Goal: Task Accomplishment & Management: Use online tool/utility

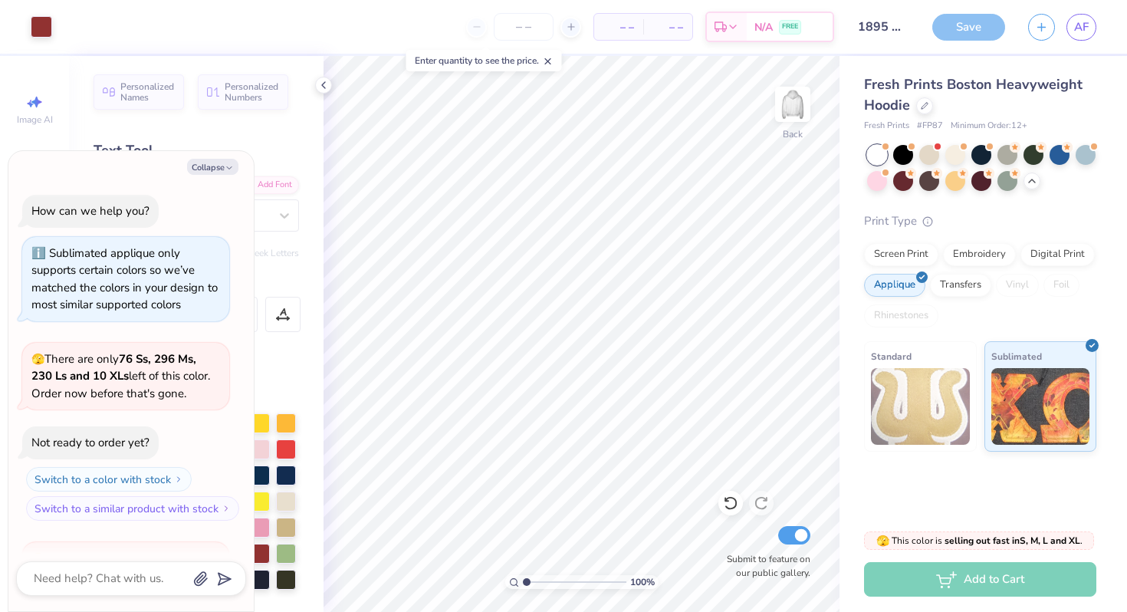
scroll to position [996, 0]
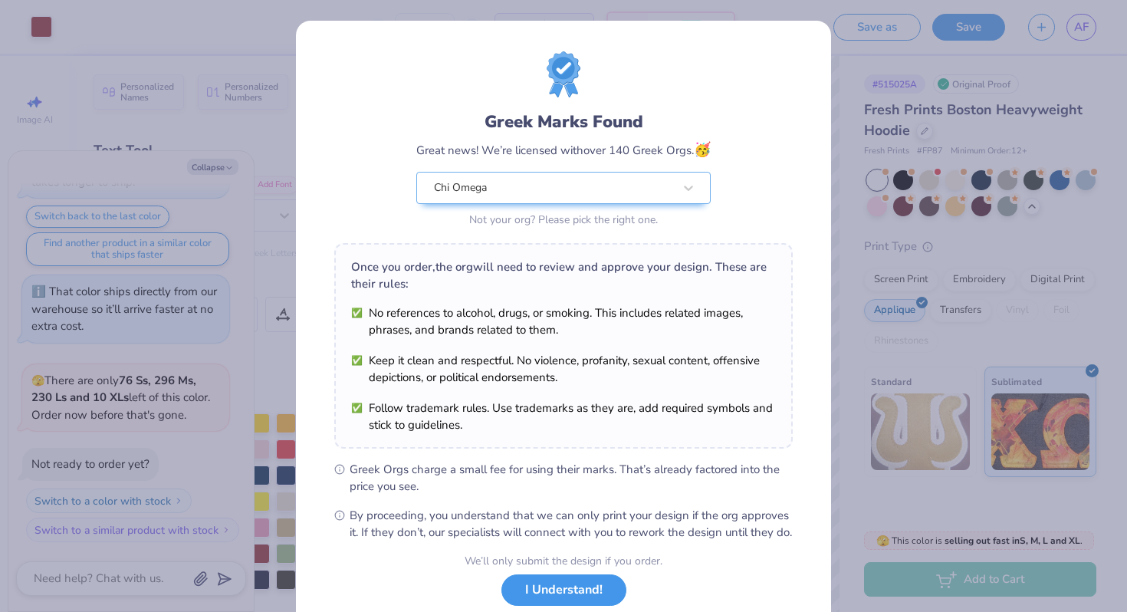
click at [551, 602] on button "I Understand!" at bounding box center [563, 589] width 125 height 31
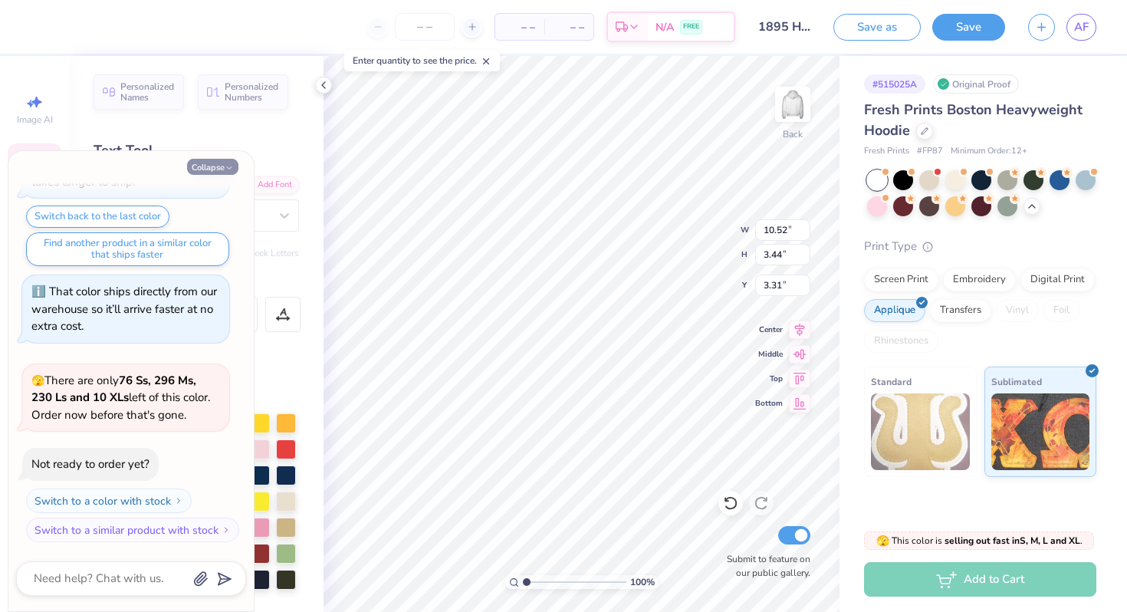
click at [215, 164] on button "Collapse" at bounding box center [212, 167] width 51 height 16
type textarea "x"
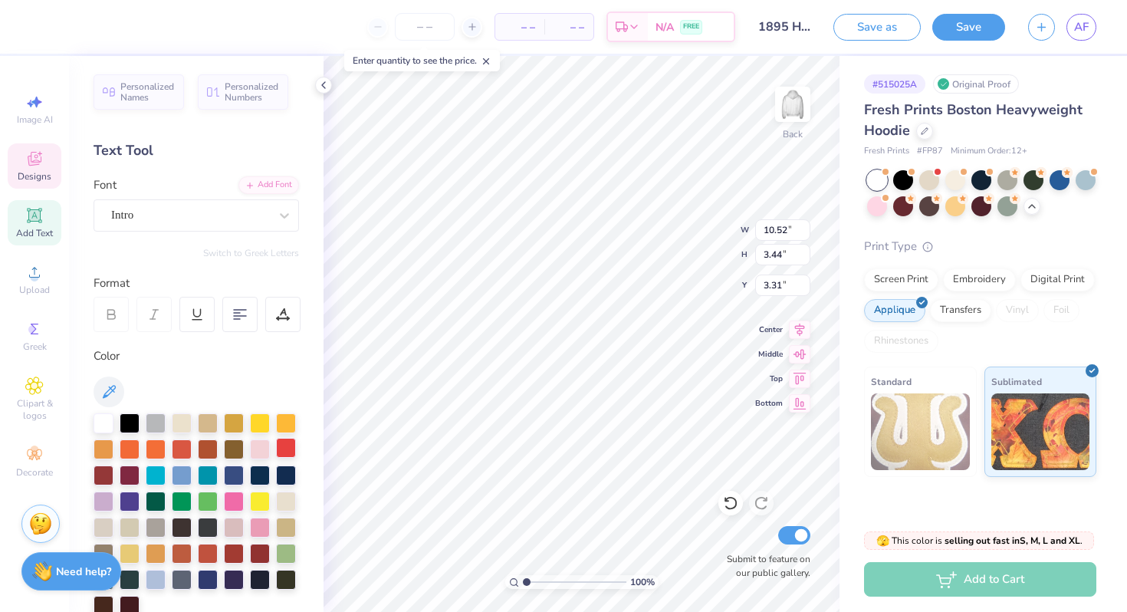
click at [291, 443] on div at bounding box center [286, 448] width 20 height 20
click at [282, 446] on div at bounding box center [286, 448] width 20 height 20
type input "7.53"
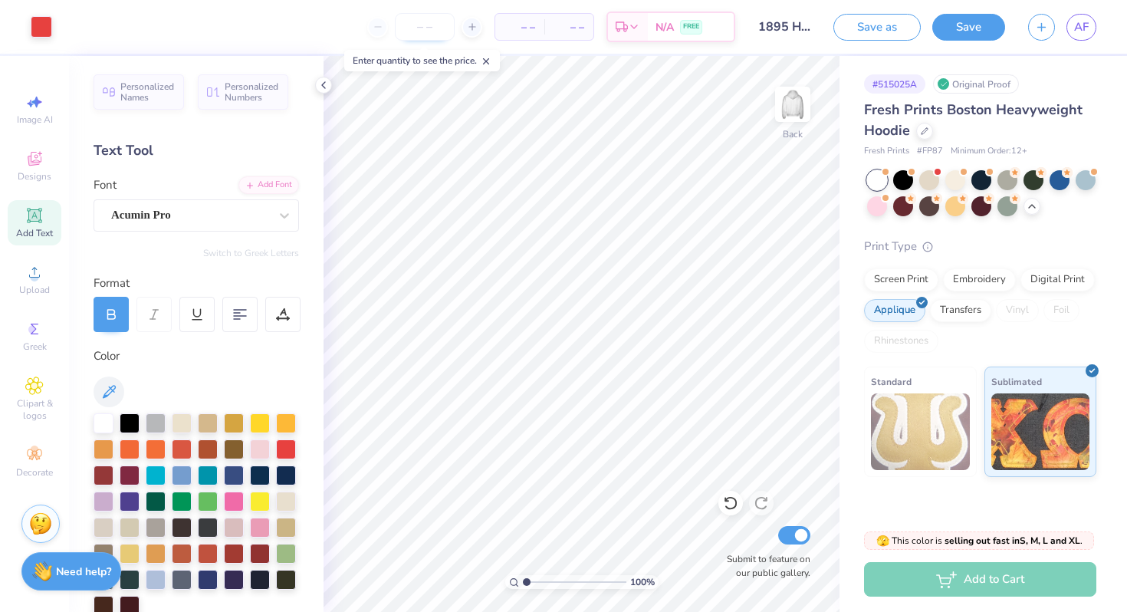
click at [427, 18] on input "number" at bounding box center [425, 27] width 60 height 28
click at [470, 25] on icon at bounding box center [472, 26] width 11 height 11
type input "12"
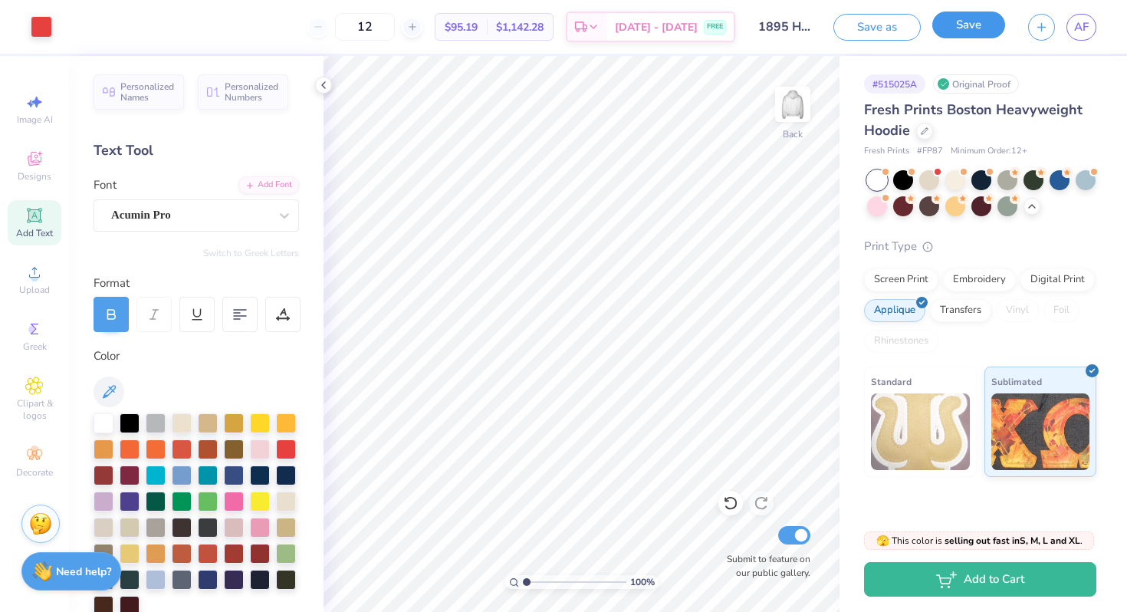
click at [979, 32] on button "Save" at bounding box center [968, 24] width 73 height 27
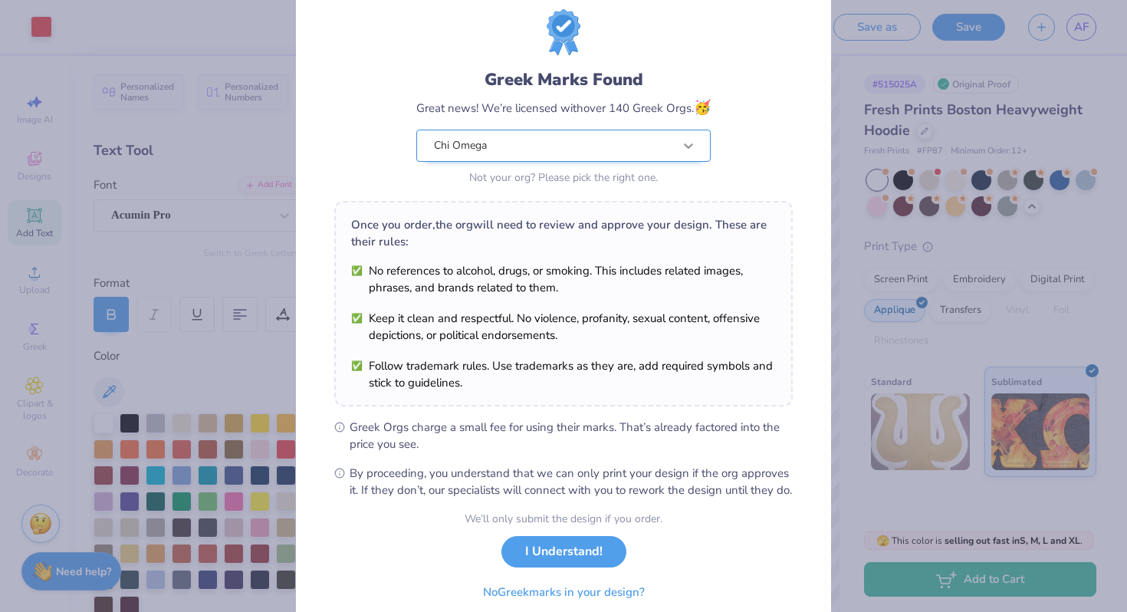
scroll to position [106, 0]
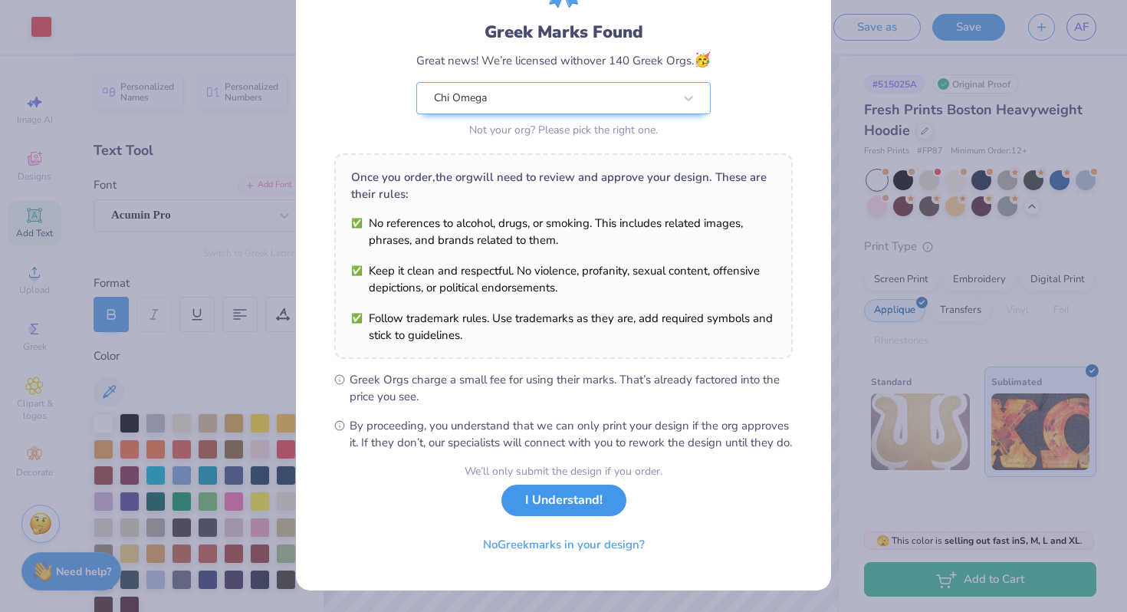
click at [572, 501] on button "I Understand!" at bounding box center [563, 499] width 125 height 31
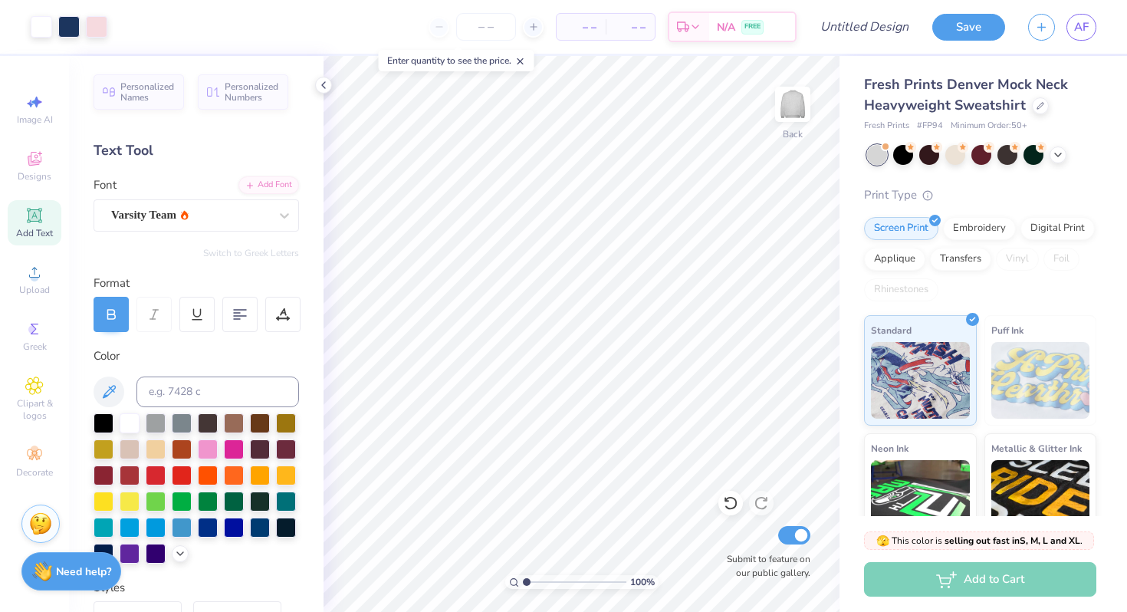
scroll to position [146, 0]
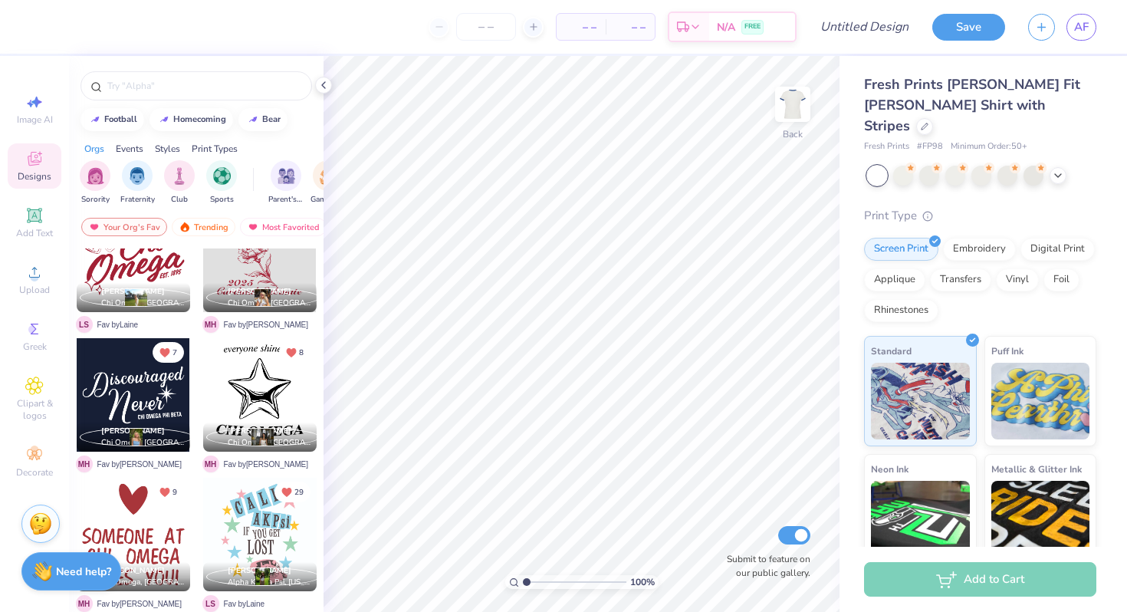
scroll to position [556, 0]
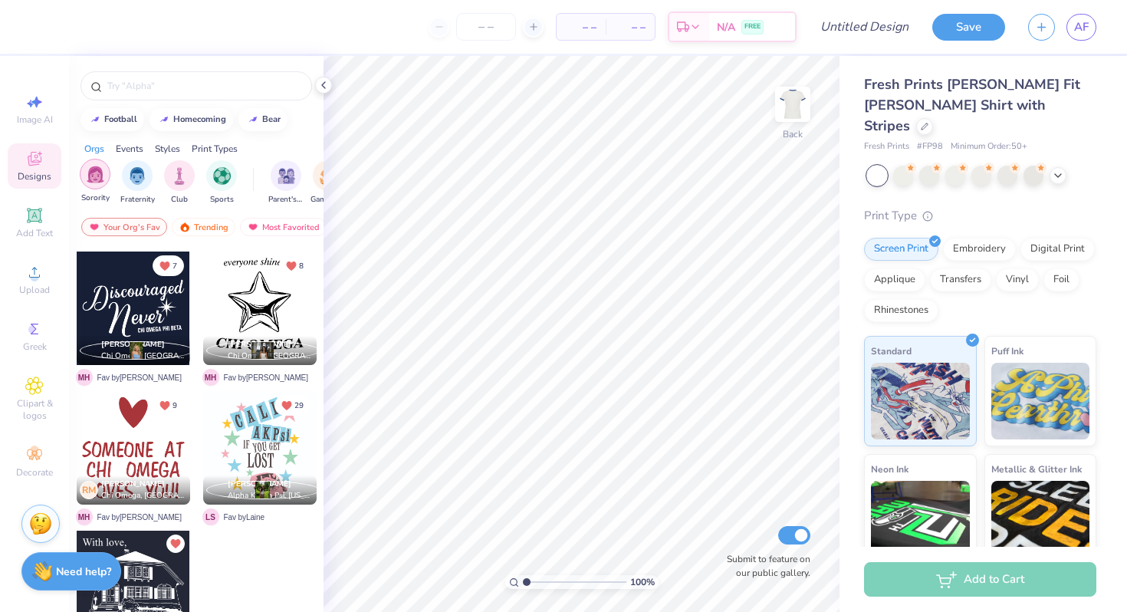
click at [104, 175] on div "filter for Sorority" at bounding box center [95, 174] width 31 height 31
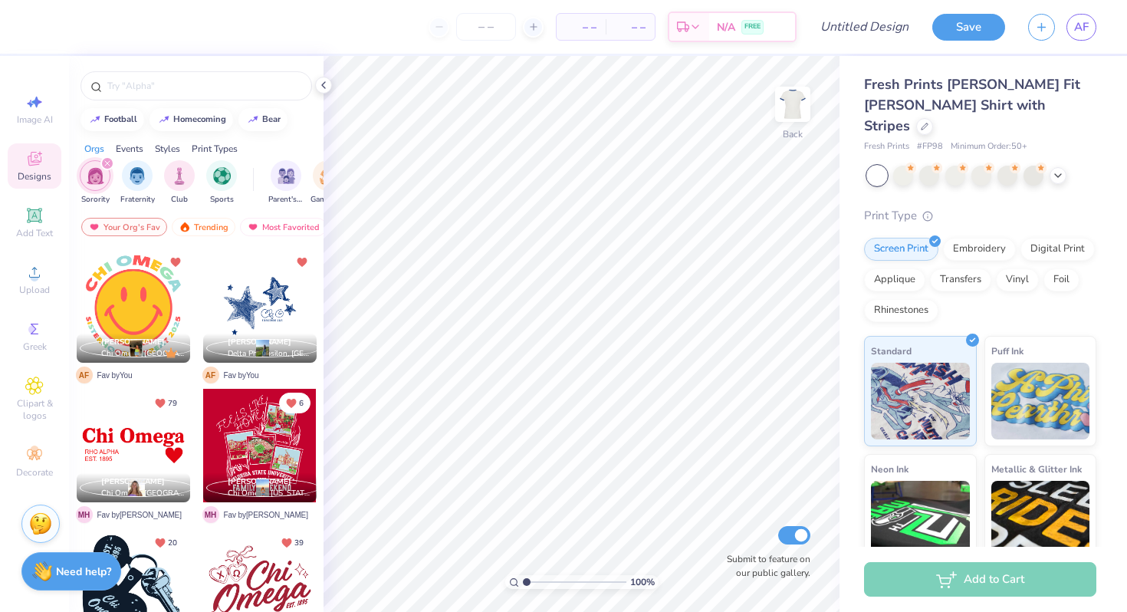
click at [247, 290] on div at bounding box center [259, 305] width 113 height 113
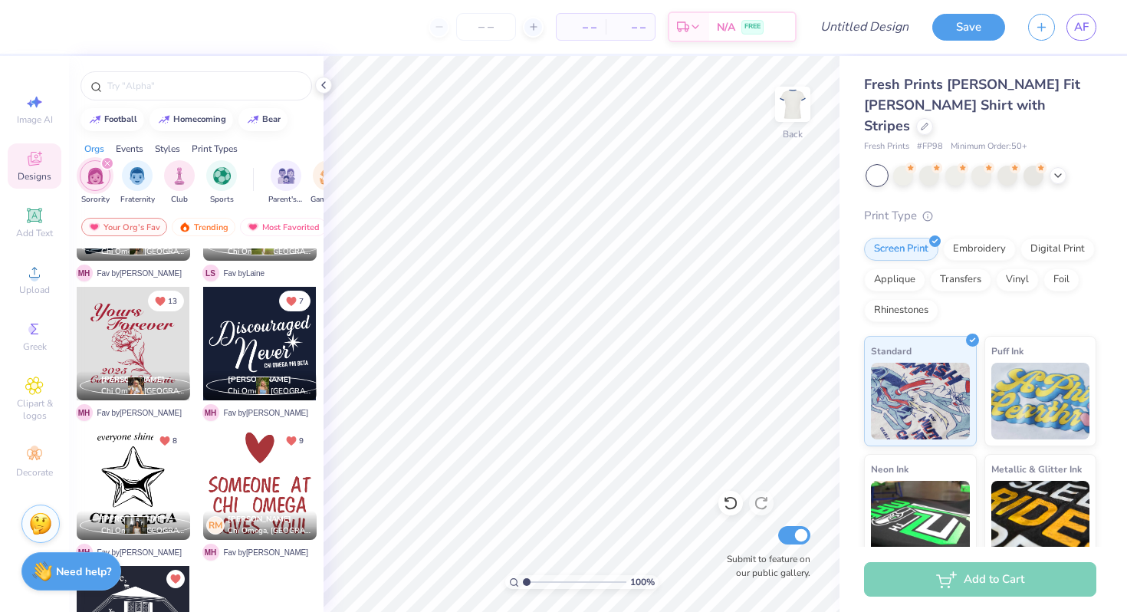
scroll to position [416, 0]
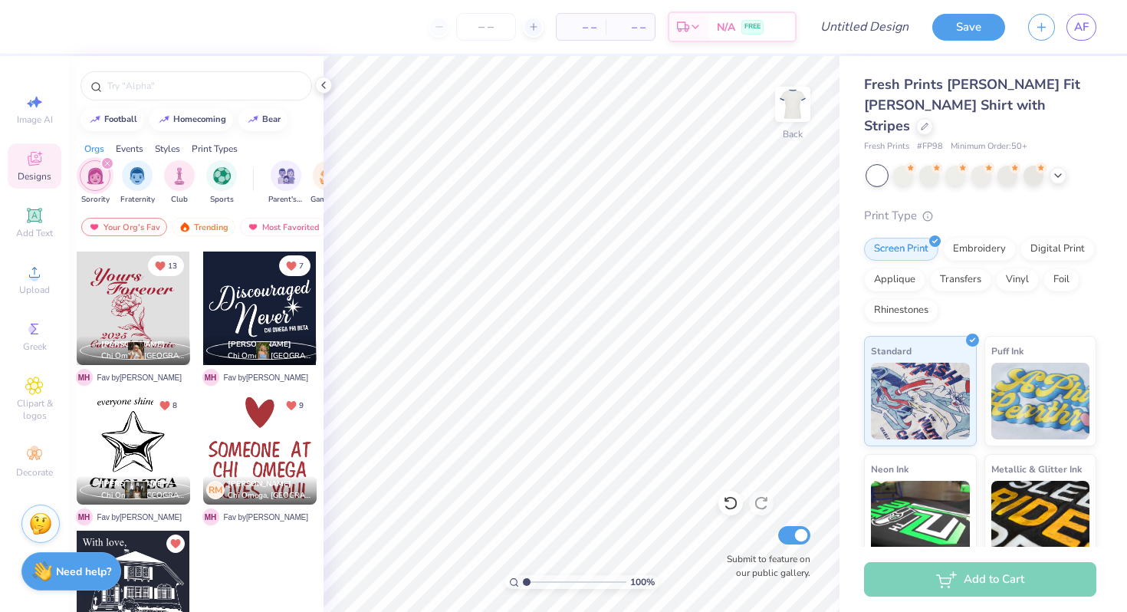
click at [202, 217] on div "Your Org's Fav Trending Most Favorited Newest" at bounding box center [196, 230] width 254 height 35
click at [205, 228] on div "Trending" at bounding box center [204, 227] width 64 height 18
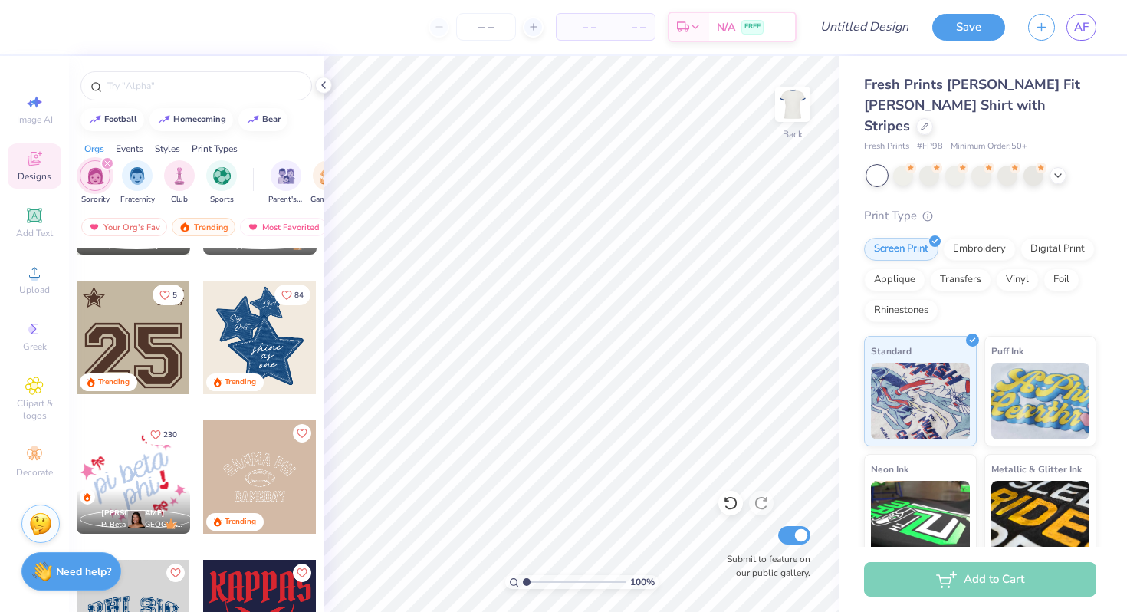
scroll to position [1354, 0]
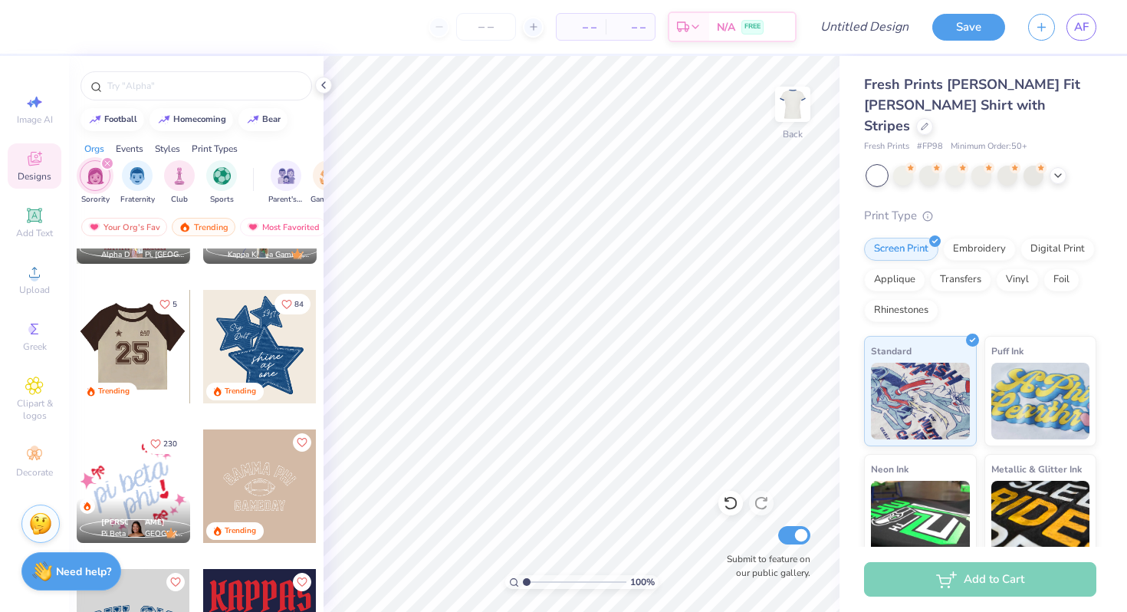
click at [161, 340] on div at bounding box center [132, 346] width 113 height 113
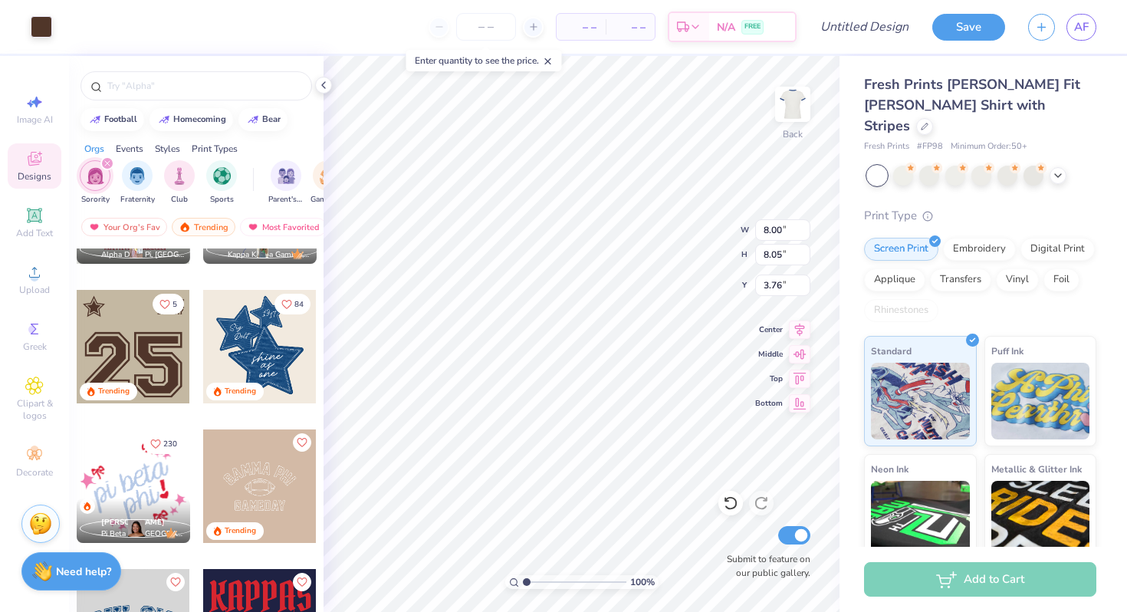
type input "3.76"
type input "3.88"
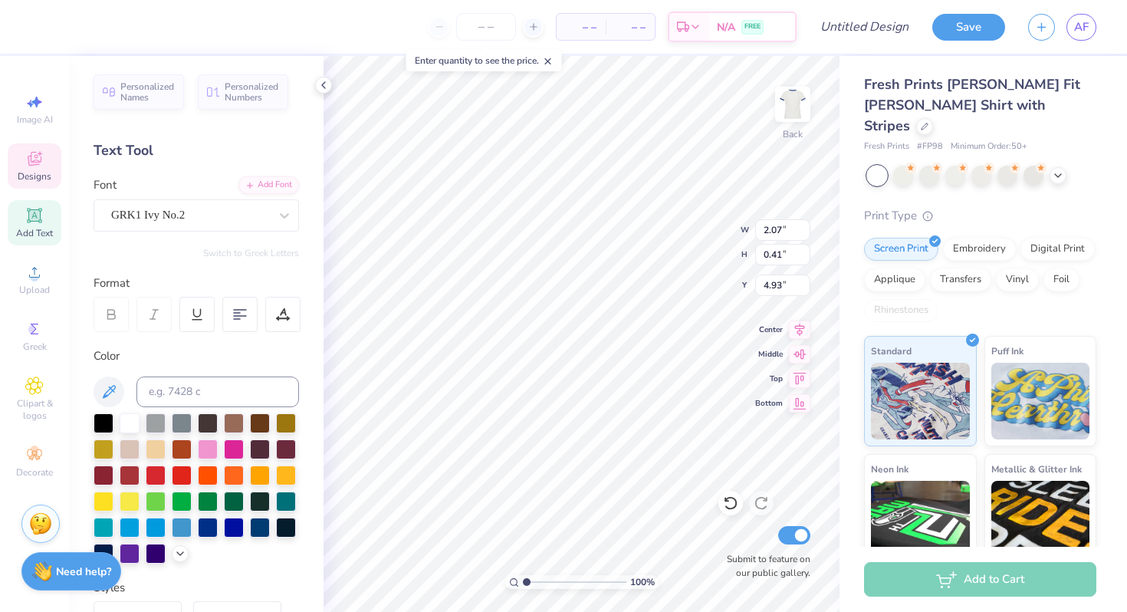
scroll to position [0, 0]
type textarea "C"
type textarea "CHI OMEGA"
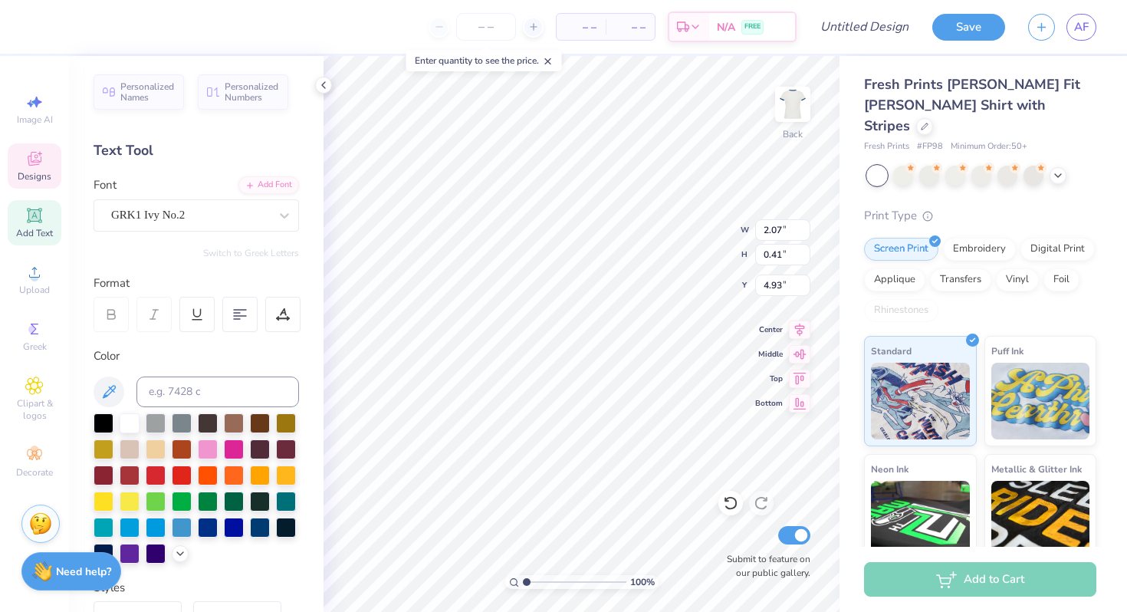
scroll to position [0, 2]
type input "5.73"
click at [156, 217] on div "GRK1 Ivy No.2" at bounding box center [190, 215] width 161 height 24
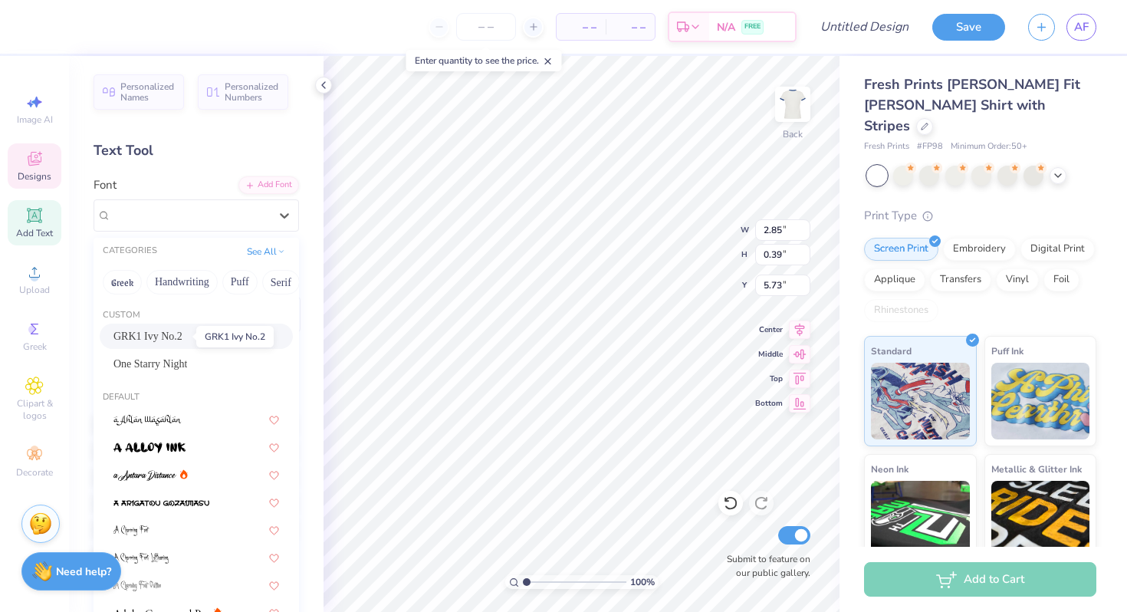
click at [177, 333] on span "GRK1 Ivy No.2" at bounding box center [147, 336] width 69 height 16
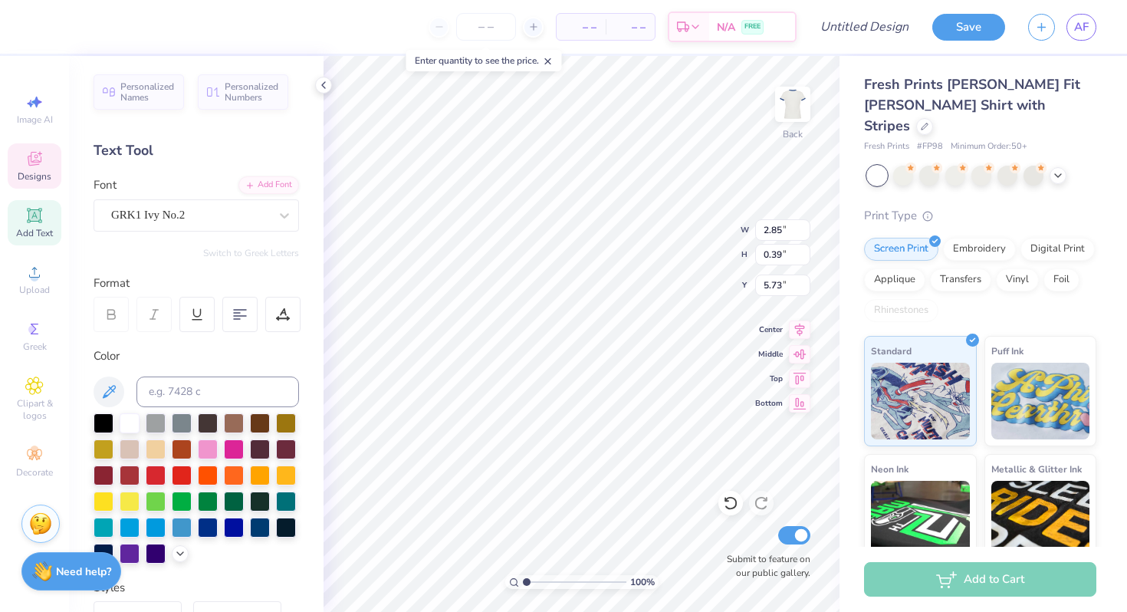
type input "2.17"
type input "0.72"
type input "4.15"
type input "2.85"
type input "0.39"
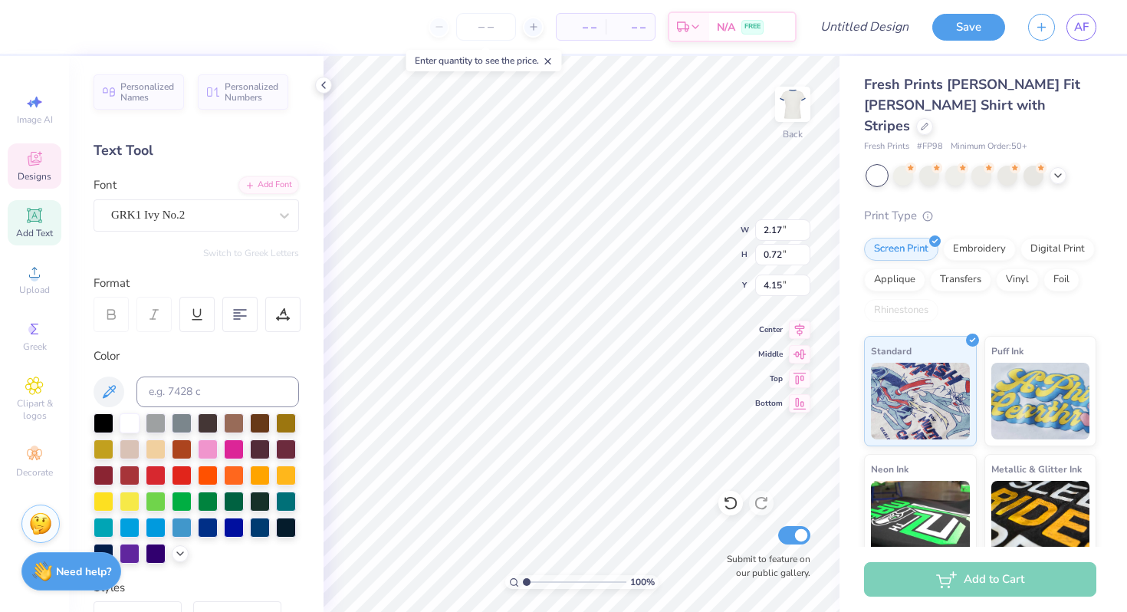
type input "5.73"
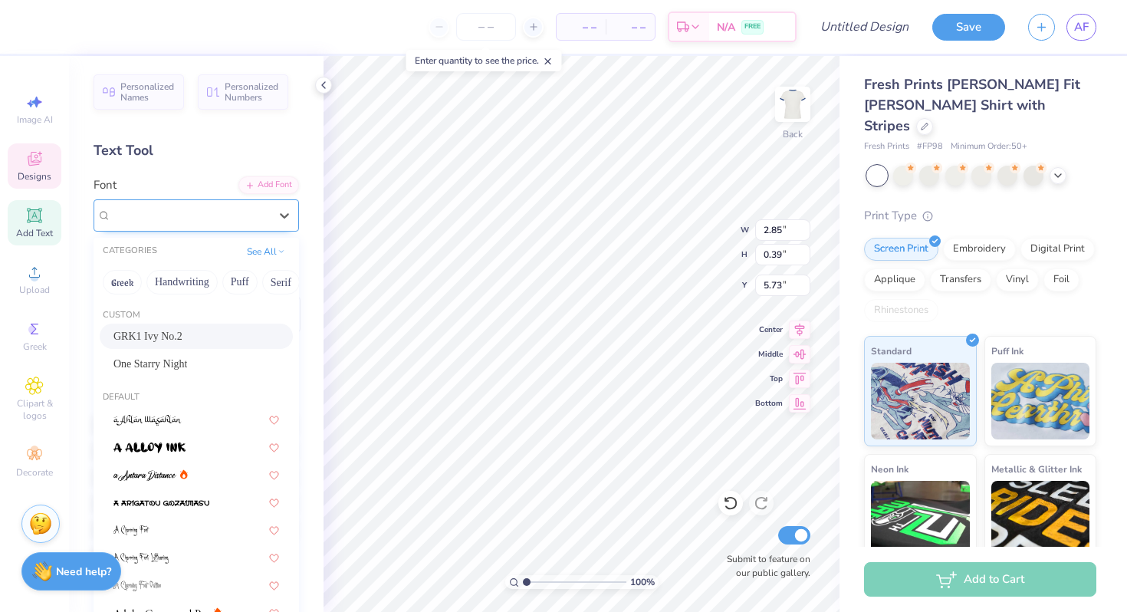
click at [244, 208] on div "GRK1 Ivy No.2" at bounding box center [190, 215] width 161 height 24
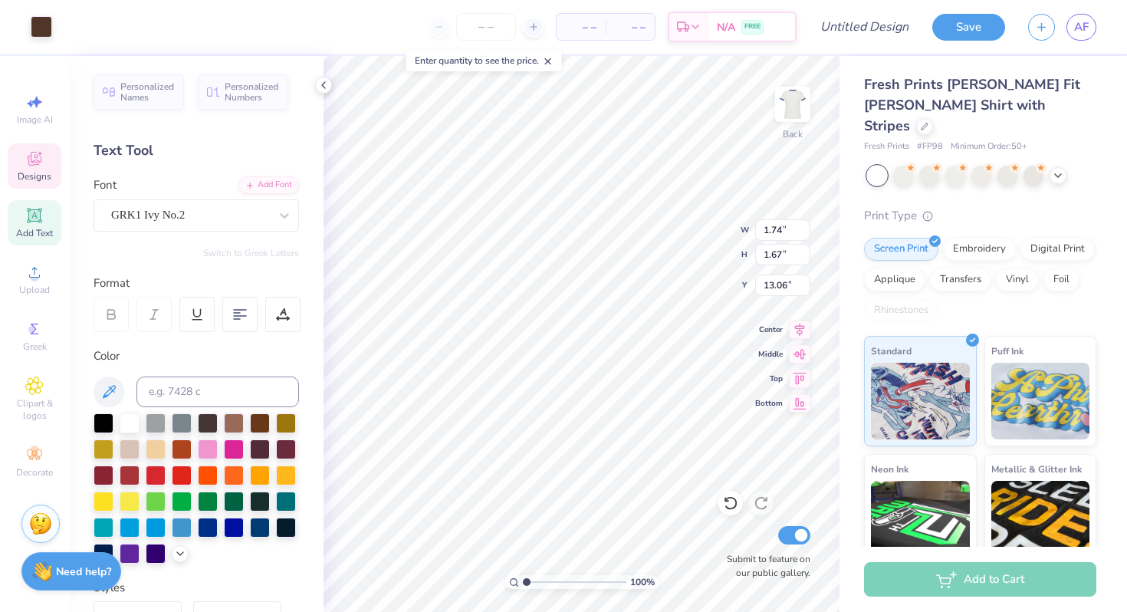
type input "14.19"
type input "2.17"
type input "0.72"
type input "2.28"
type input "2.85"
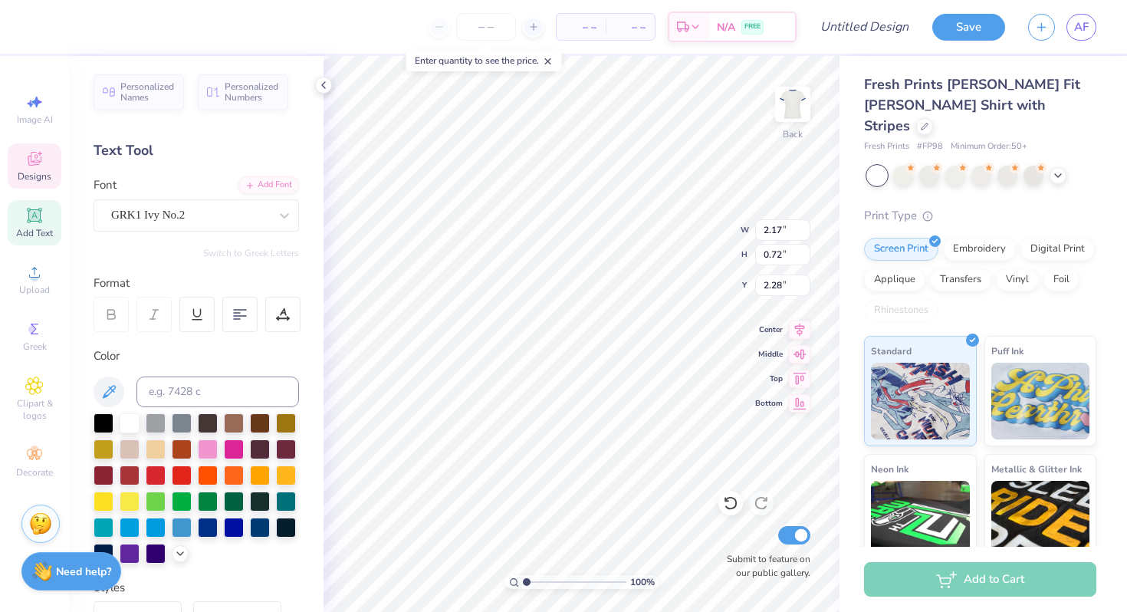
type input "0.39"
type input "5.05"
type input "7.94"
type input "1.08"
type input "4.69"
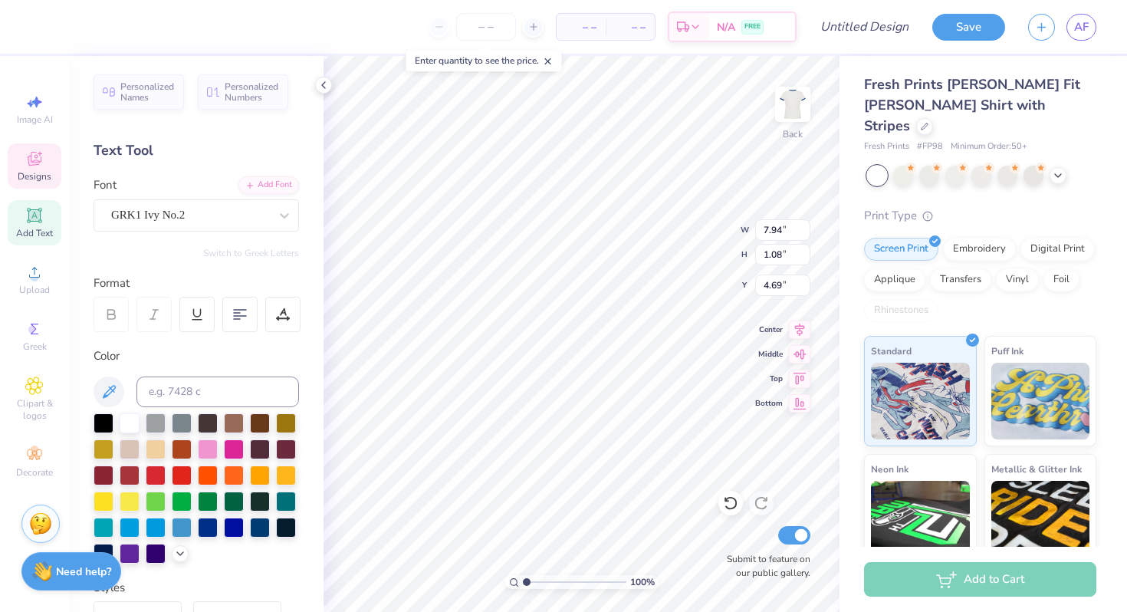
type input "7.91"
type input "1.07"
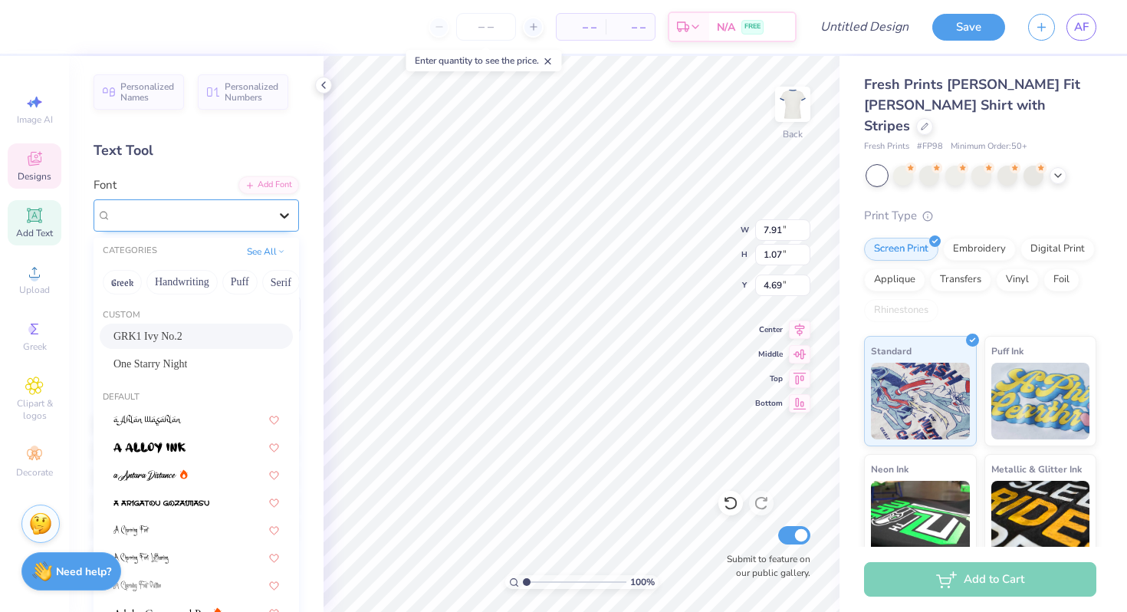
click at [274, 205] on div at bounding box center [285, 216] width 28 height 28
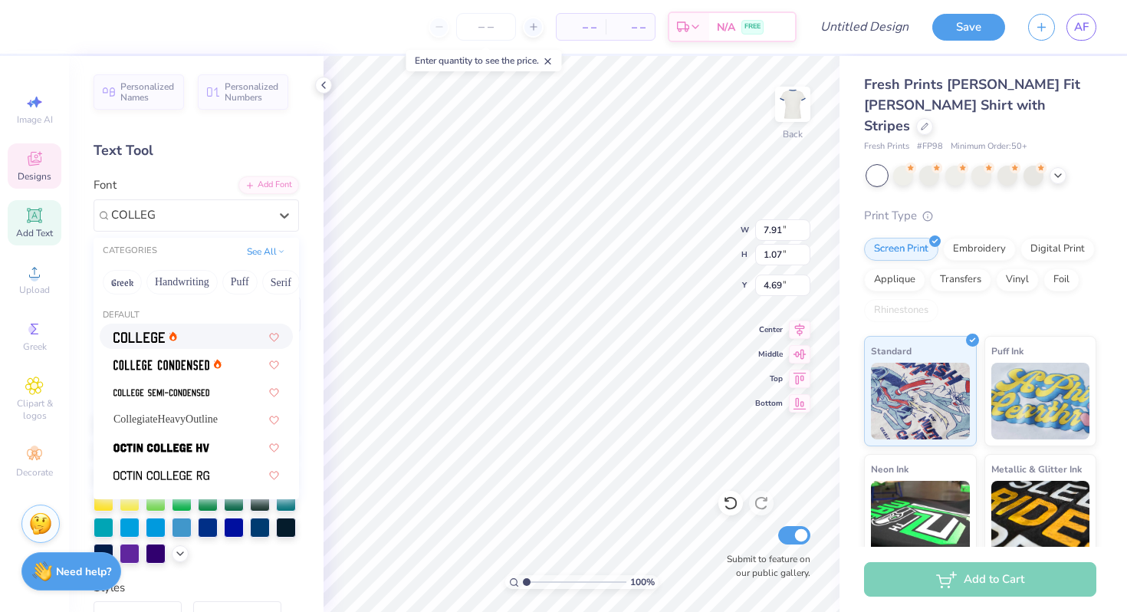
click at [202, 336] on div at bounding box center [196, 336] width 166 height 16
type input "COLLEG"
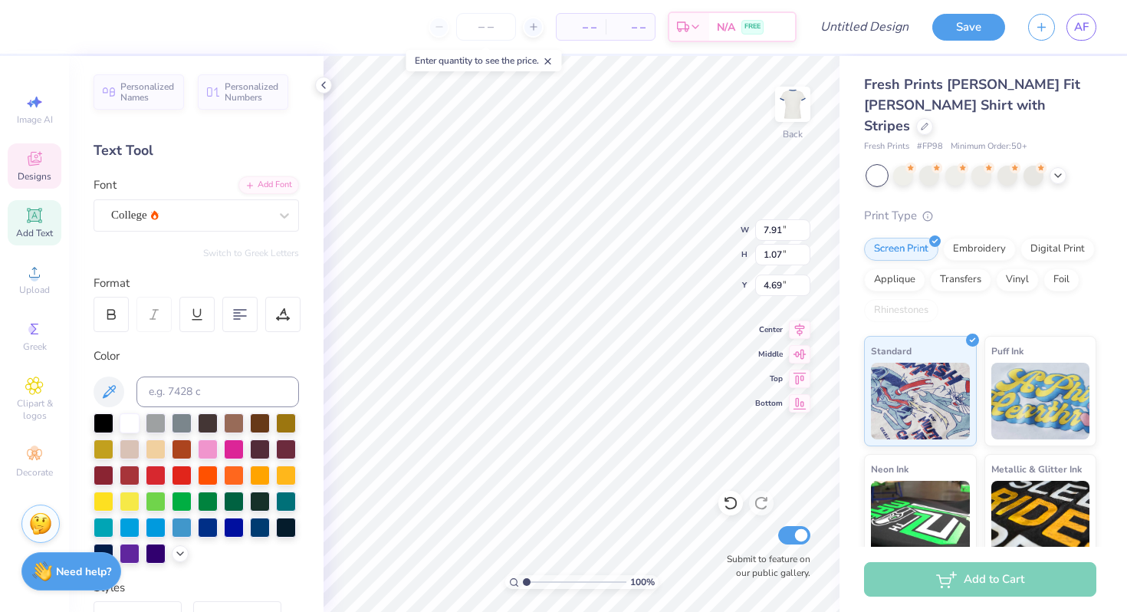
type input "6.64"
type input "1.01"
type input "4.73"
click at [200, 215] on div "College" at bounding box center [190, 215] width 161 height 24
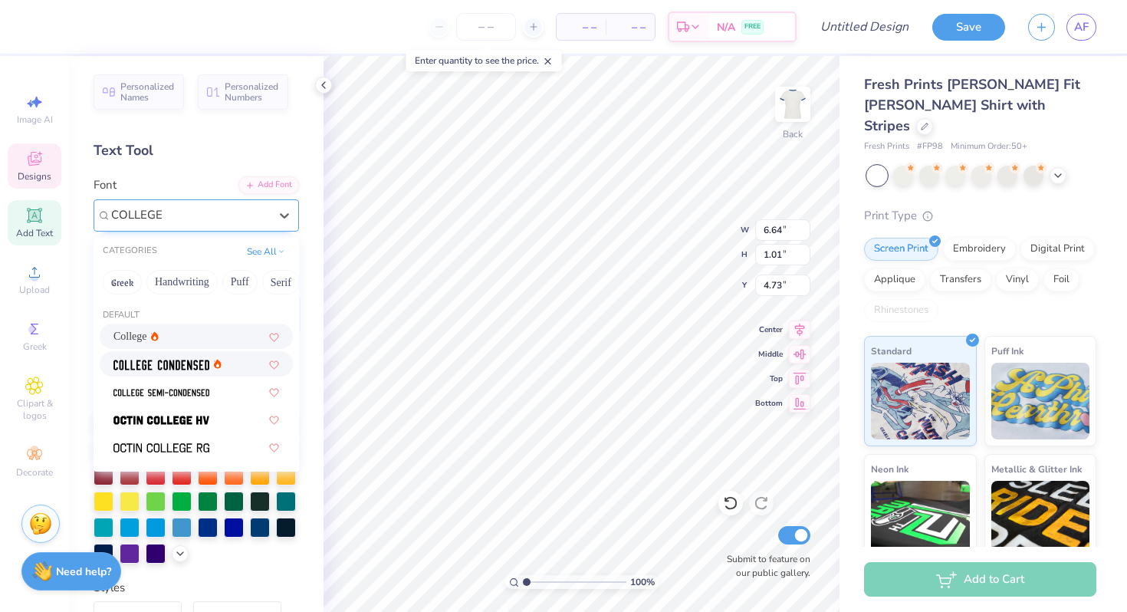
click at [238, 369] on div at bounding box center [196, 364] width 166 height 16
type input "COLLEGE"
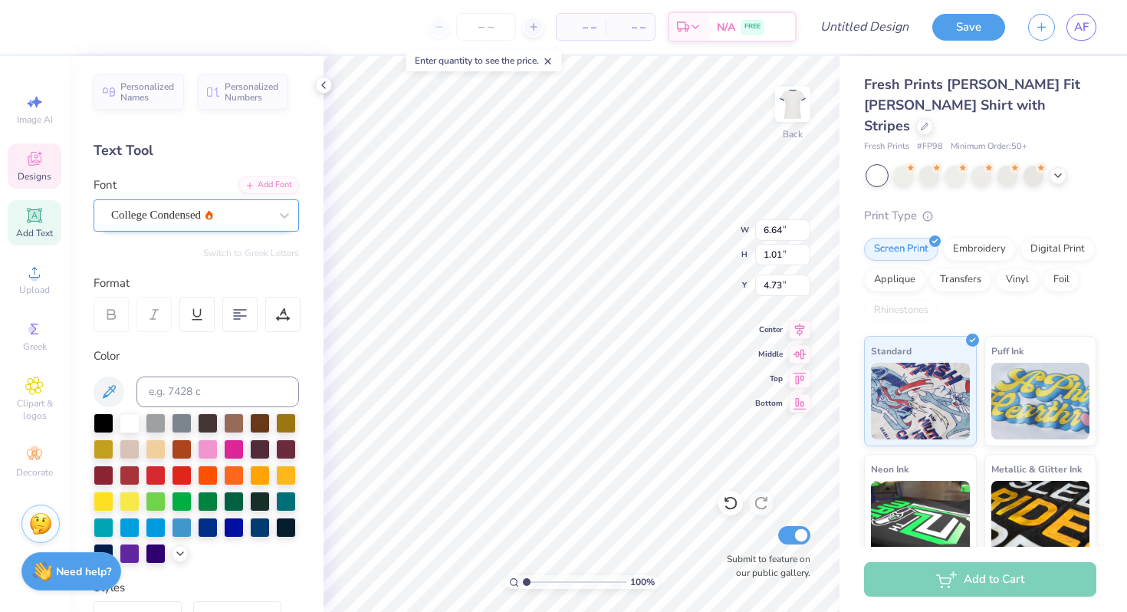
type input "5.48"
type input "7.61"
type input "1.40"
type input "4.72"
type input "6.74"
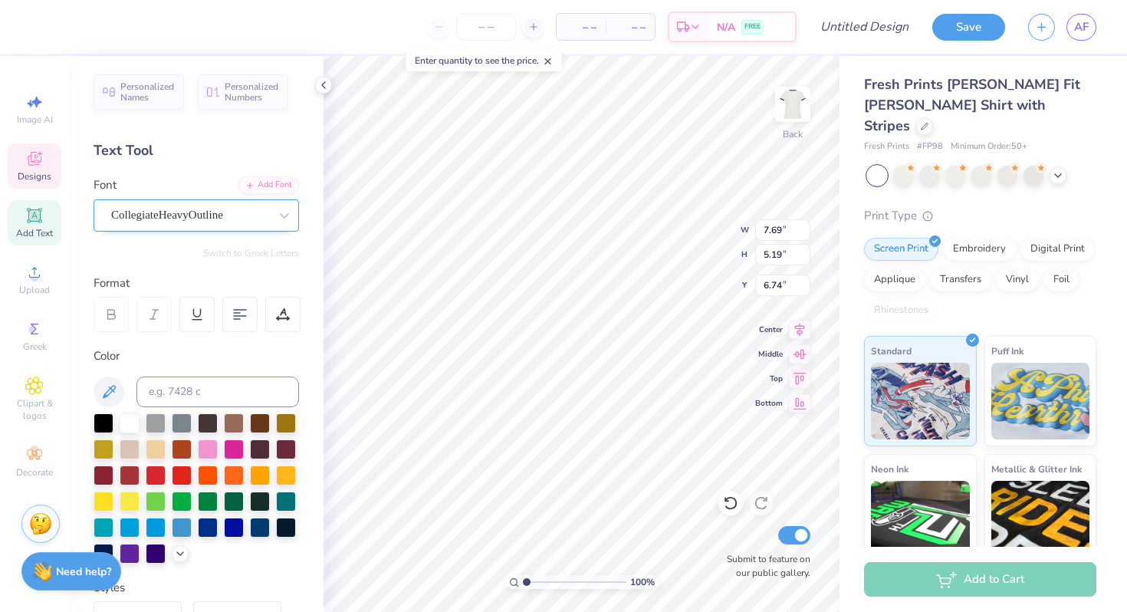
type textarea "95"
type input "4.93"
type input "2.17"
type input "0.72"
type input "15.86"
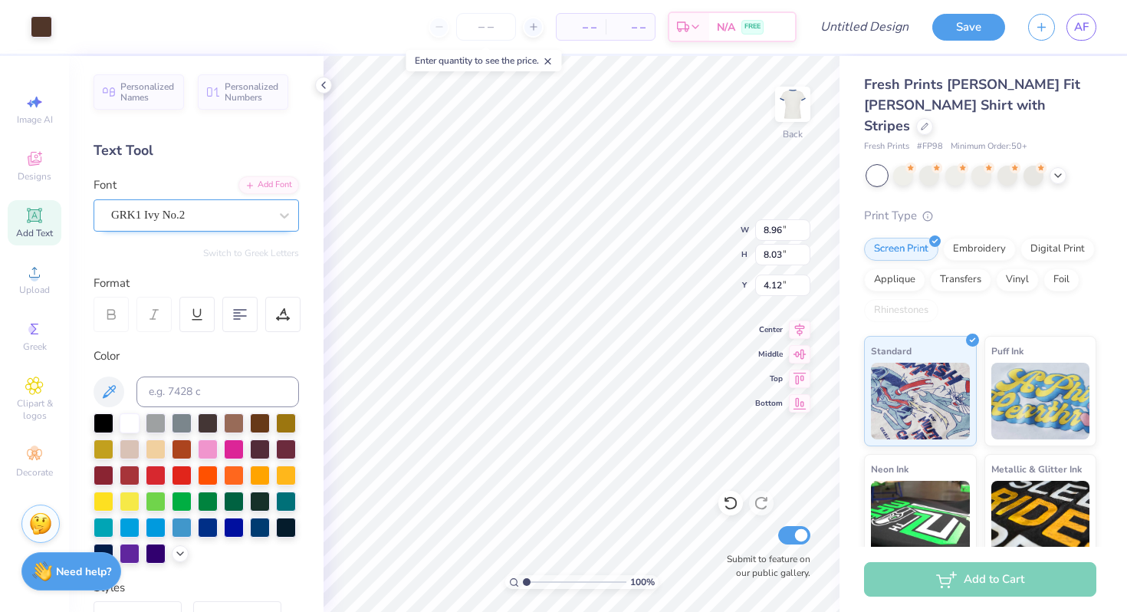
type input "8.96"
type input "8.03"
type input "4.09"
click at [215, 526] on div at bounding box center [208, 526] width 20 height 20
type input "4.08"
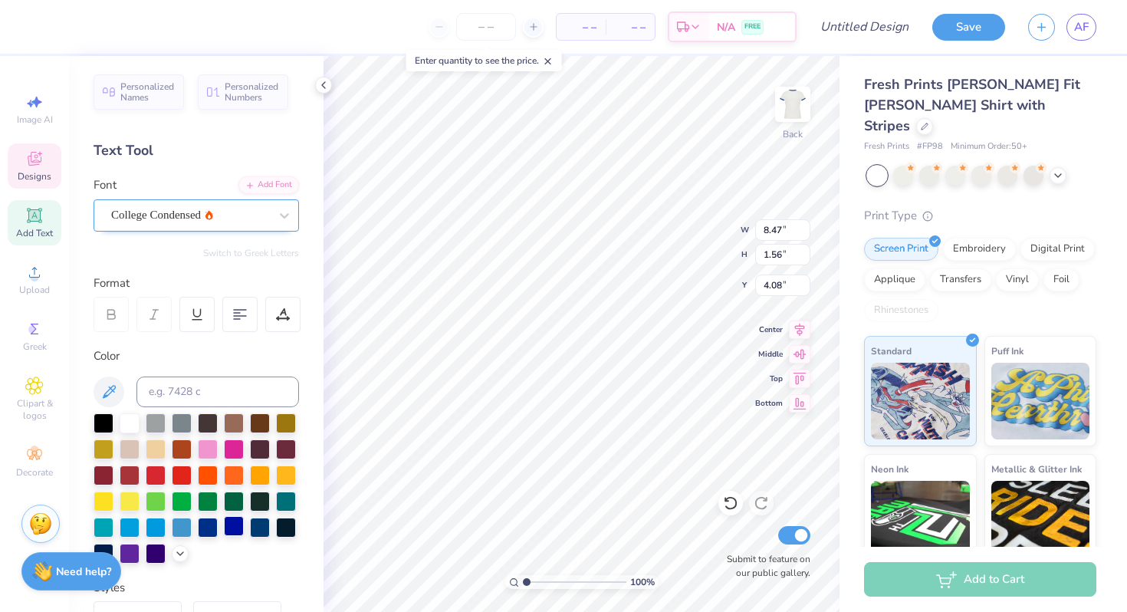
click at [227, 523] on div at bounding box center [234, 526] width 20 height 20
click at [215, 524] on div at bounding box center [208, 526] width 20 height 20
type input "8.96"
type input "5.77"
type input "6.35"
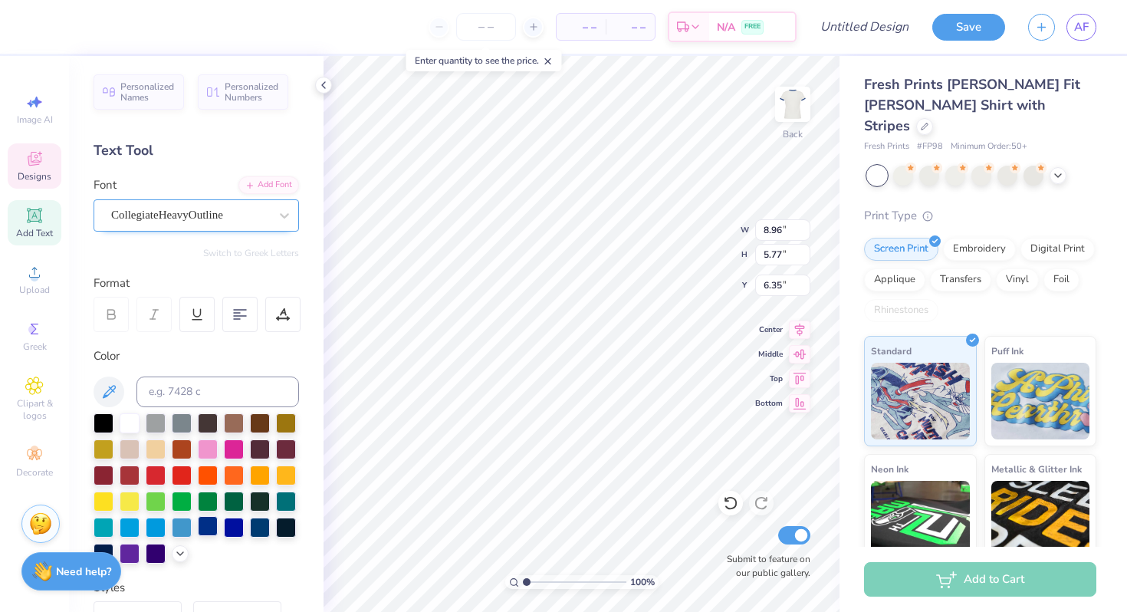
click at [208, 524] on div at bounding box center [208, 526] width 20 height 20
click at [211, 527] on div at bounding box center [208, 526] width 20 height 20
click at [259, 530] on div at bounding box center [260, 526] width 20 height 20
type input "8.47"
type input "1.56"
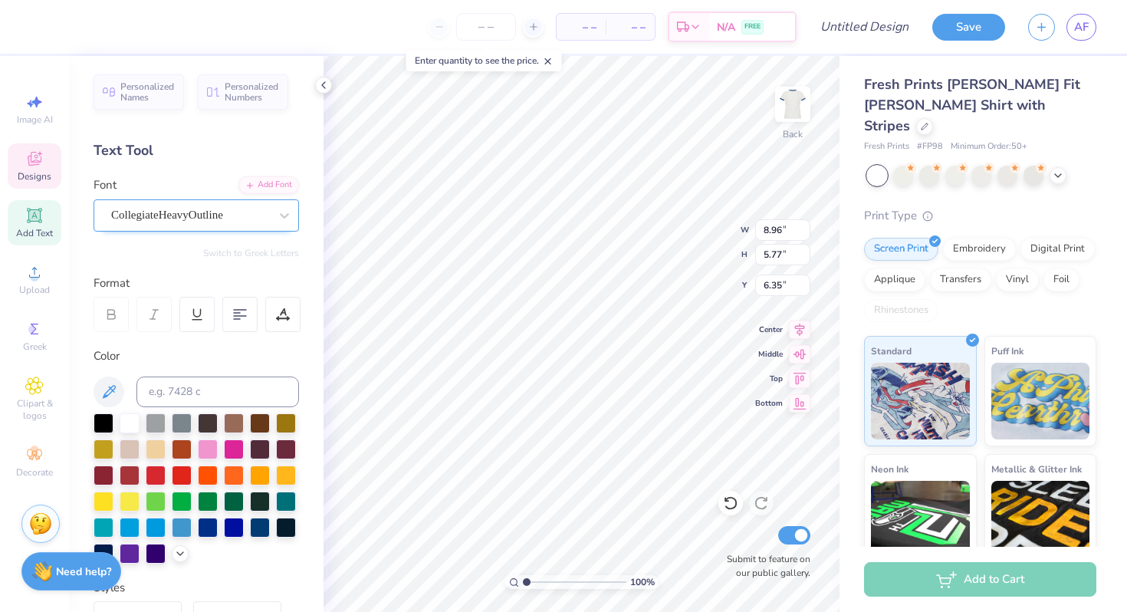
type input "4.08"
click at [258, 516] on div at bounding box center [260, 526] width 20 height 20
type input "1.74"
type input "1.67"
type input "14.27"
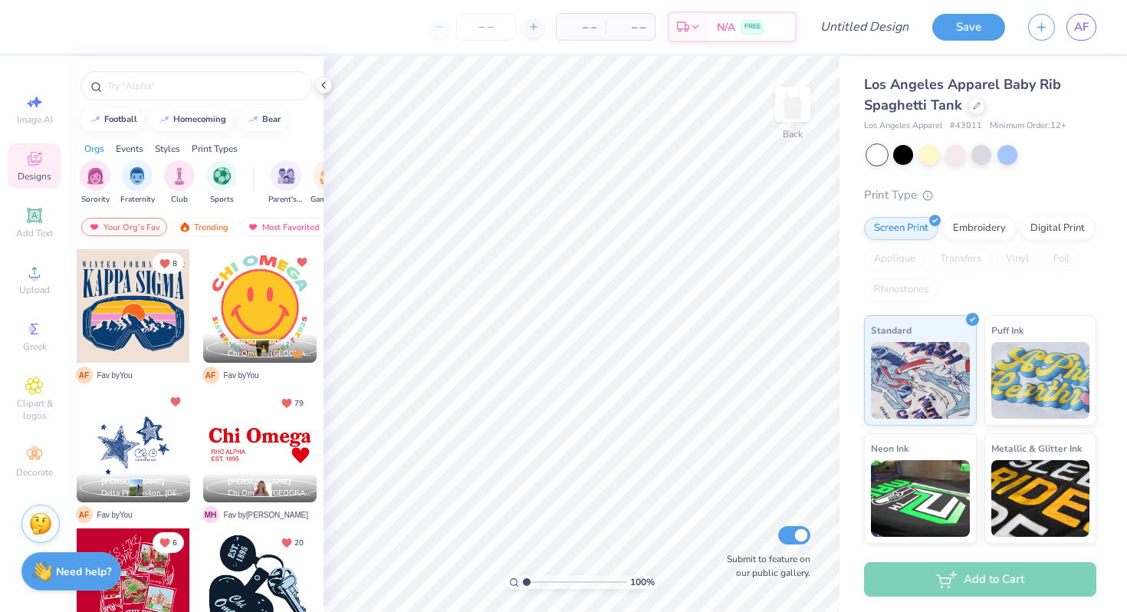
drag, startPoint x: 257, startPoint y: 289, endPoint x: 295, endPoint y: 311, distance: 44.3
click at [295, 311] on div at bounding box center [259, 305] width 113 height 113
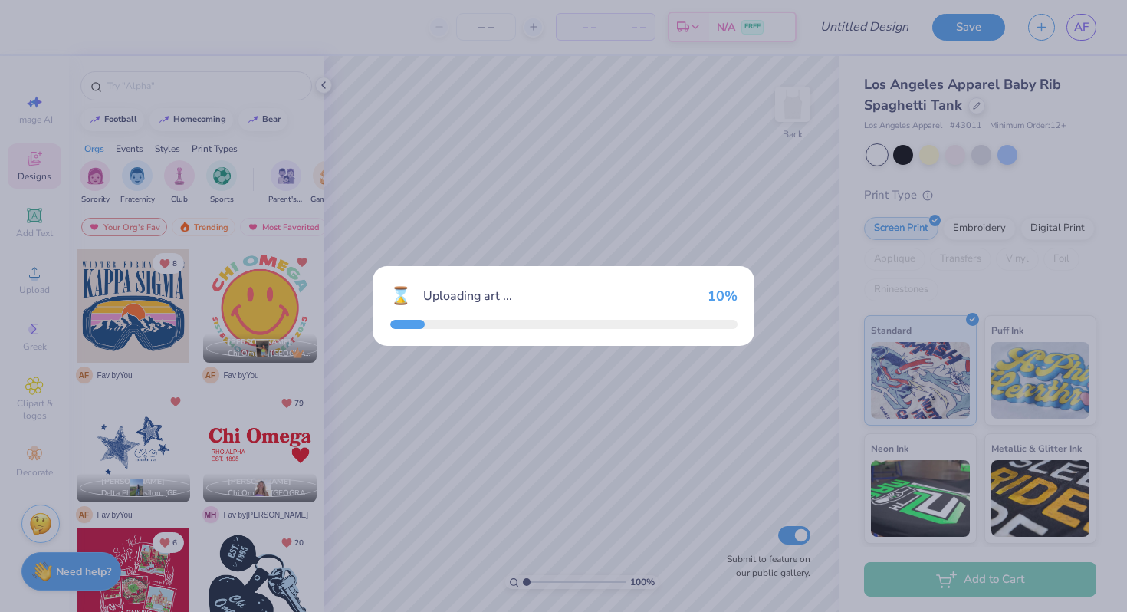
click at [295, 310] on div "⌛ Uploading art ... 10 %" at bounding box center [563, 306] width 1127 height 612
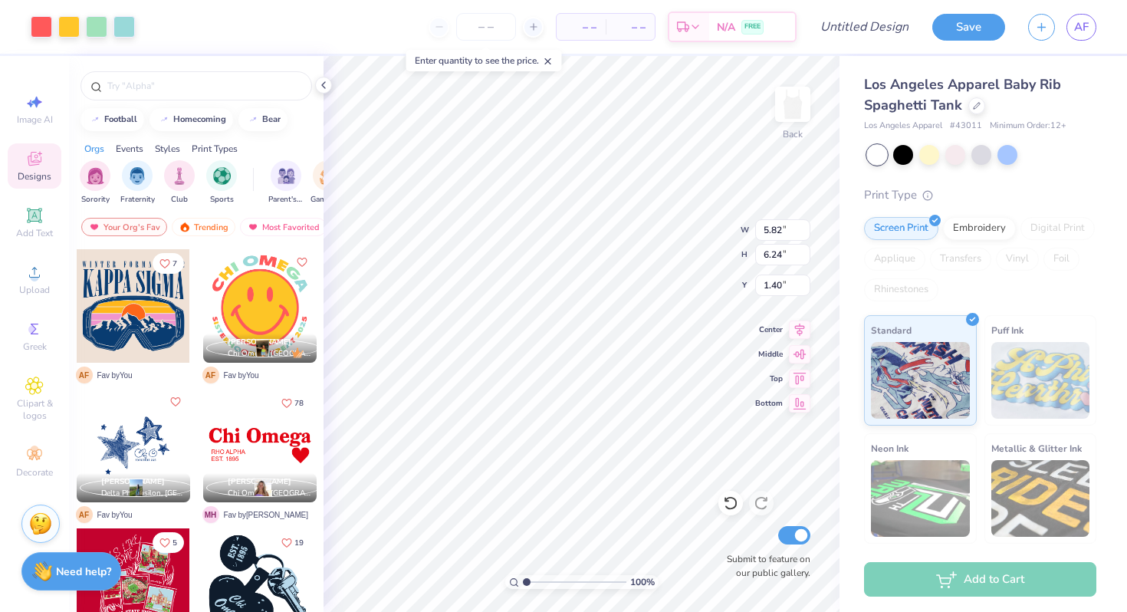
type input "1.40"
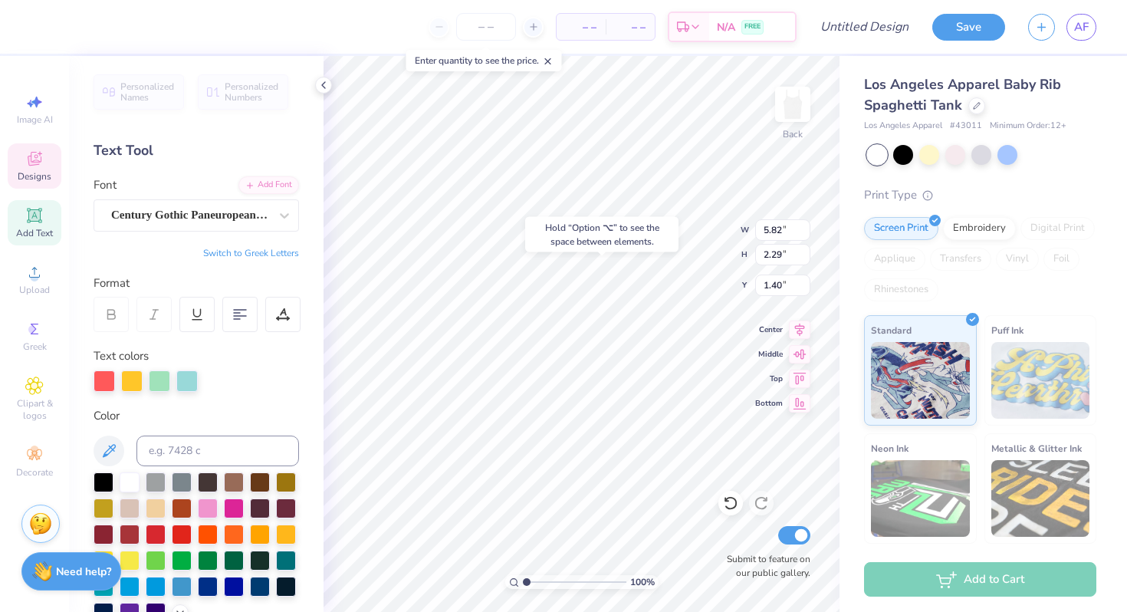
type input "5.78"
type input "2.48"
type input "5.17"
type input "4.50"
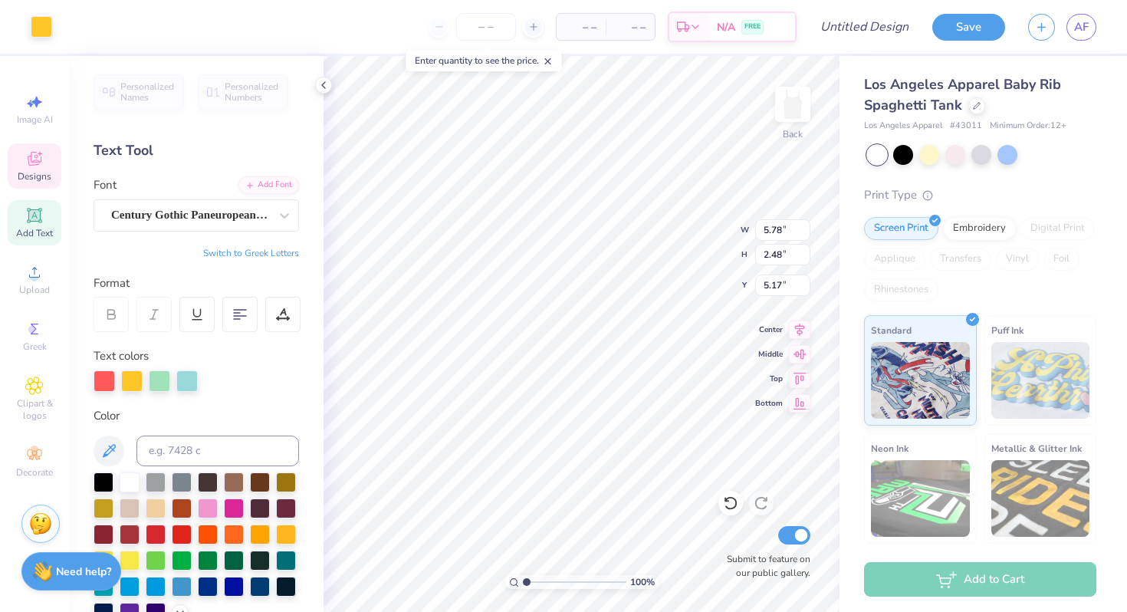
type input "2.38"
type textarea "S"
type textarea "X"
type textarea "UNIVERSITY OF UTAH"
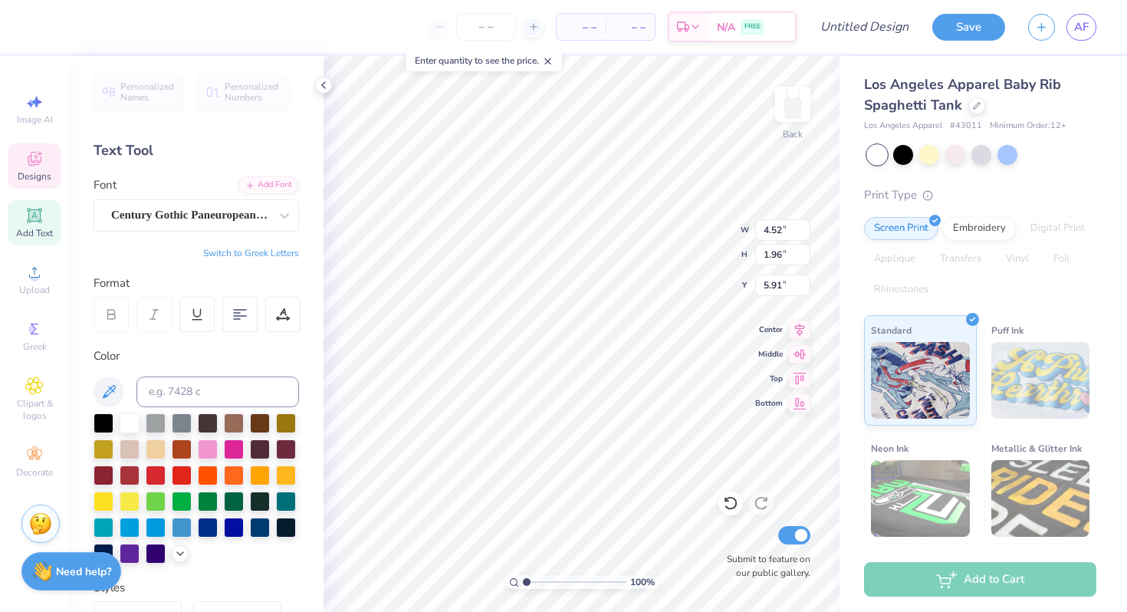
type input "5.91"
type input "5.17"
type input "2.24"
type input "5.58"
type input "5.84"
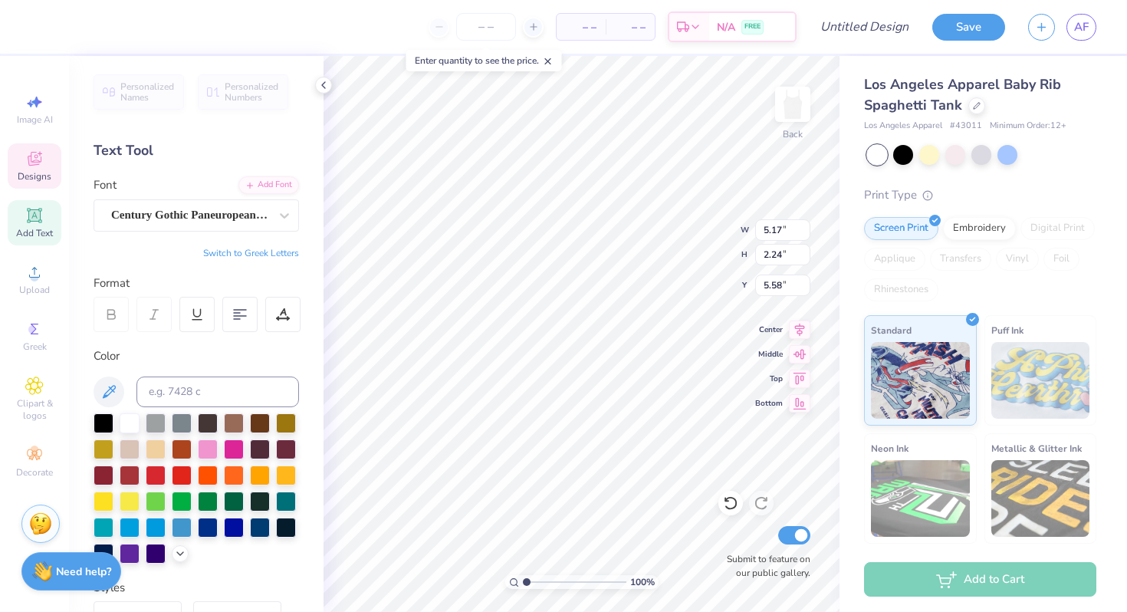
type input "2.53"
type input "5.23"
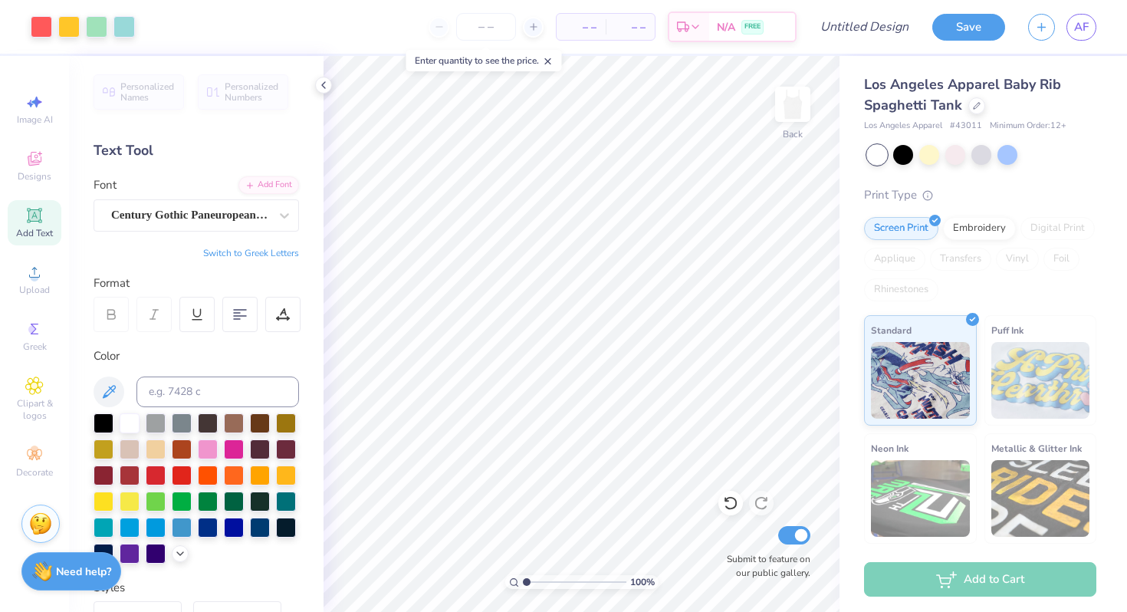
click at [210, 231] on div "Personalized Names Personalized Numbers Text Tool Add Font Font Century Gothic …" at bounding box center [196, 334] width 254 height 556
click at [202, 214] on div "Century Gothic Paneuropean Black" at bounding box center [190, 215] width 161 height 24
click at [534, 28] on icon at bounding box center [533, 26] width 11 height 11
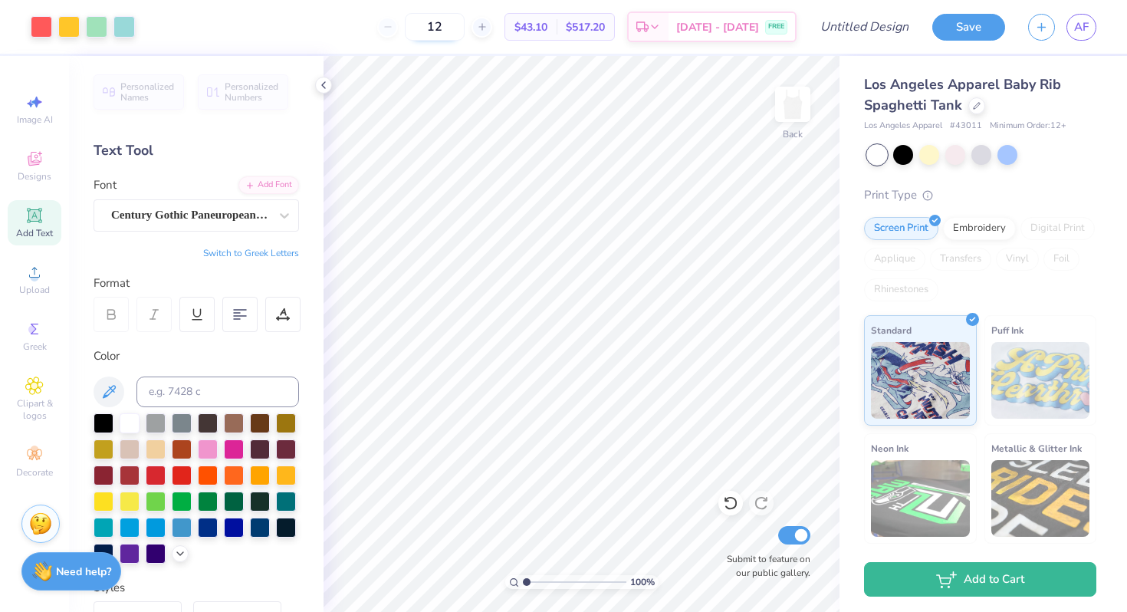
click at [453, 25] on input "12" at bounding box center [435, 27] width 60 height 28
type input "200"
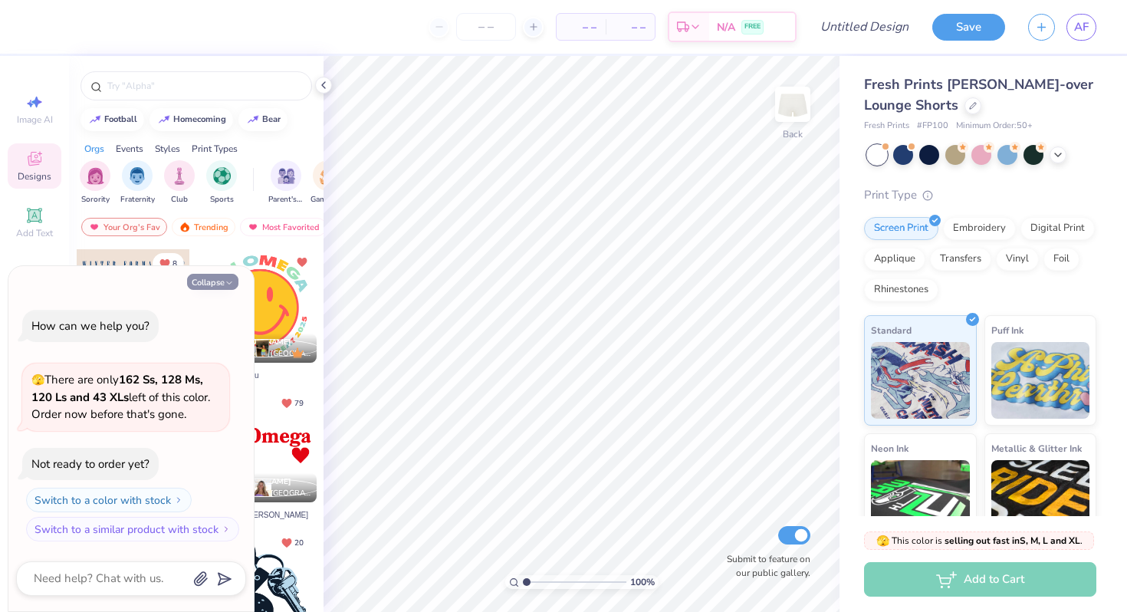
click at [229, 274] on button "Collapse" at bounding box center [212, 282] width 51 height 16
type textarea "x"
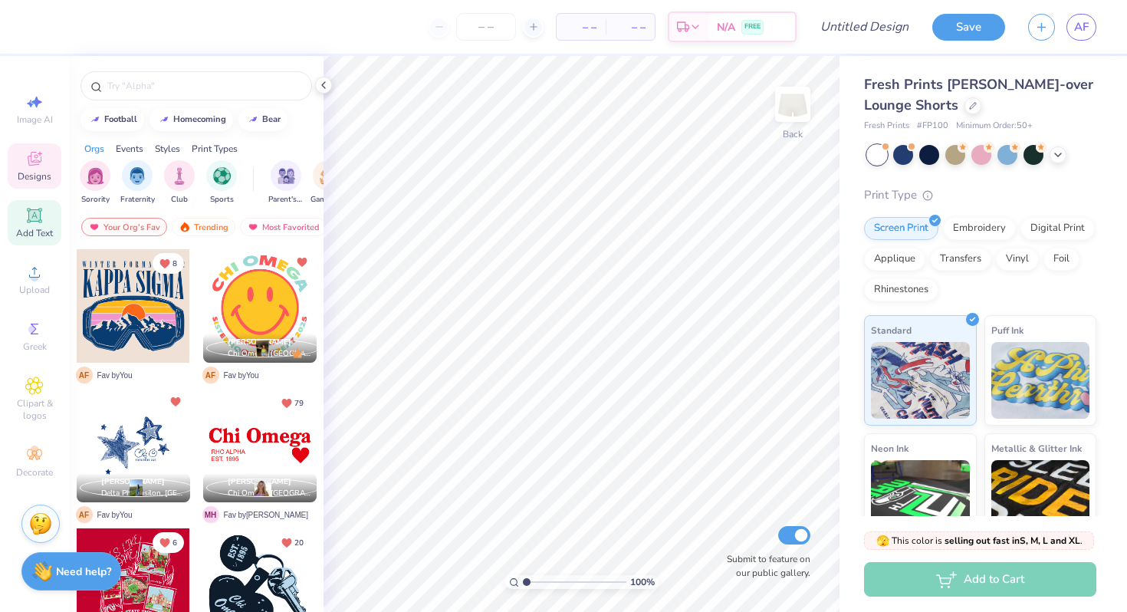
click at [38, 222] on icon at bounding box center [34, 215] width 18 height 18
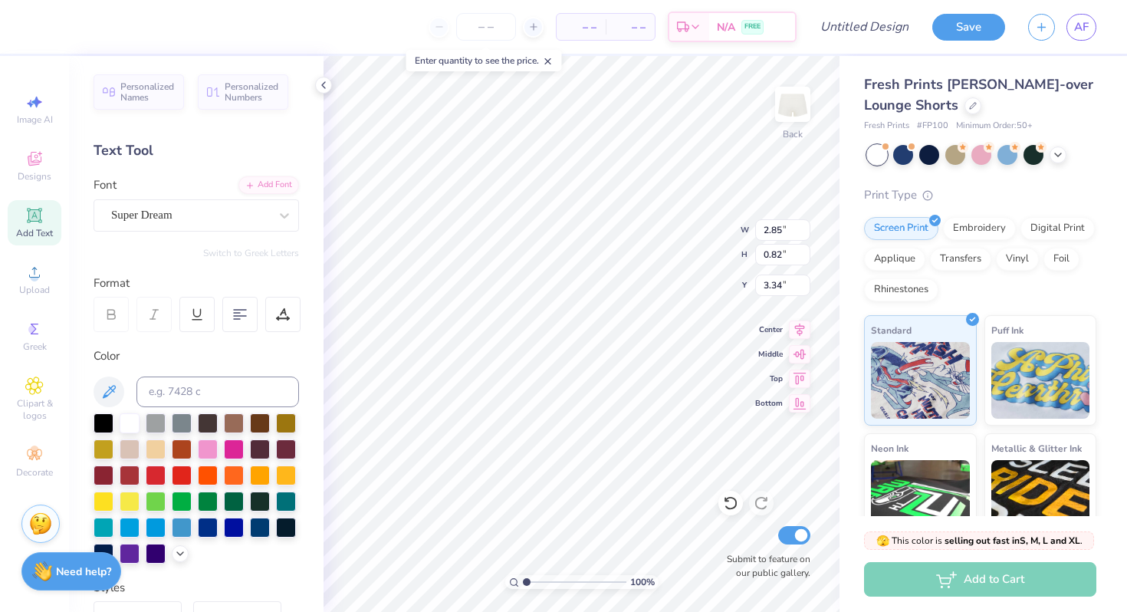
type textarea "c"
type textarea "XI ALPHA"
click at [215, 214] on div "Super Dream" at bounding box center [190, 215] width 161 height 24
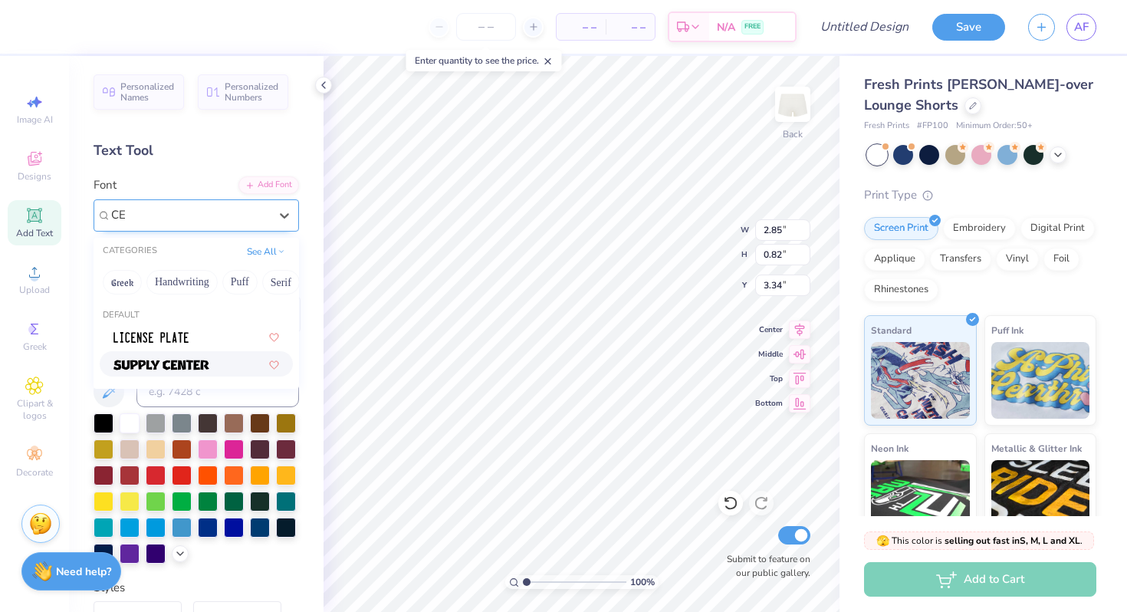
type input "C"
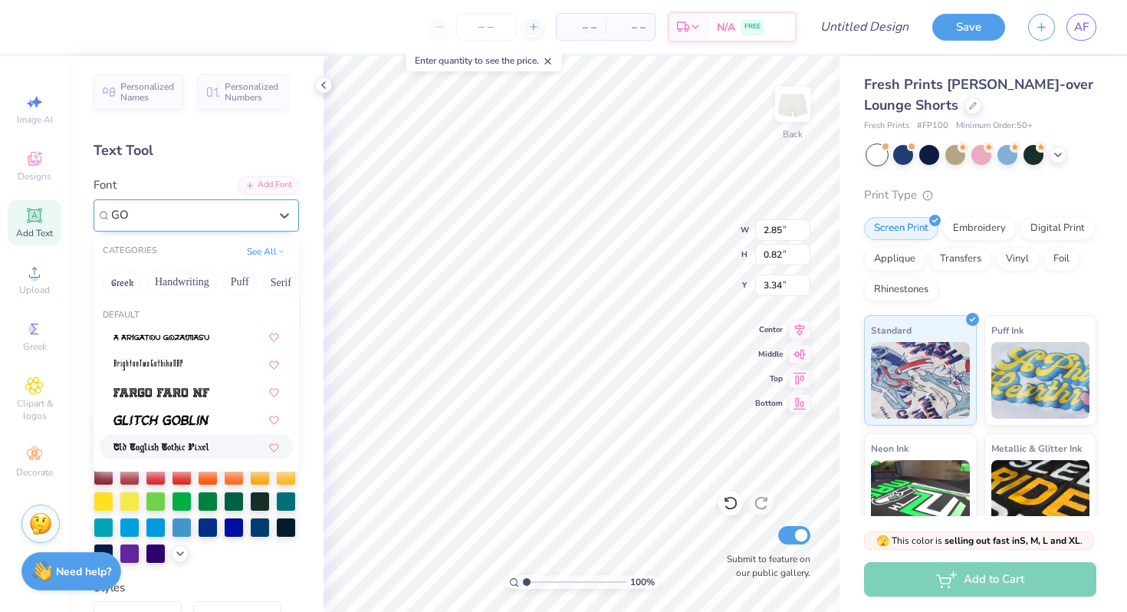
type input "G"
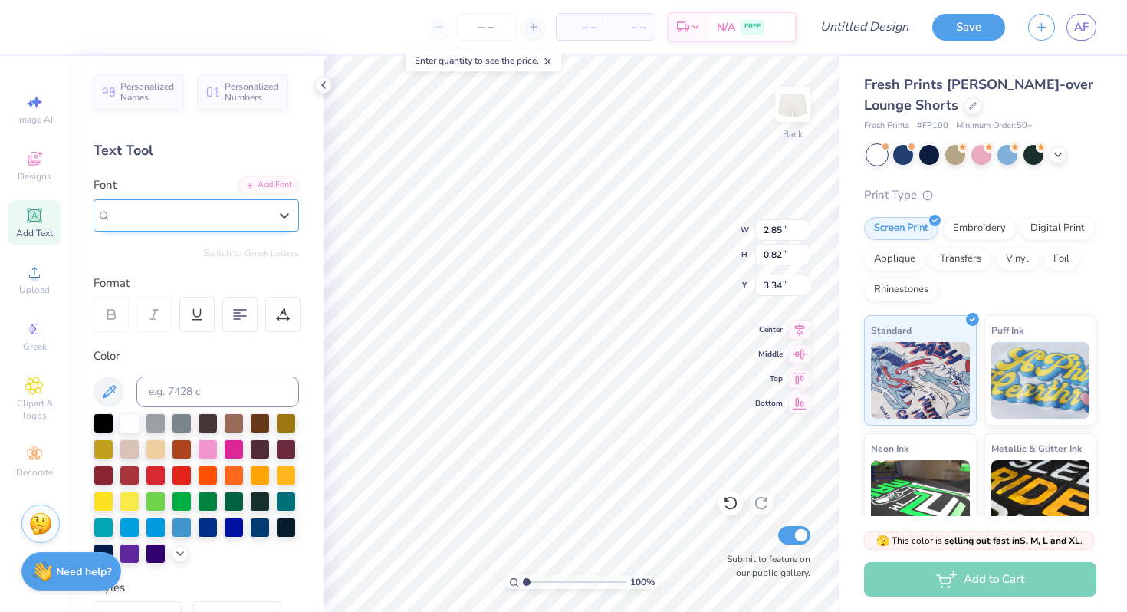
click at [158, 208] on span "Super Dream" at bounding box center [141, 215] width 61 height 18
type input "CENTURY GOTHIC"
click at [283, 191] on div "Add Font" at bounding box center [268, 184] width 61 height 18
click at [229, 445] on div at bounding box center [234, 448] width 20 height 20
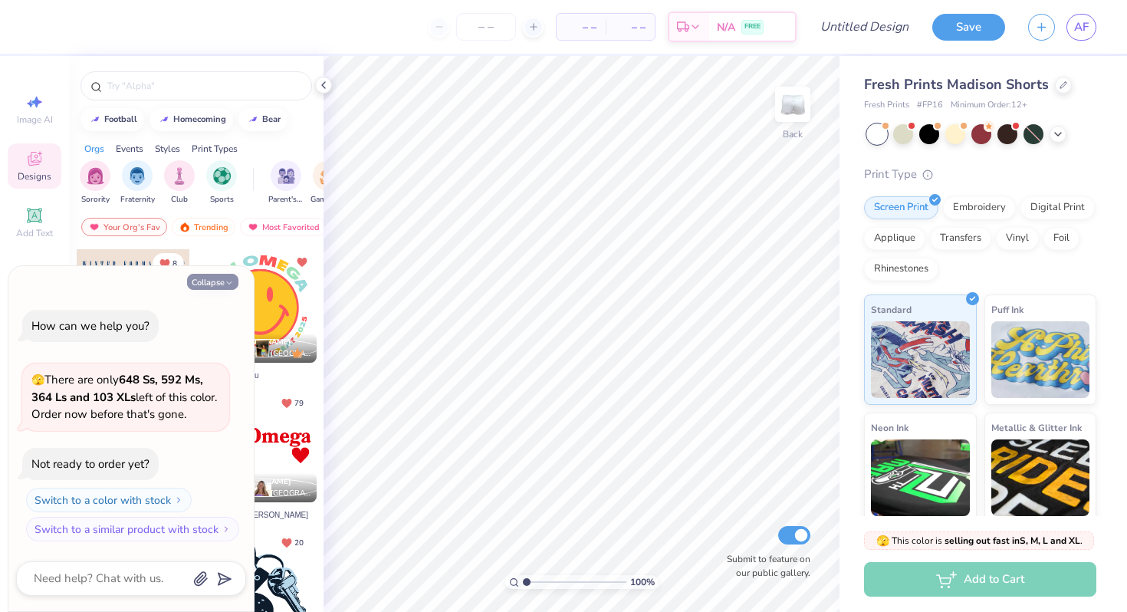
click at [220, 287] on button "Collapse" at bounding box center [212, 282] width 51 height 16
type textarea "x"
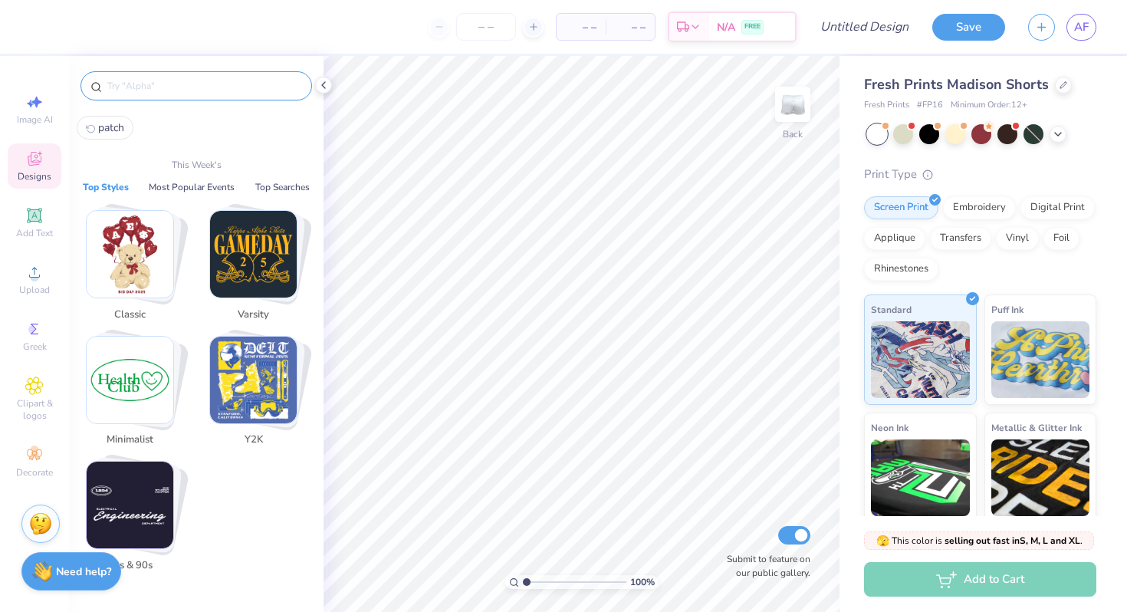
click at [169, 84] on input "text" at bounding box center [204, 85] width 196 height 15
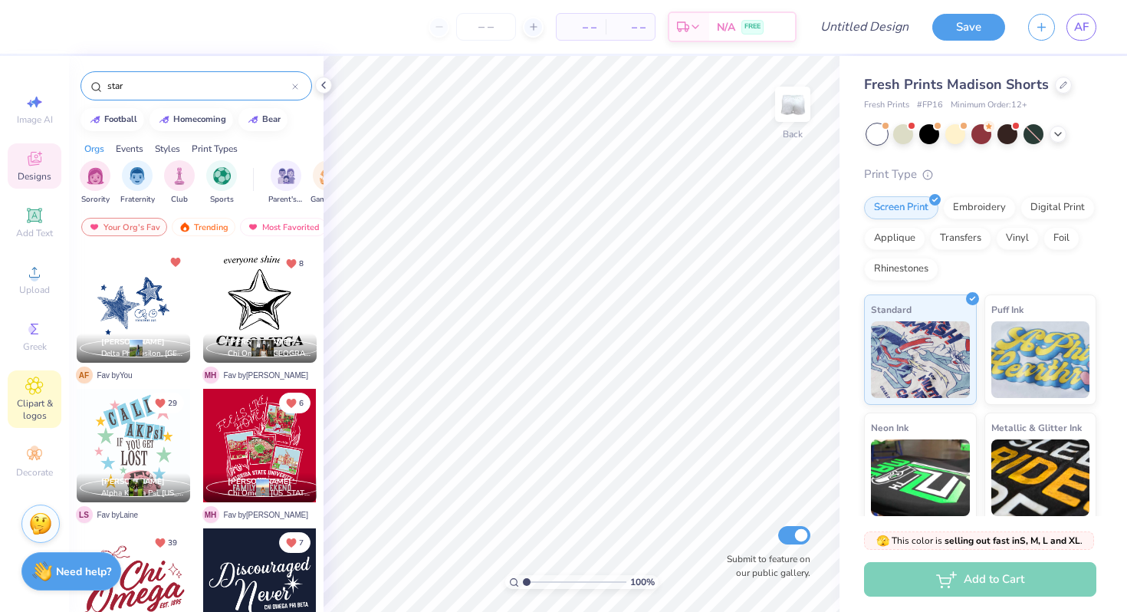
type input "star"
click at [25, 379] on div "Clipart & logos" at bounding box center [35, 398] width 54 height 57
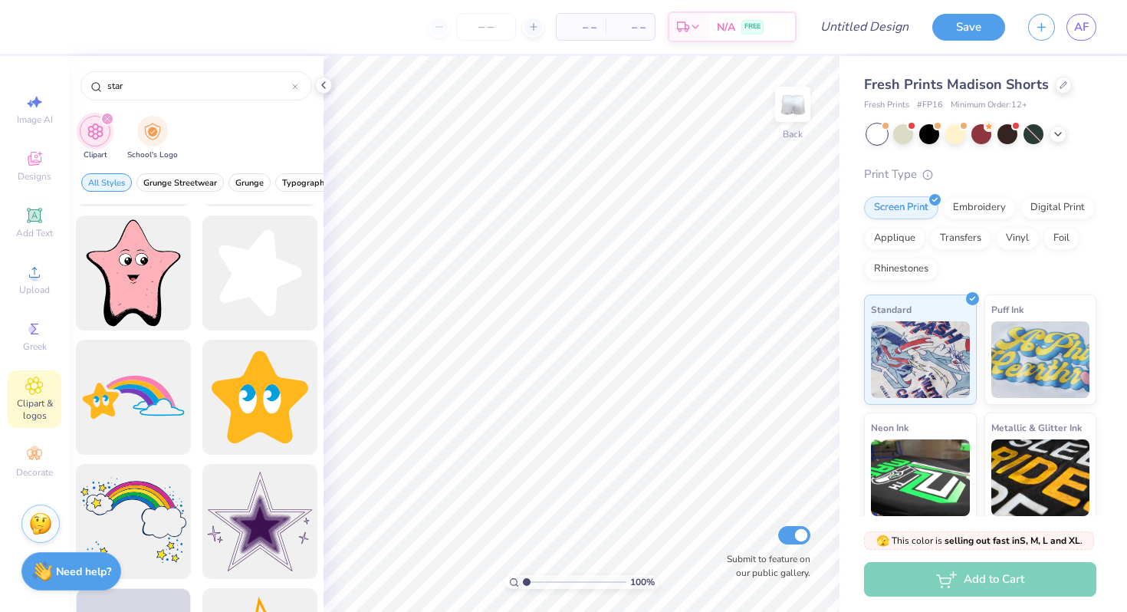
scroll to position [1109, 0]
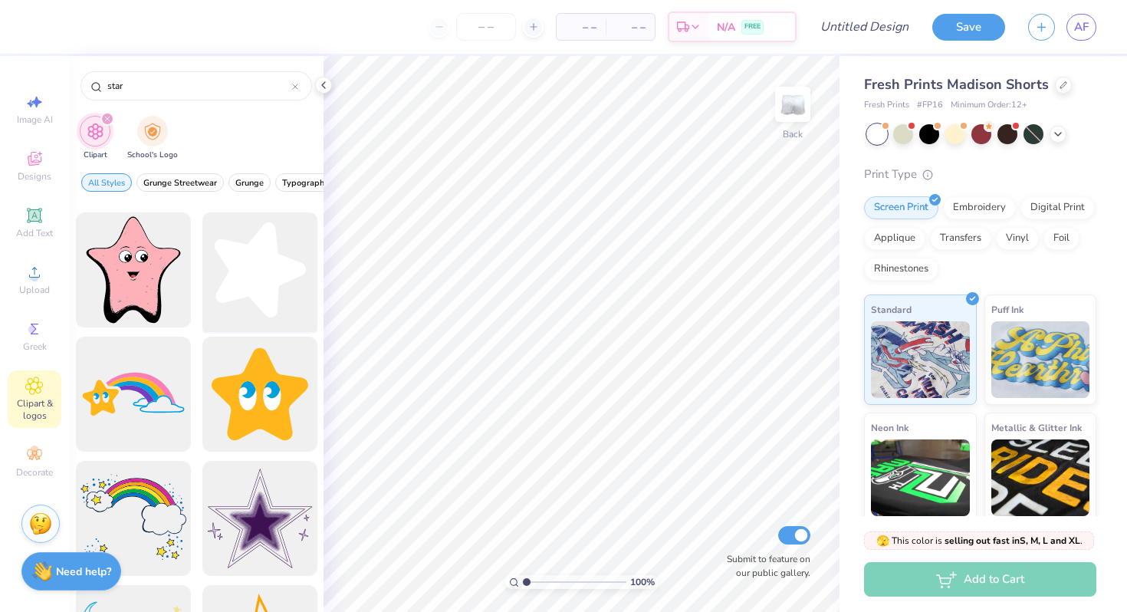
type input "star"
drag, startPoint x: 265, startPoint y: 280, endPoint x: 246, endPoint y: 300, distance: 28.2
click at [246, 300] on div at bounding box center [259, 270] width 126 height 126
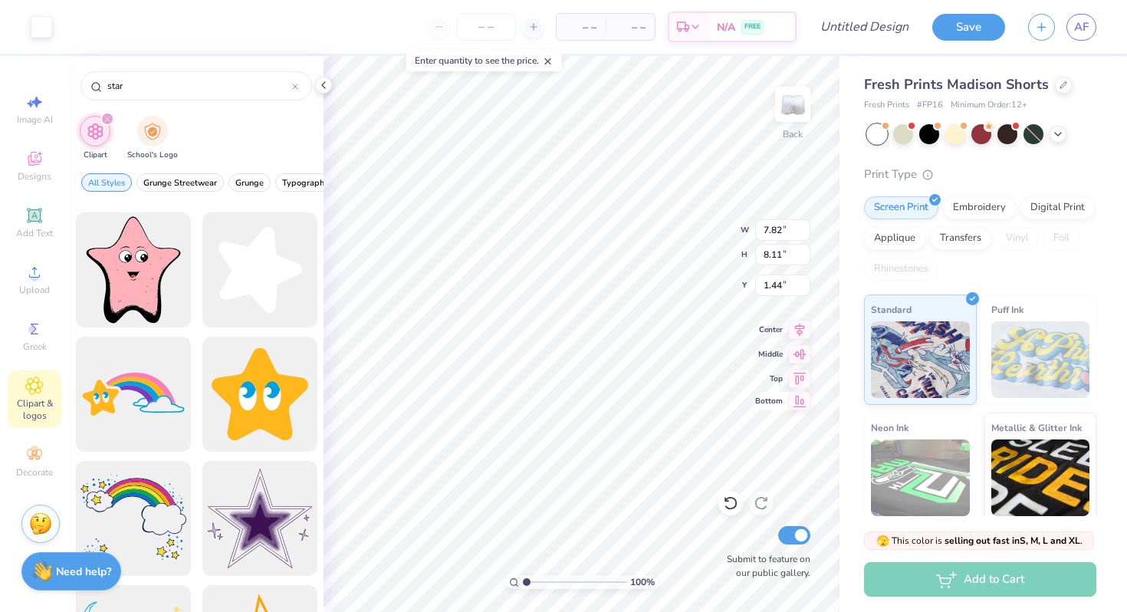
type input "3.03"
type input "3.15"
type input "5.89"
type input "2.33"
type input "2.42"
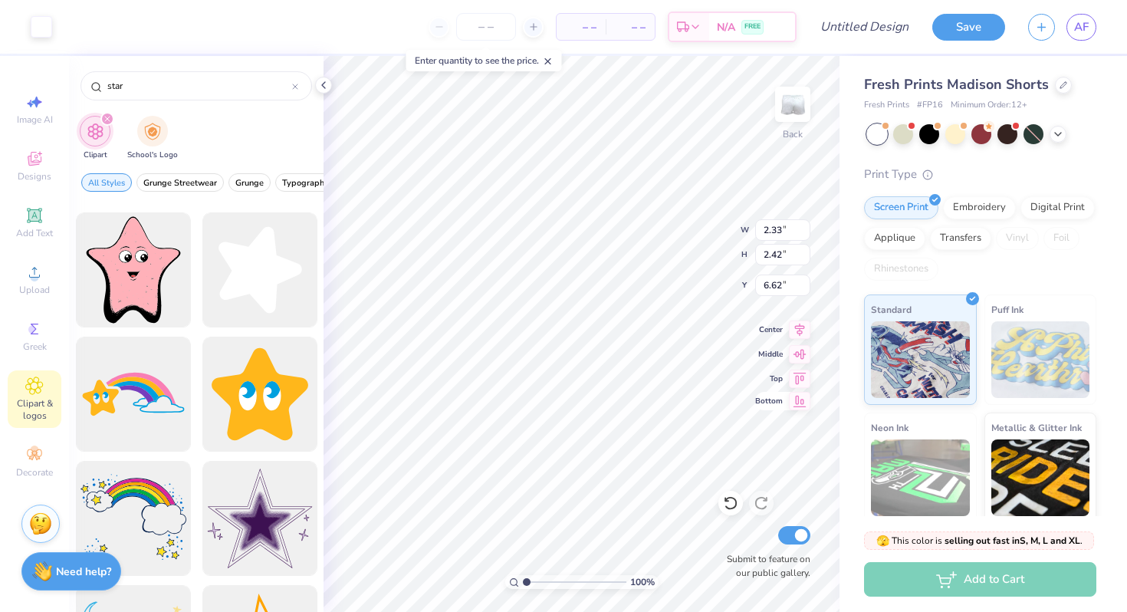
type input "6.63"
type input "1.38"
type input "1.43"
type input "7.61"
type input "2.04"
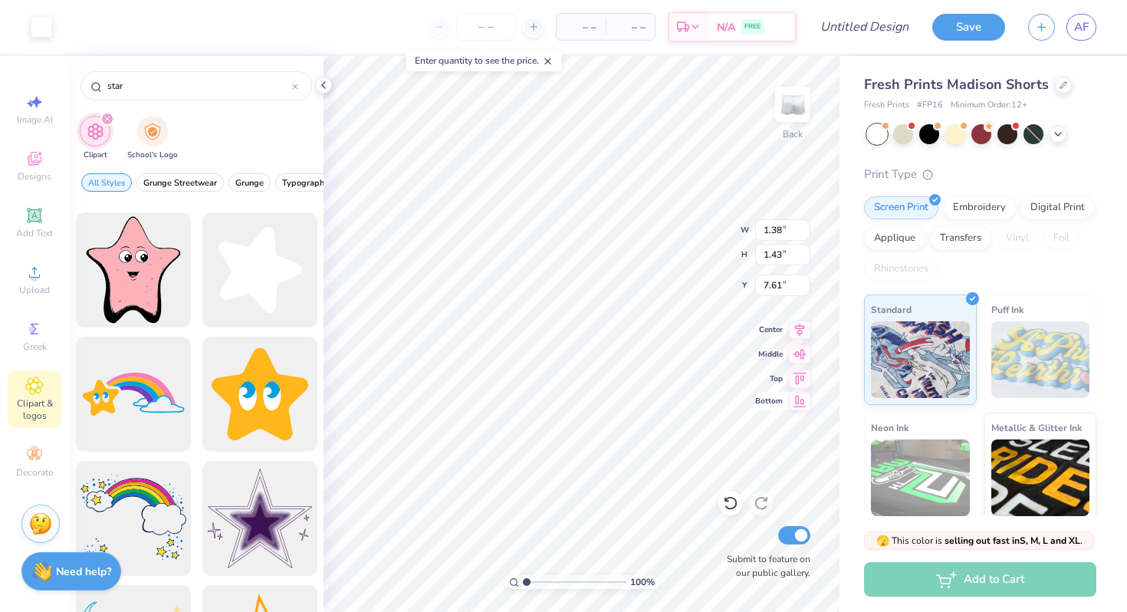
type input "2.12"
type input "6.91"
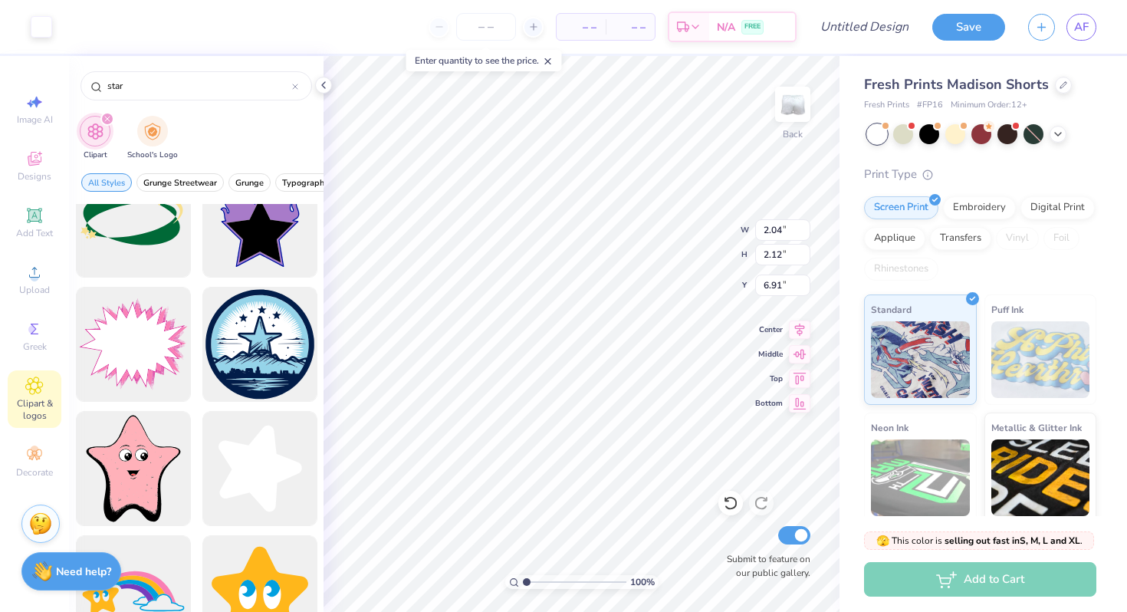
scroll to position [889, 0]
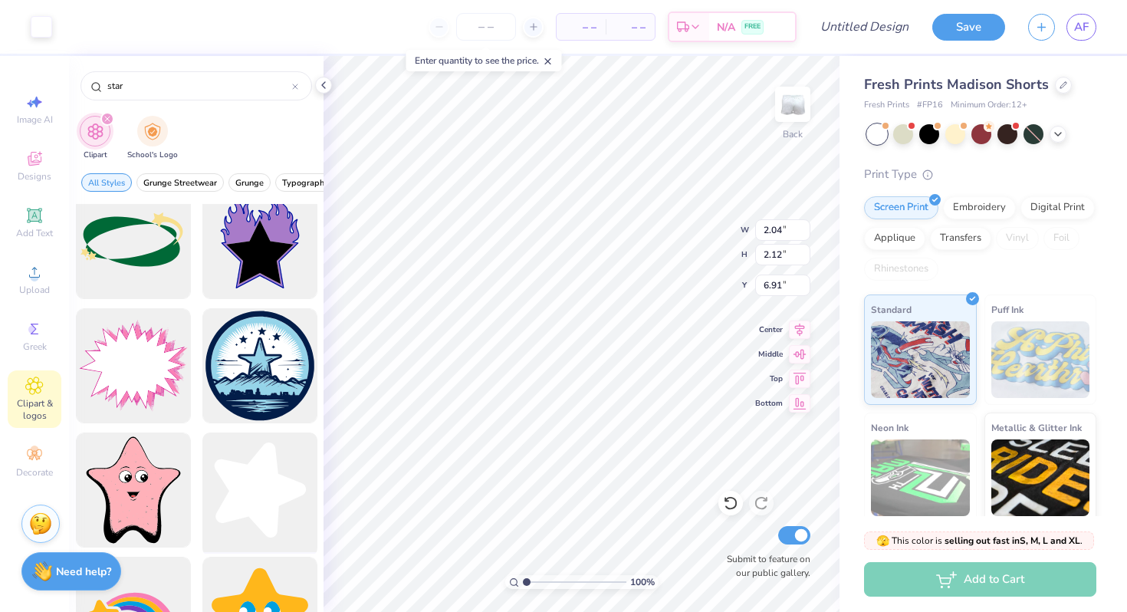
click at [266, 497] on div at bounding box center [259, 490] width 126 height 126
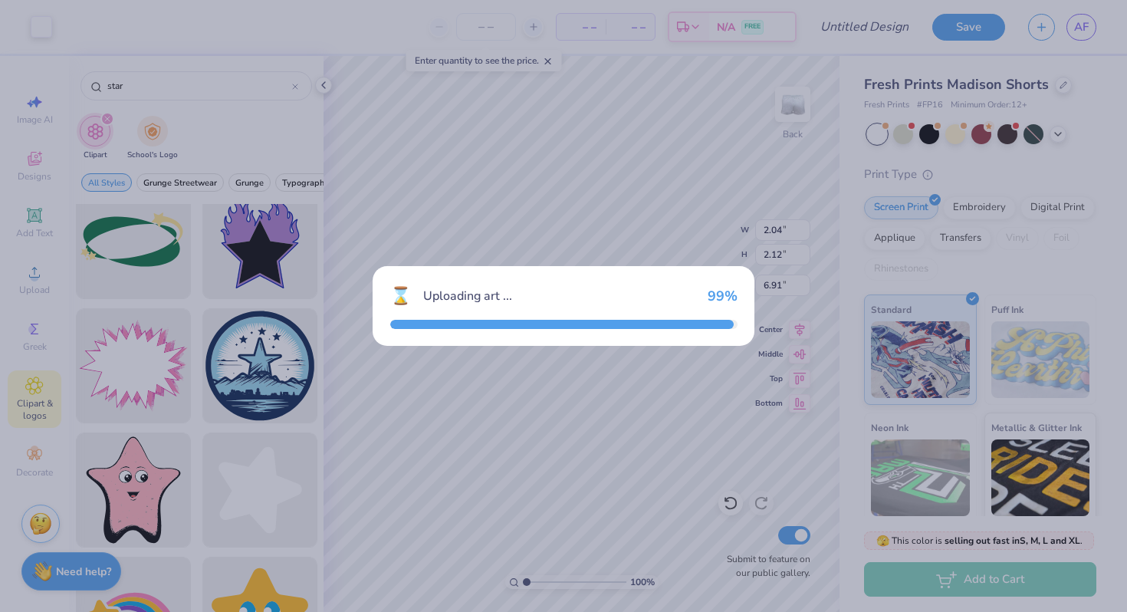
type input "7.82"
type input "8.11"
type input "1.44"
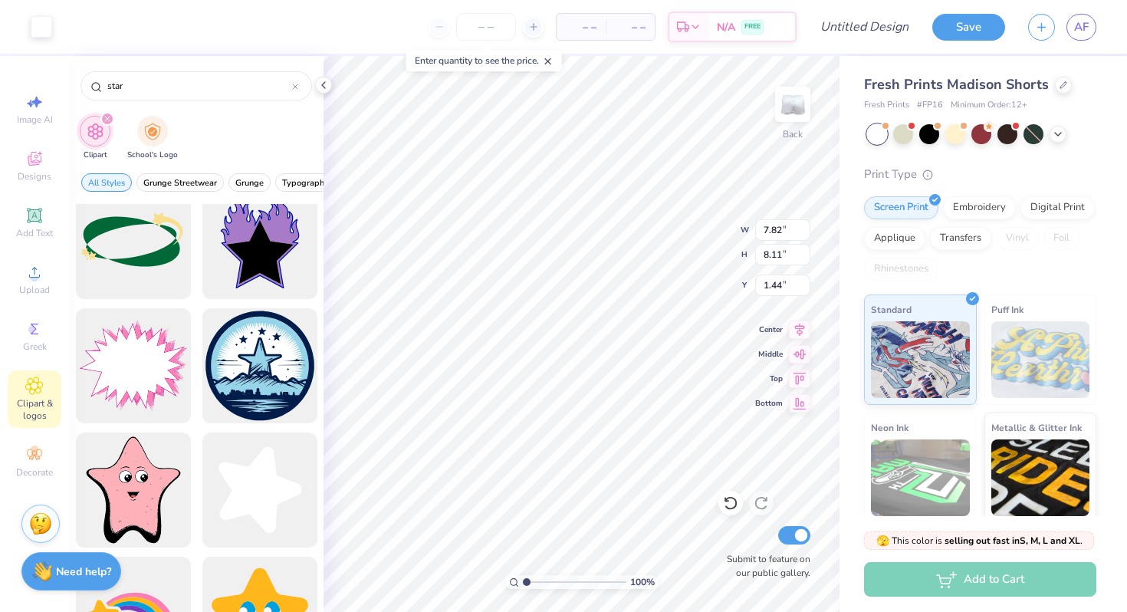
type input "4.53"
type input "4.70"
type input "1.71"
type input "2.59"
type input "2.68"
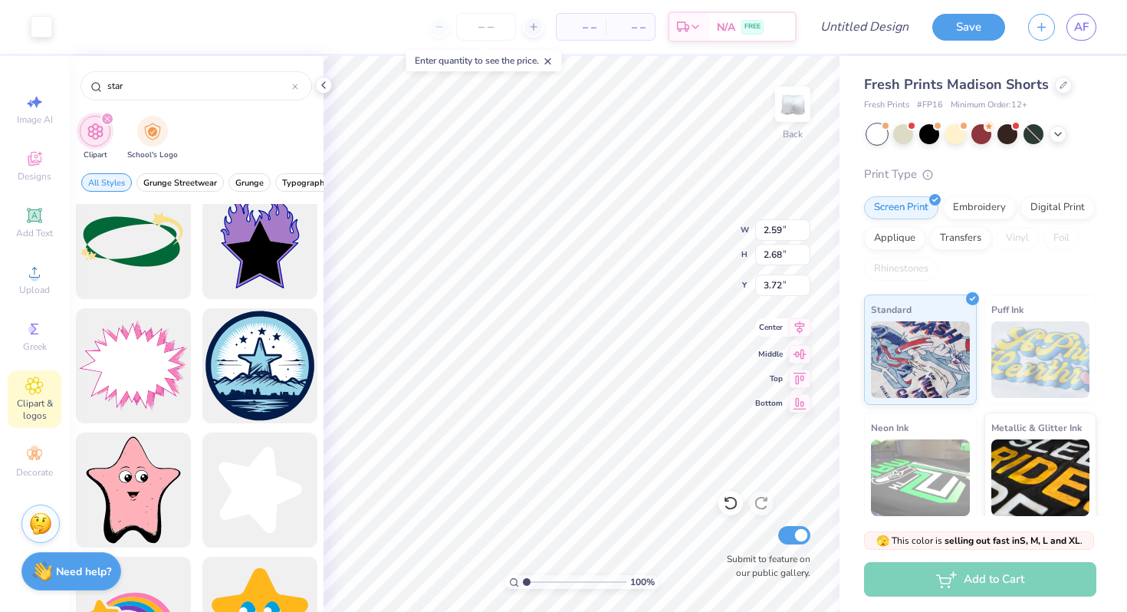
type input "3.55"
type input "2.04"
type input "2.12"
type input "2.01"
type input "2.59"
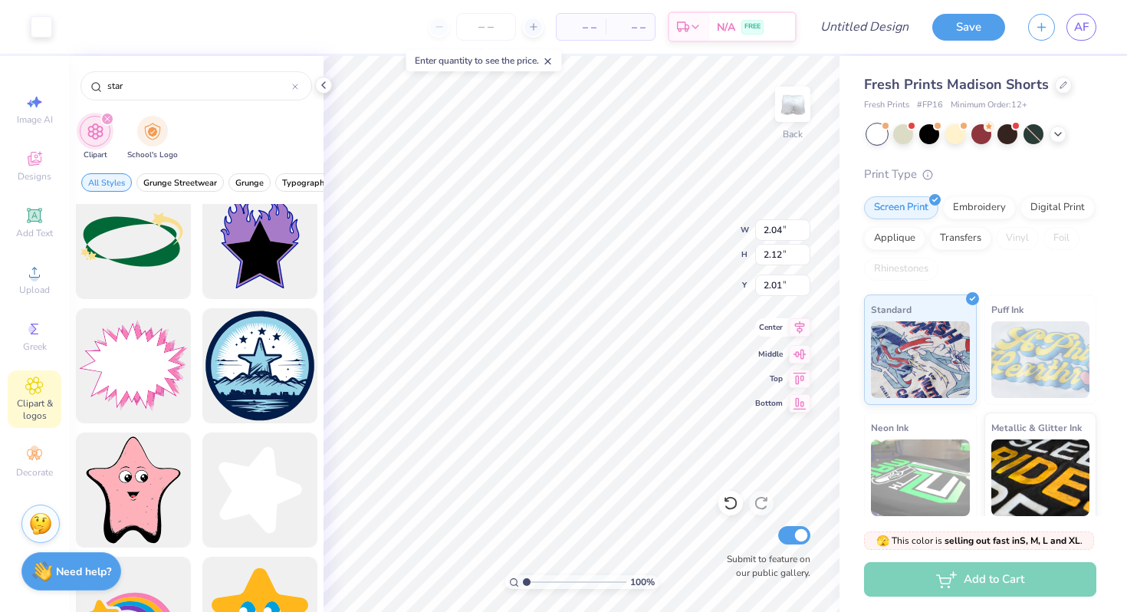
type input "2.68"
type input "3.55"
type input "2.68"
type input "2.58"
type input "3.53"
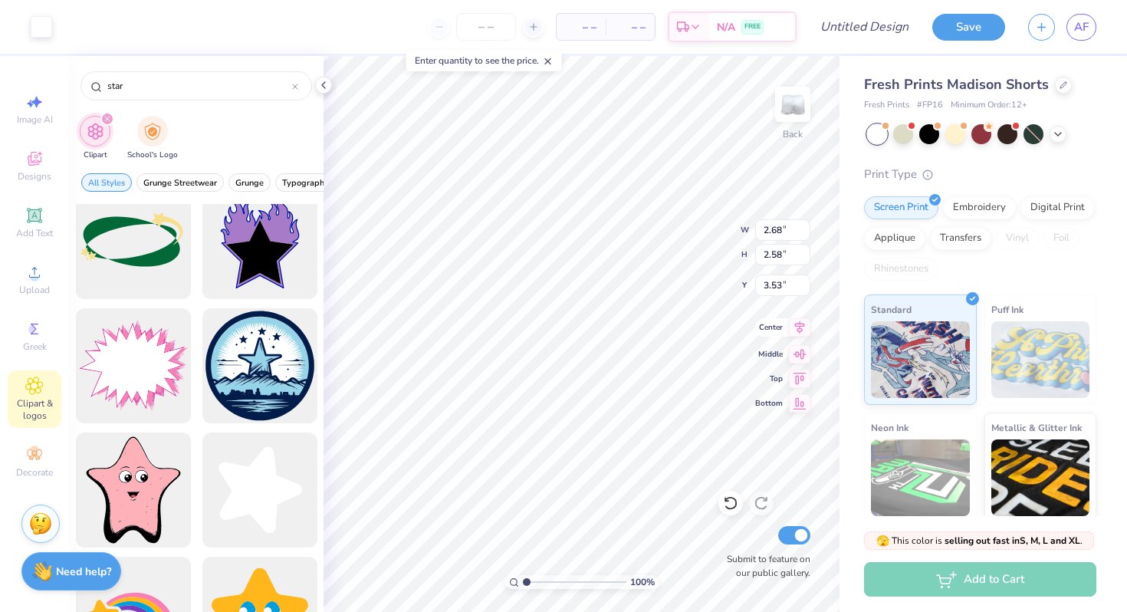
type input "2.03"
type input "1.96"
type input "4.27"
type input "1.95"
type input "2.03"
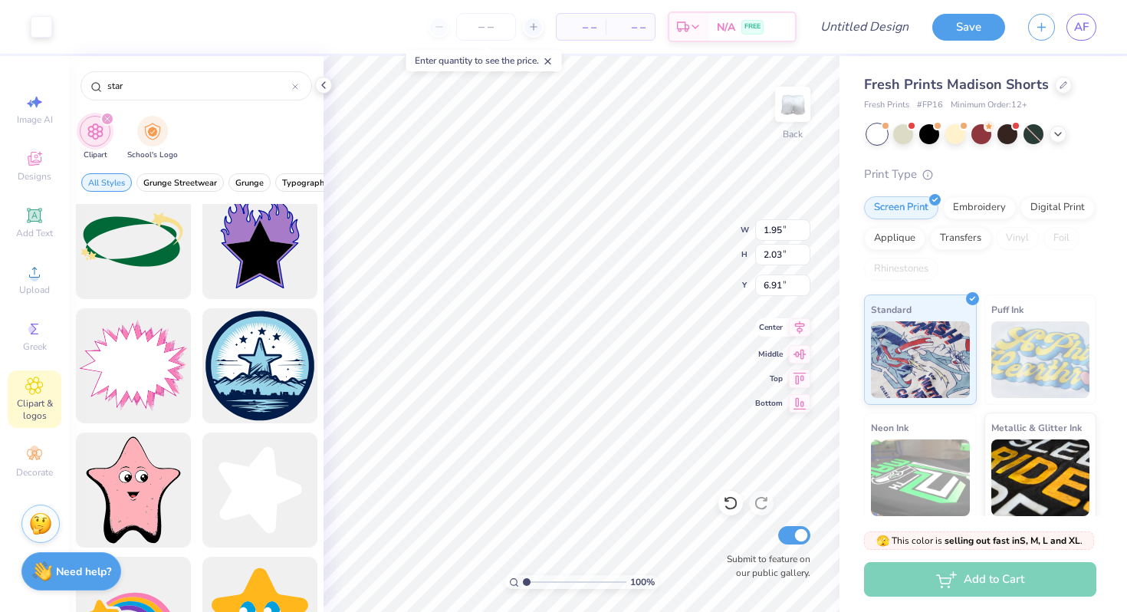
type input "5.20"
type input "2.04"
type input "2.12"
type input "6.91"
type input "7.26"
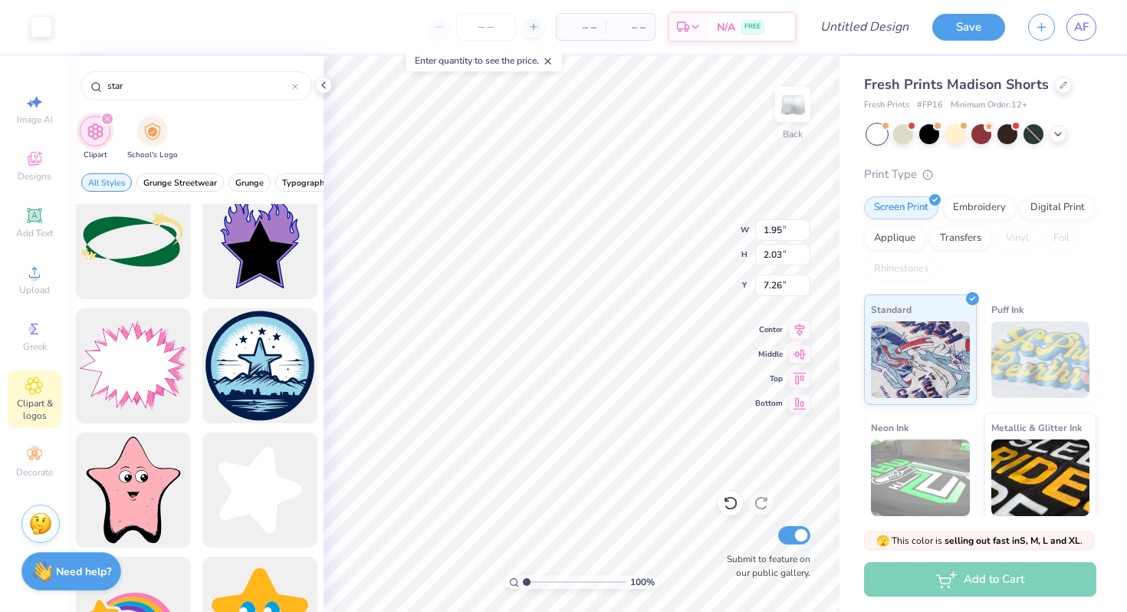
type input "2.35"
type input "2.45"
type input "6.76"
type input "2.04"
type input "2.12"
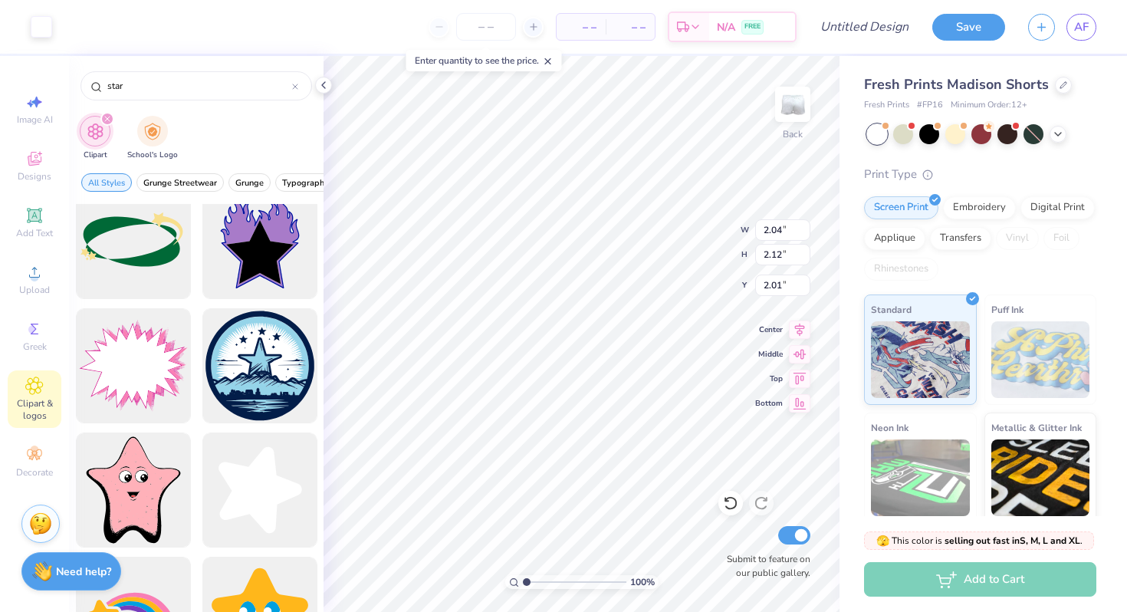
type input "4.64"
type input "1.64"
type input "1.70"
type input "5.06"
type input "5.50"
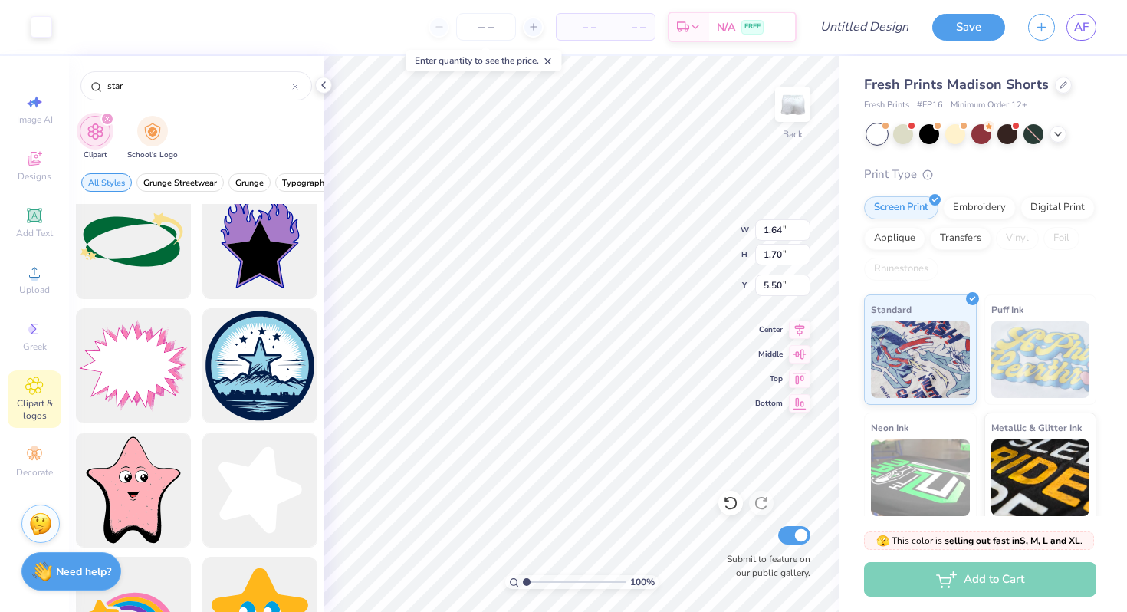
type input "2.35"
type input "2.45"
type input "6.76"
type input "2.45"
type input "2.39"
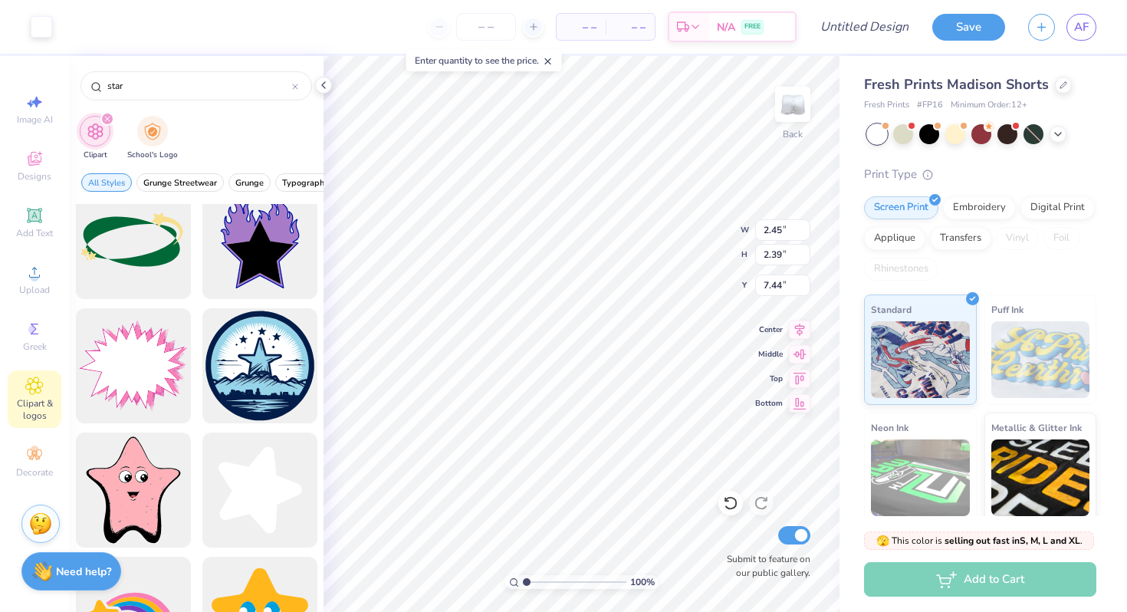
type input "6.86"
type input "1.64"
type input "1.70"
type input "5.50"
click at [45, 26] on div at bounding box center [41, 25] width 21 height 21
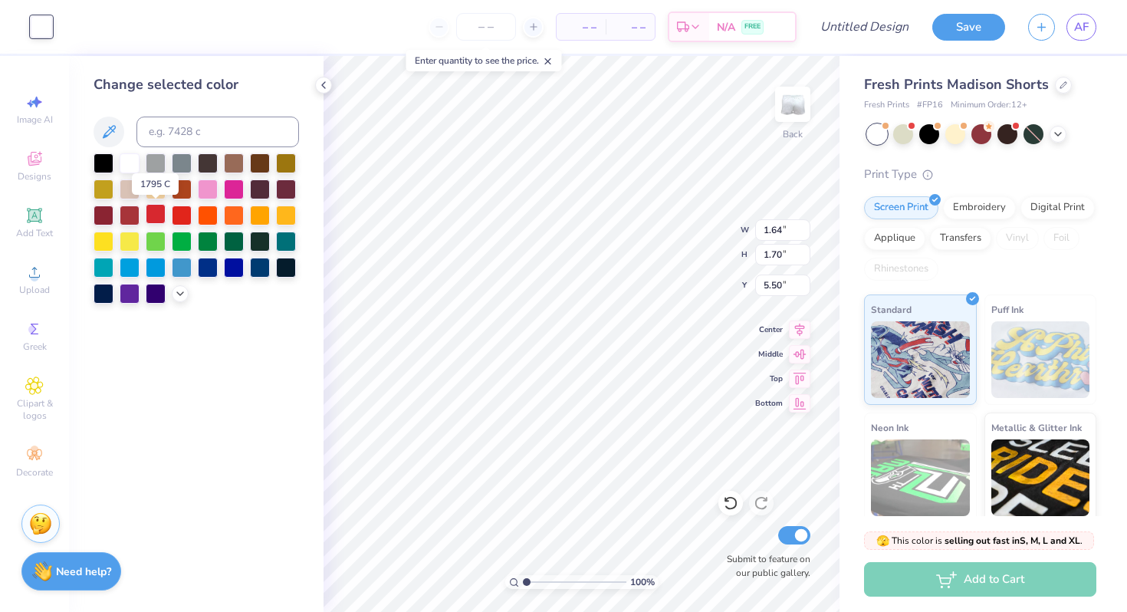
click at [157, 215] on div at bounding box center [156, 214] width 20 height 20
type input "2.45"
type input "2.39"
type input "6.86"
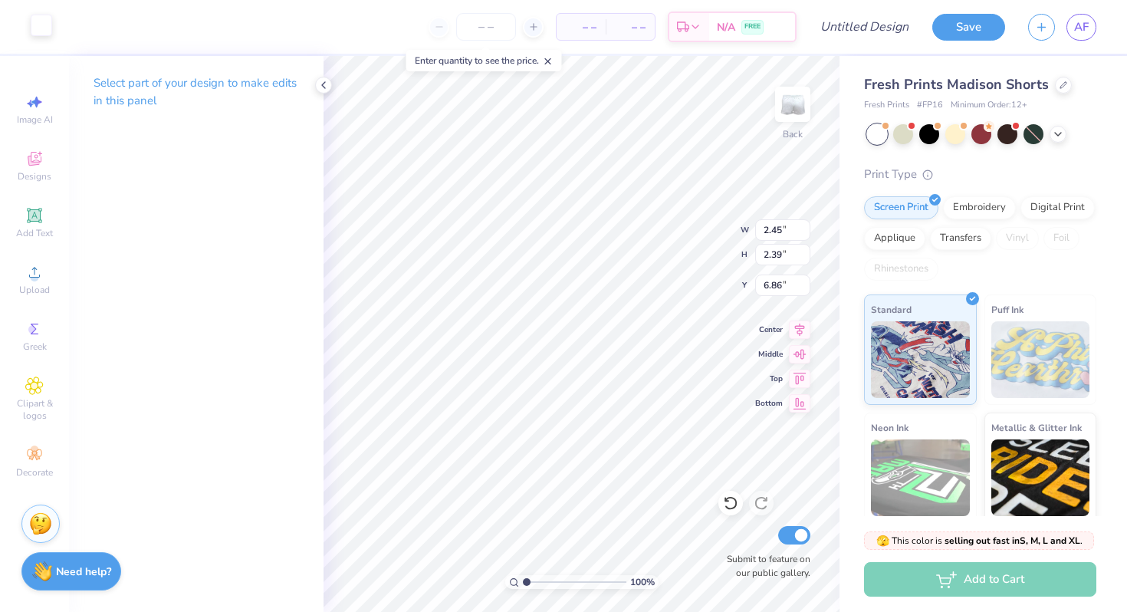
click at [45, 16] on div at bounding box center [41, 25] width 21 height 21
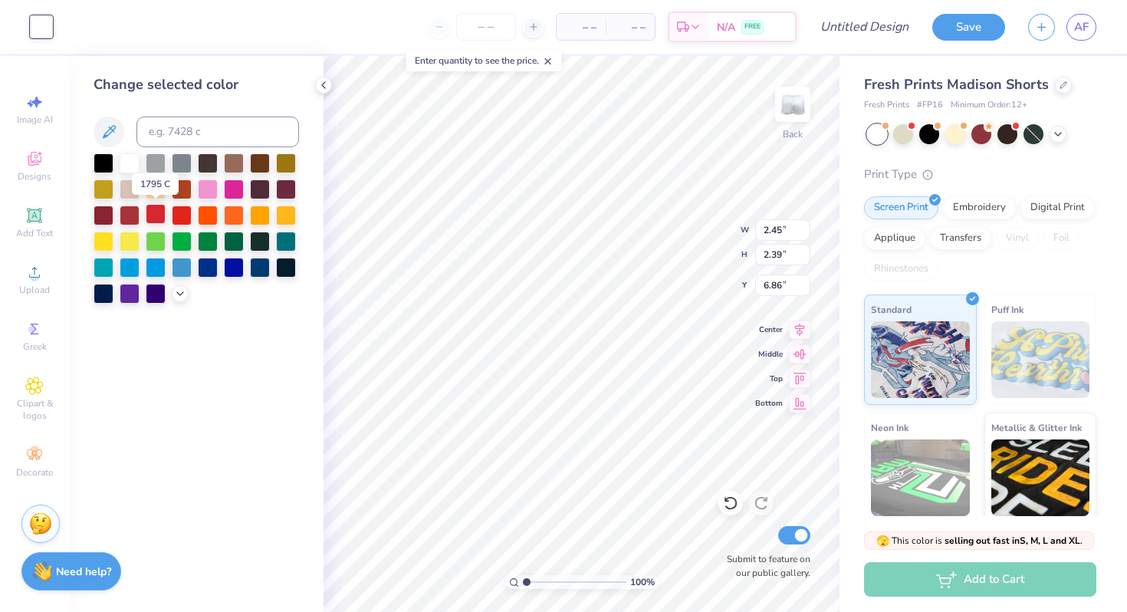
click at [157, 215] on div at bounding box center [156, 214] width 20 height 20
click at [909, 241] on div "Applique" at bounding box center [894, 236] width 61 height 23
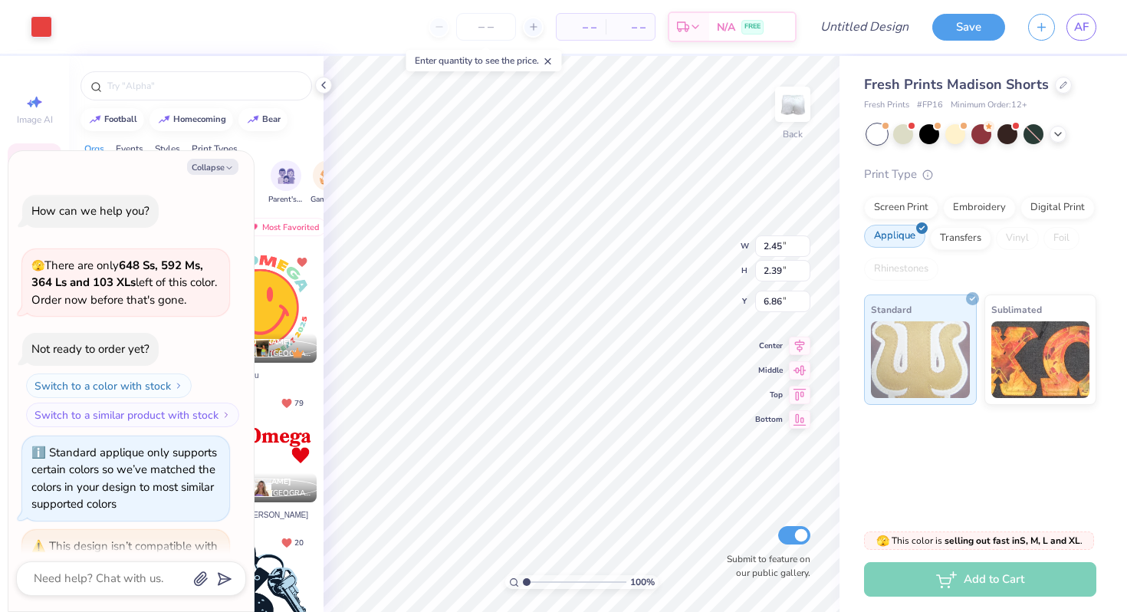
scroll to position [332, 0]
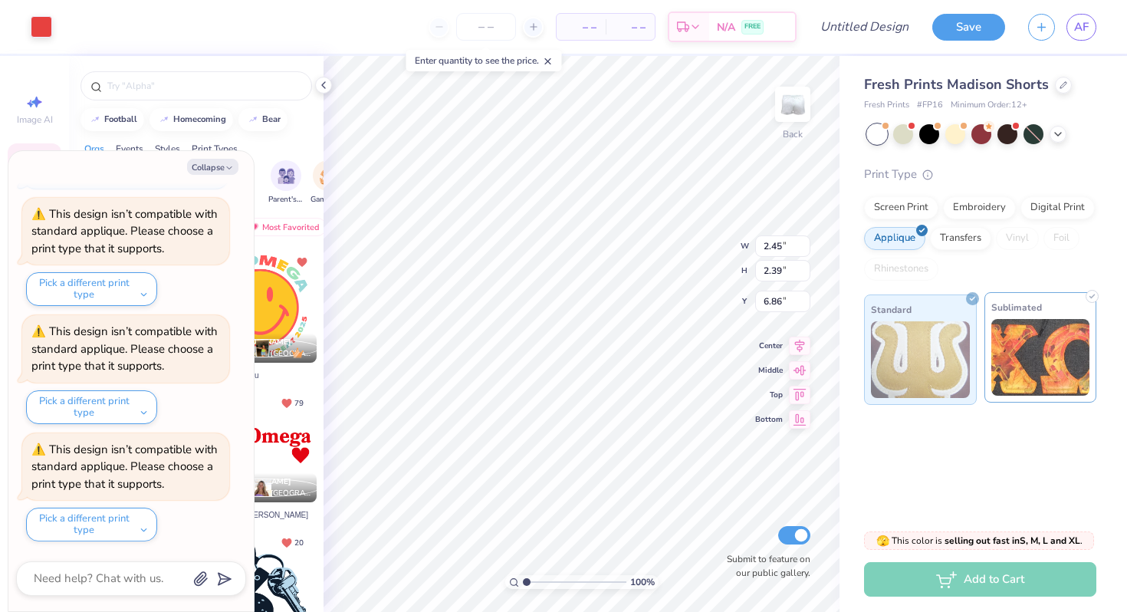
click at [1059, 338] on img at bounding box center [1040, 357] width 99 height 77
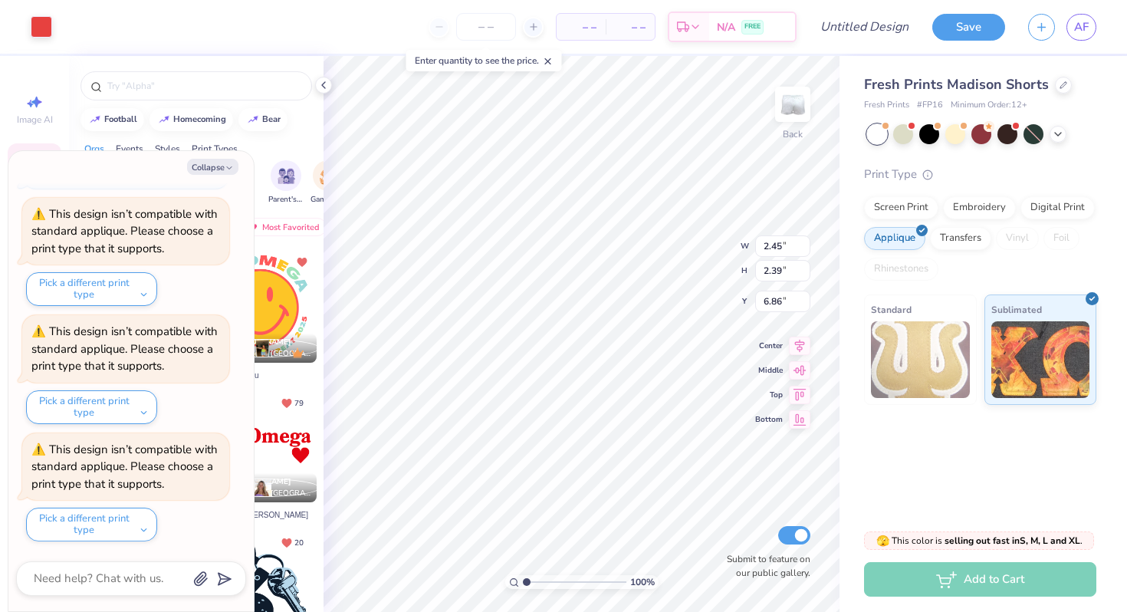
type textarea "x"
type input "1.64"
type input "1.70"
type input "5.50"
click at [40, 27] on div at bounding box center [41, 25] width 21 height 21
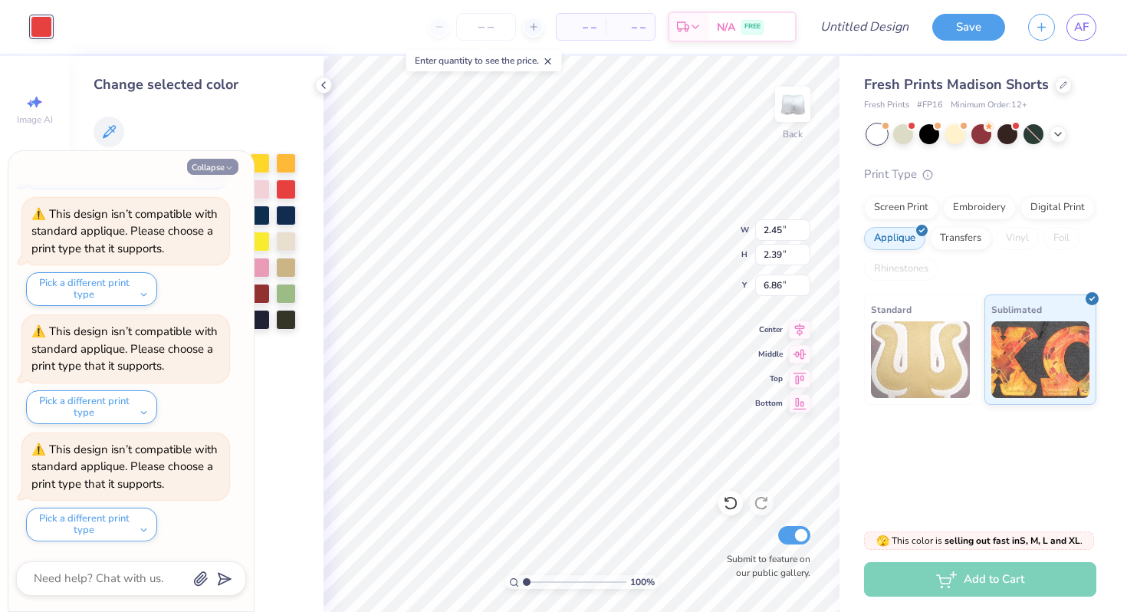
click at [222, 171] on button "Collapse" at bounding box center [212, 167] width 51 height 16
type textarea "x"
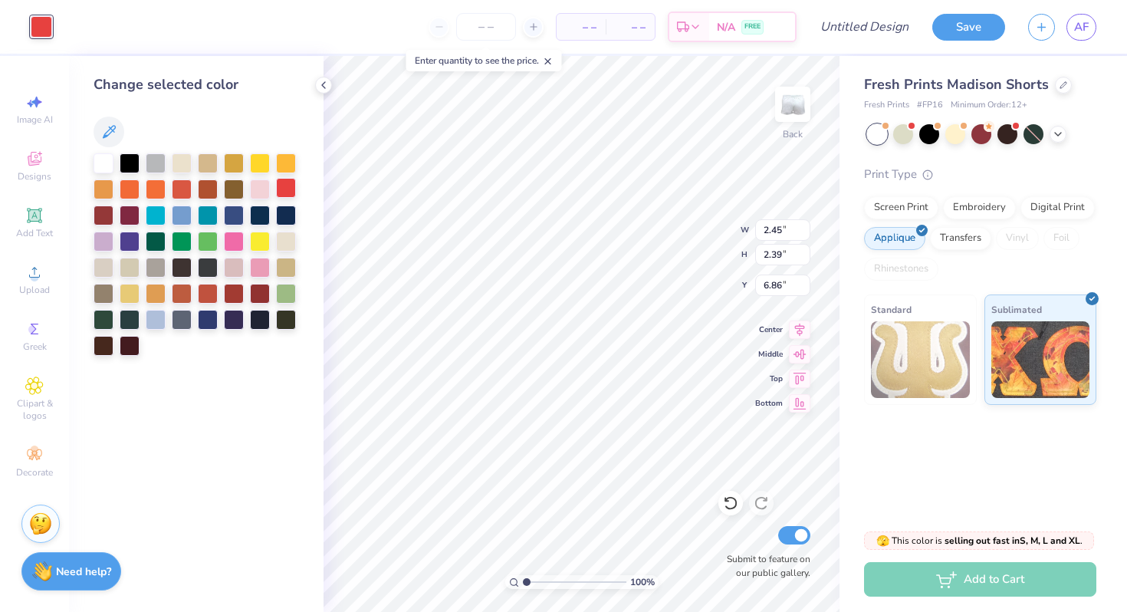
click at [289, 186] on div at bounding box center [286, 188] width 20 height 20
type input "1.64"
type input "1.70"
type input "5.50"
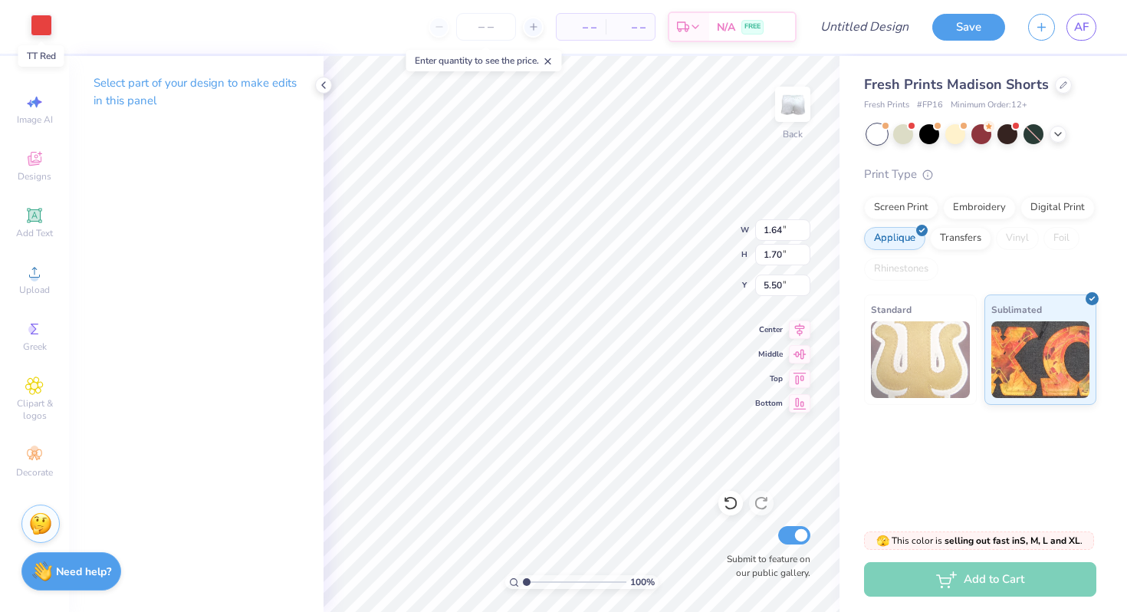
click at [44, 27] on div at bounding box center [41, 25] width 21 height 21
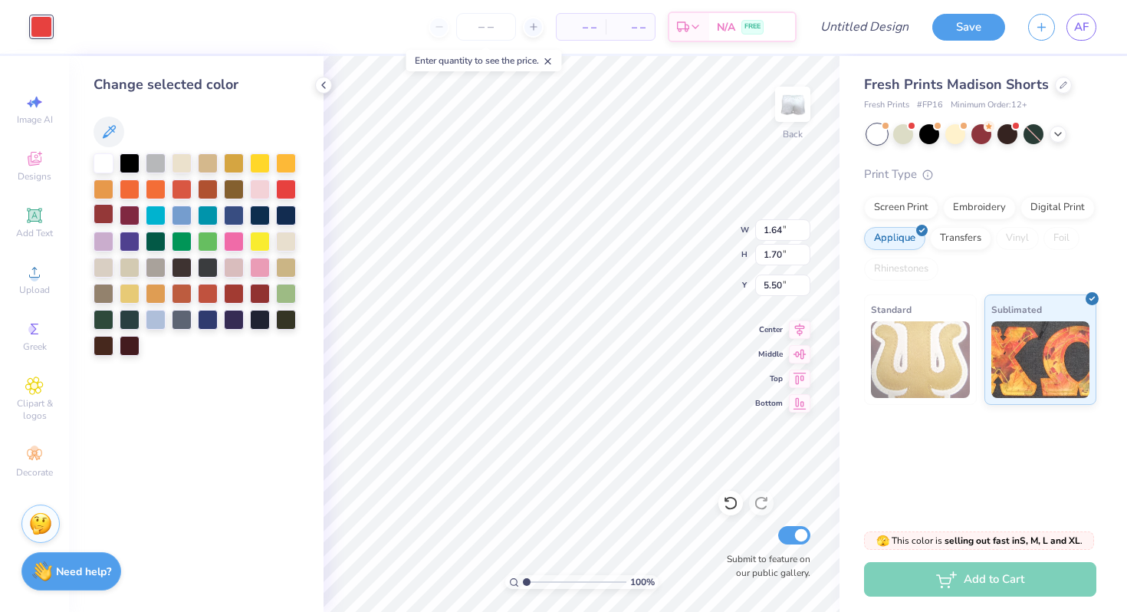
click at [101, 207] on div at bounding box center [104, 214] width 20 height 20
type input "2.45"
type input "2.39"
type input "6.86"
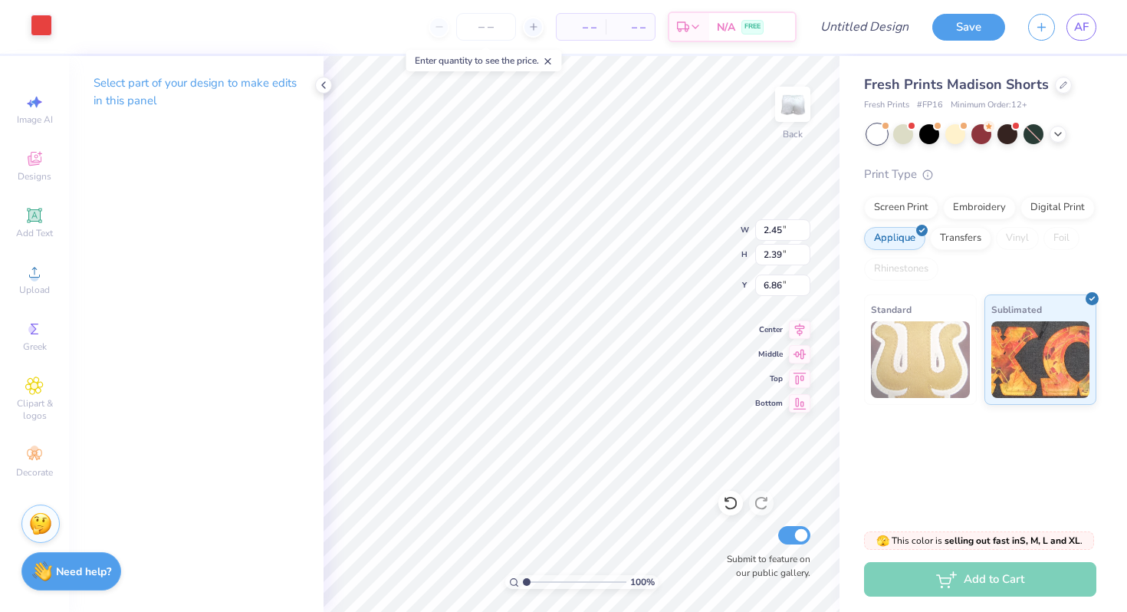
click at [43, 24] on div at bounding box center [41, 25] width 21 height 21
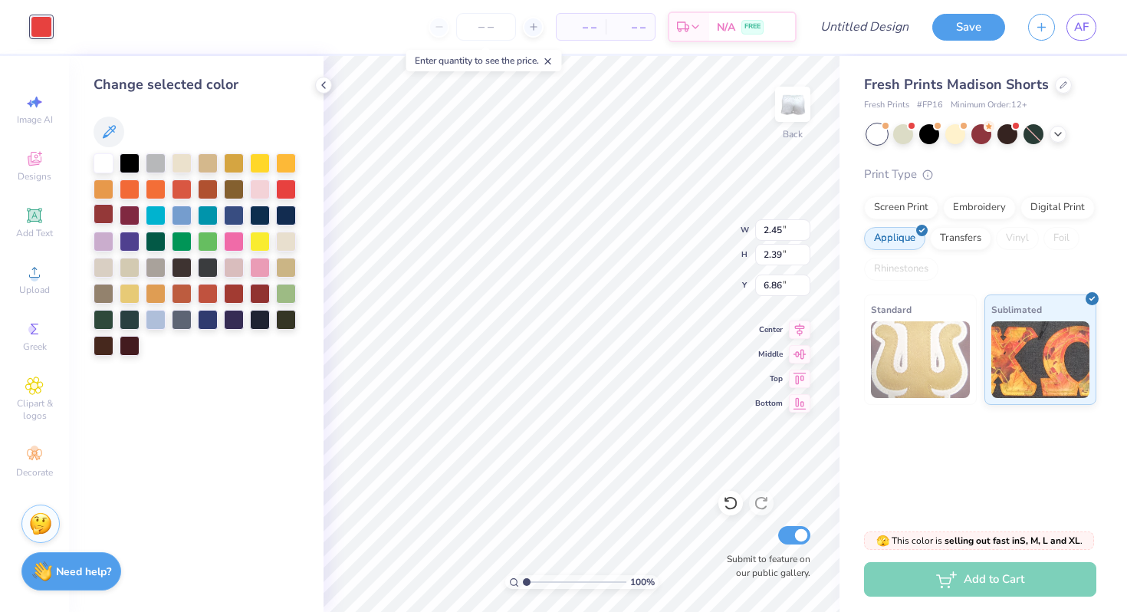
click at [106, 211] on div at bounding box center [104, 214] width 20 height 20
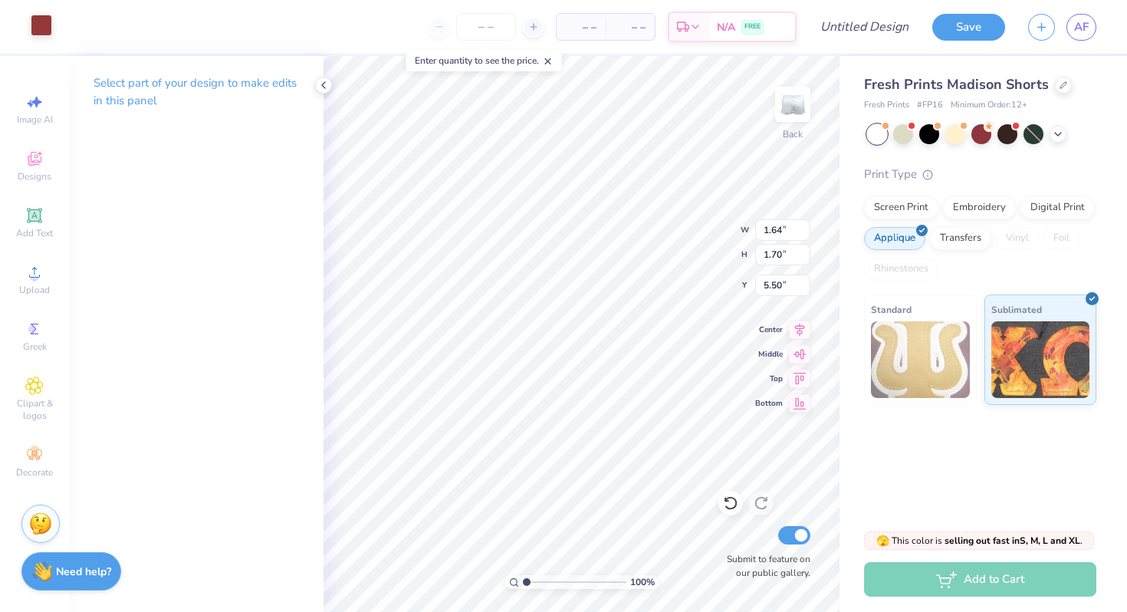
click at [44, 27] on div at bounding box center [41, 25] width 21 height 21
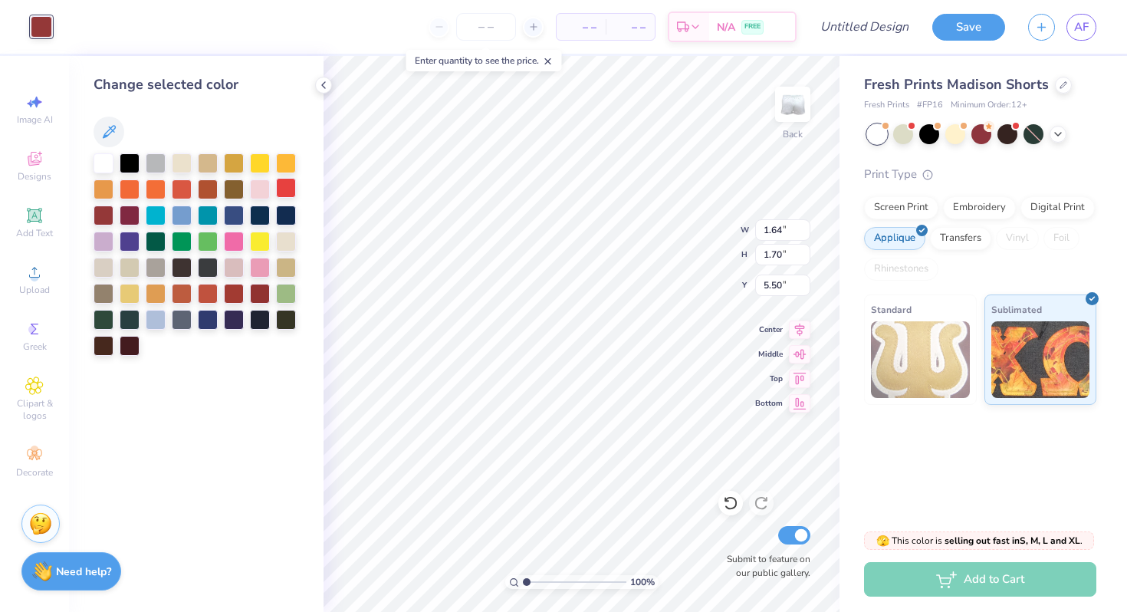
click at [291, 186] on div at bounding box center [286, 188] width 20 height 20
type input "2.45"
type input "2.39"
type input "6.86"
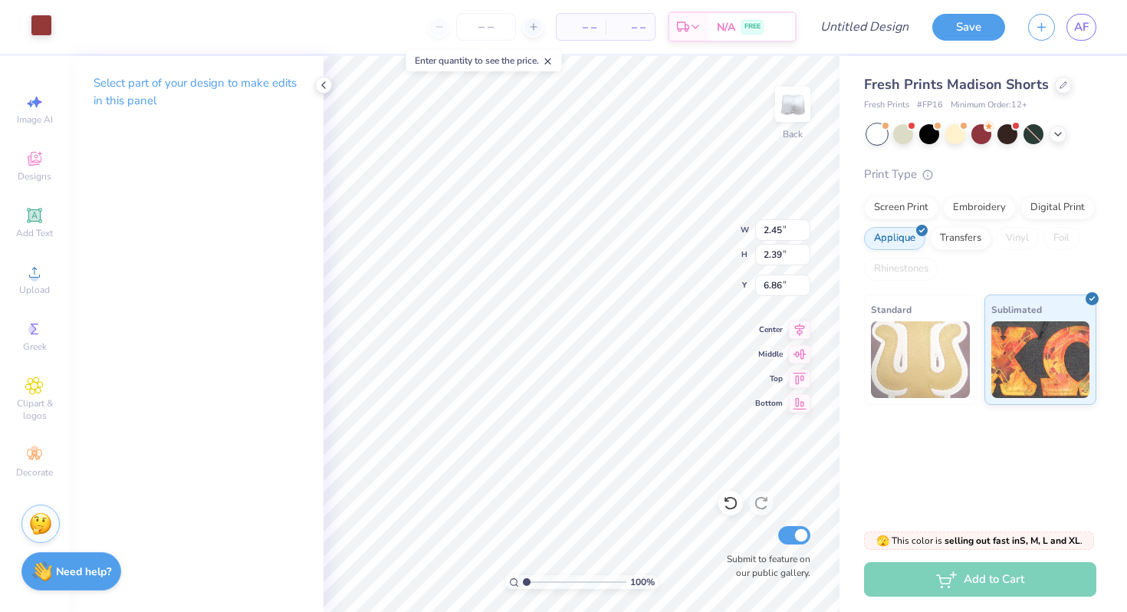
click at [45, 21] on div at bounding box center [41, 25] width 21 height 21
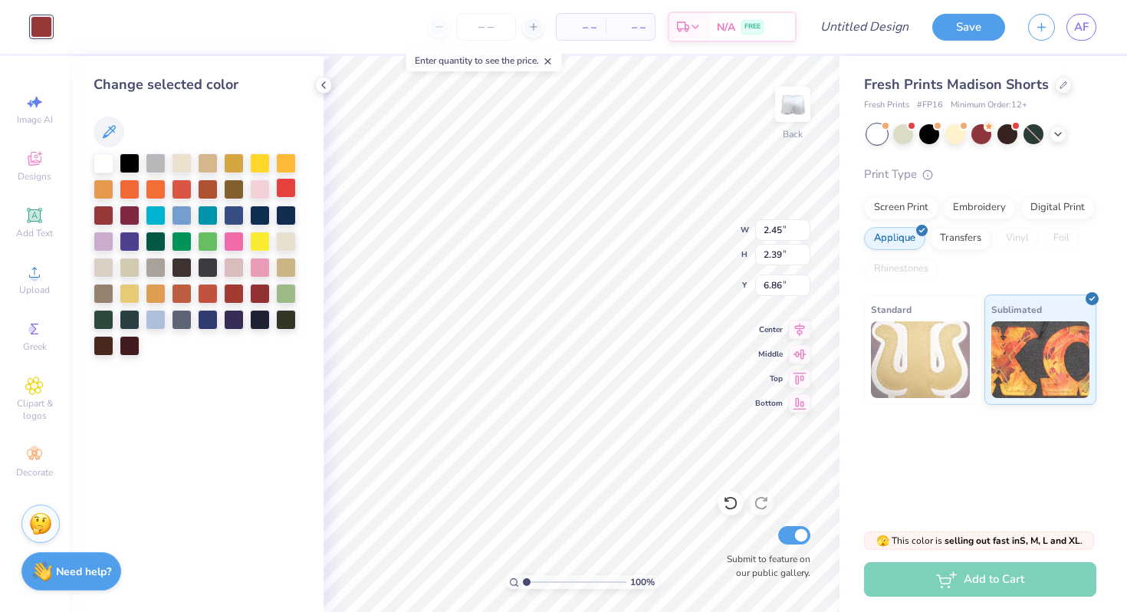
click at [293, 184] on div at bounding box center [286, 188] width 20 height 20
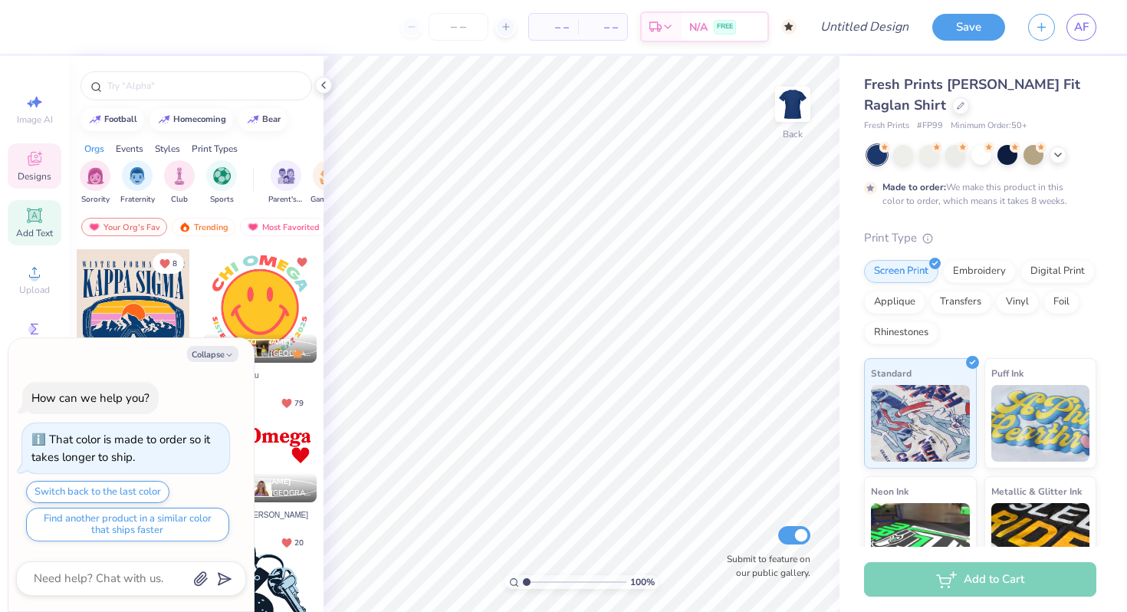
click at [44, 218] on div "Add Text" at bounding box center [35, 222] width 54 height 45
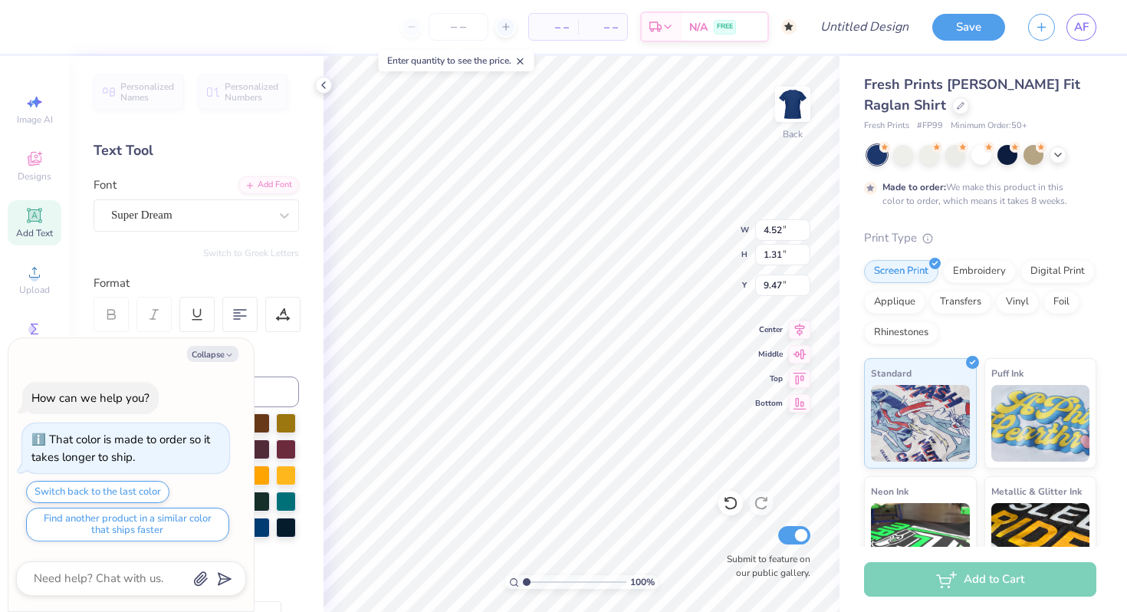
type textarea "x"
type input "4.29"
click at [143, 215] on div "Super Dream" at bounding box center [190, 215] width 161 height 24
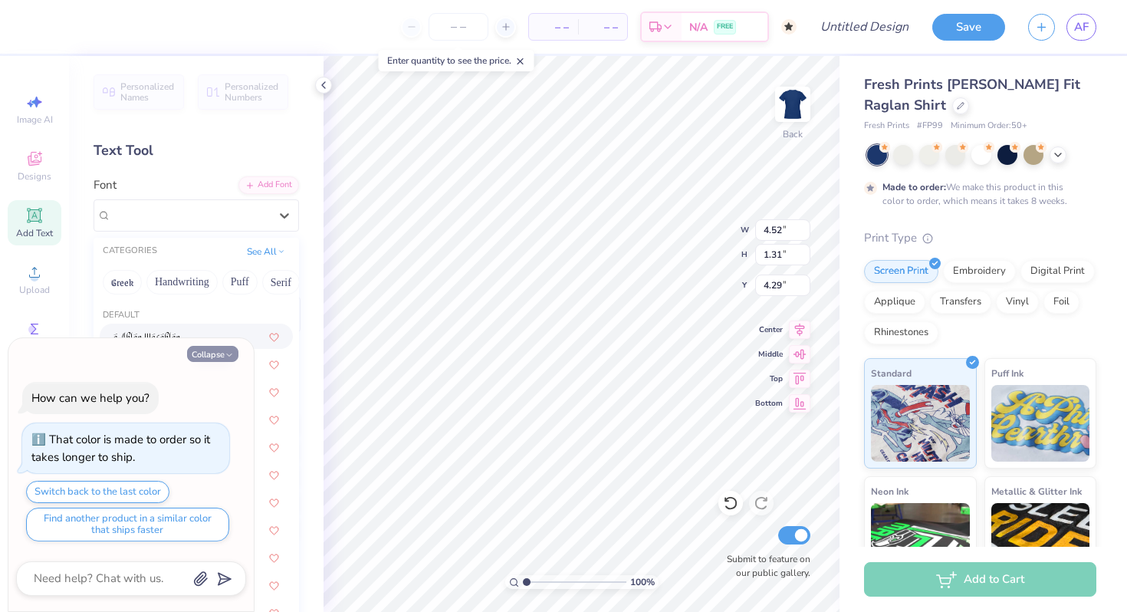
click at [214, 355] on button "Collapse" at bounding box center [212, 354] width 51 height 16
type textarea "x"
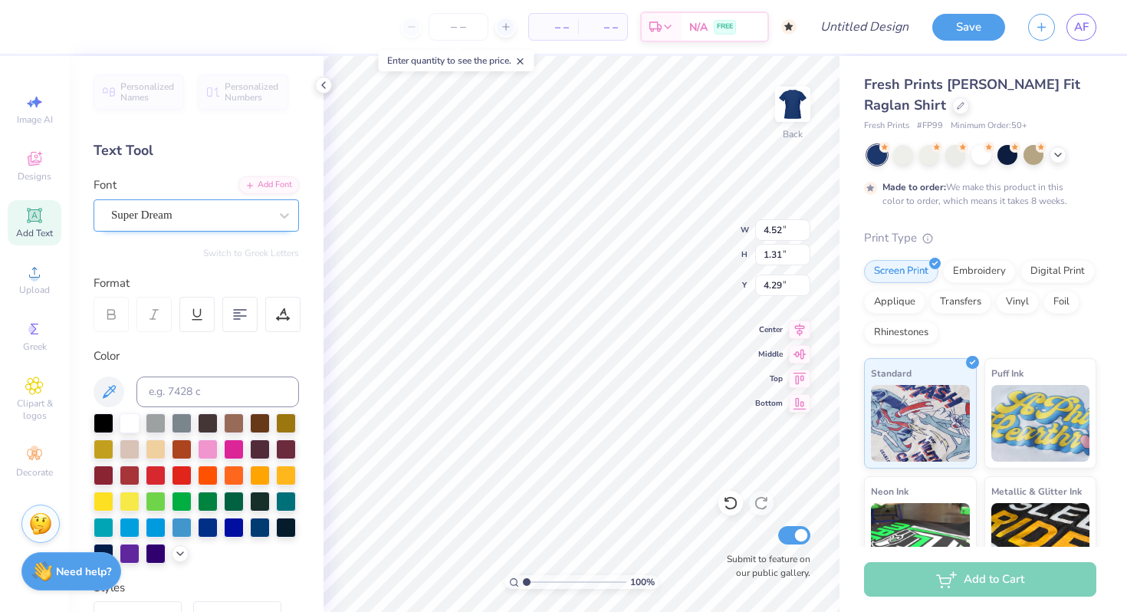
click at [167, 208] on div "Super Dream" at bounding box center [190, 215] width 161 height 24
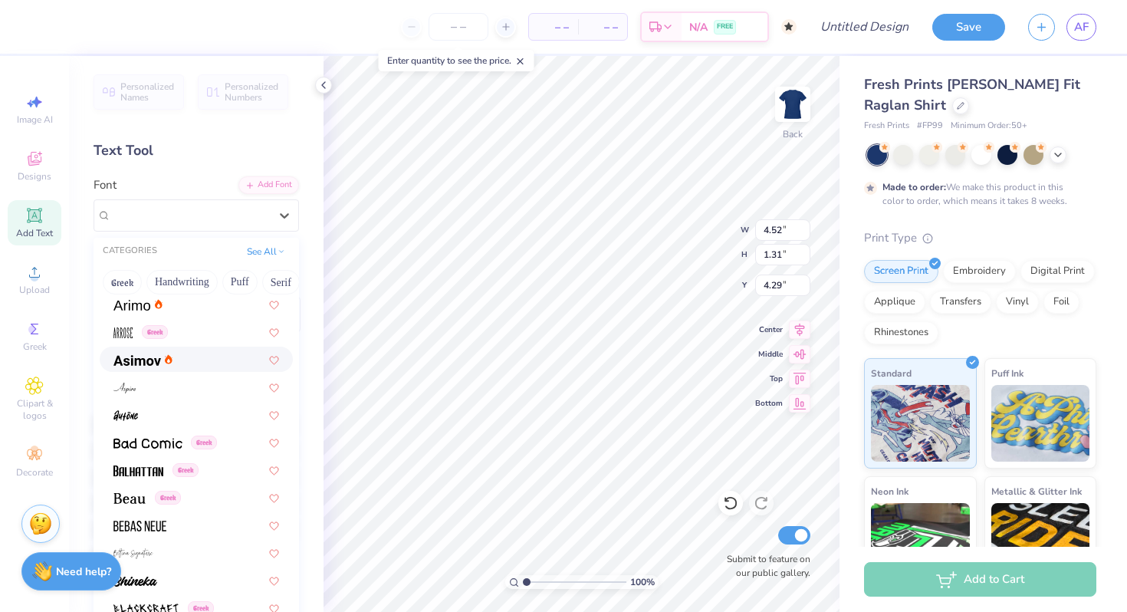
scroll to position [532, 0]
click at [199, 358] on div at bounding box center [196, 356] width 166 height 16
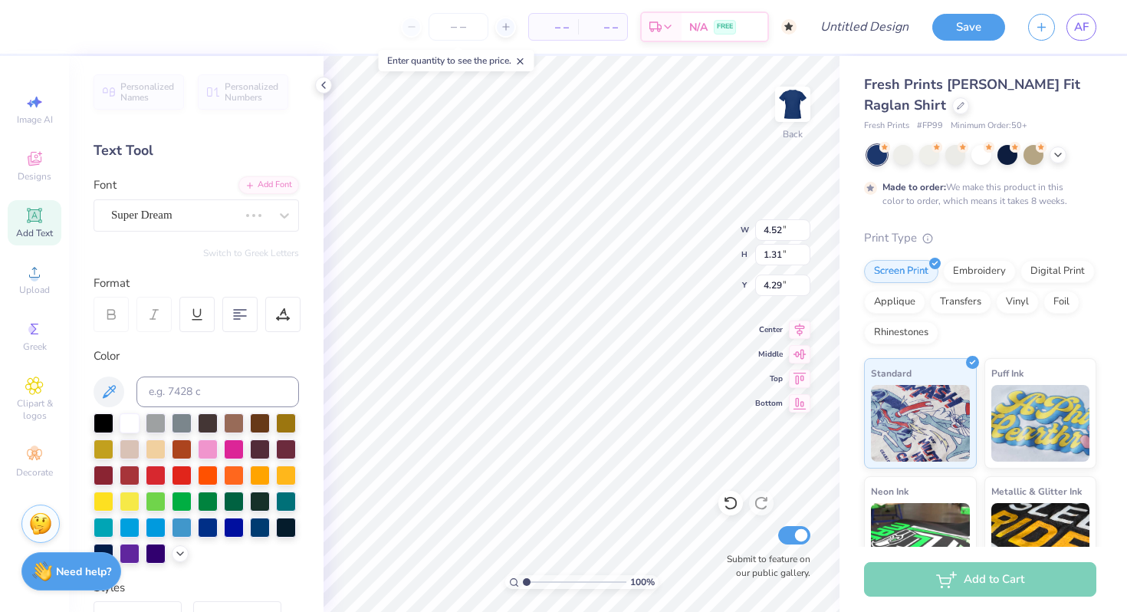
type input "4.47"
type input "1.33"
type input "4.29"
type textarea "CHI OMEGA"
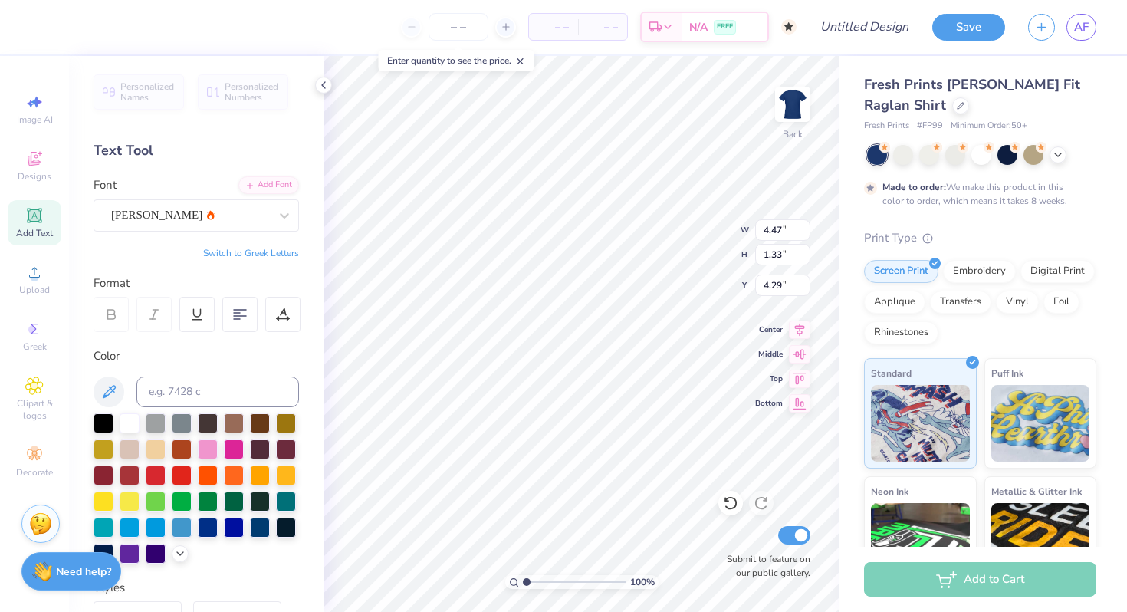
scroll to position [0, 2]
click at [899, 304] on div "Applique" at bounding box center [894, 299] width 61 height 23
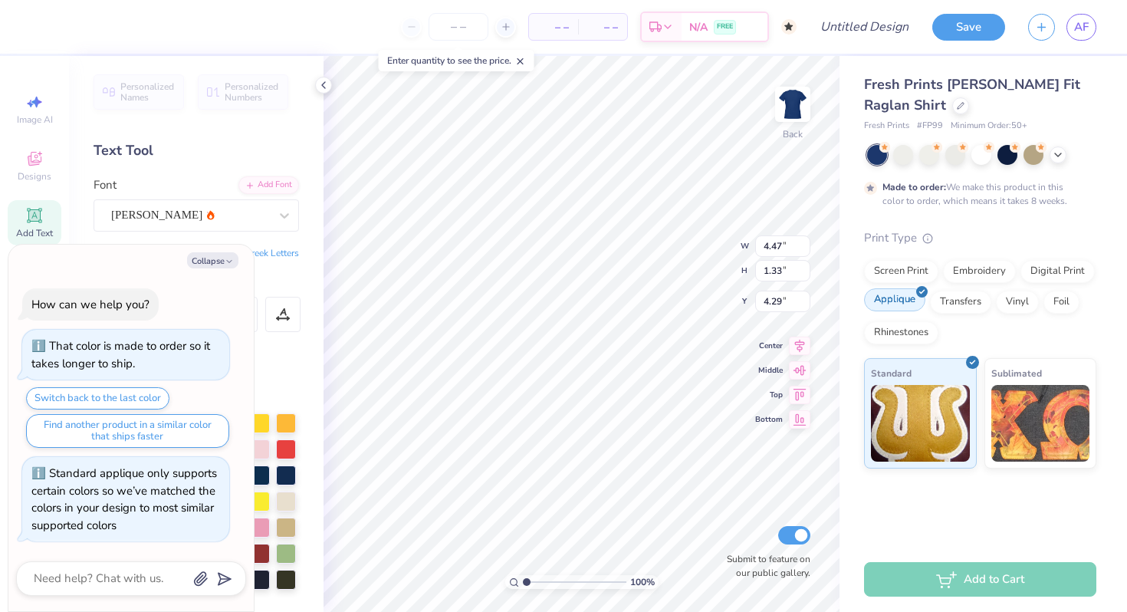
type textarea "x"
type input "9.97"
type input "1.37"
type input "4.27"
click at [1058, 423] on img at bounding box center [1040, 420] width 99 height 77
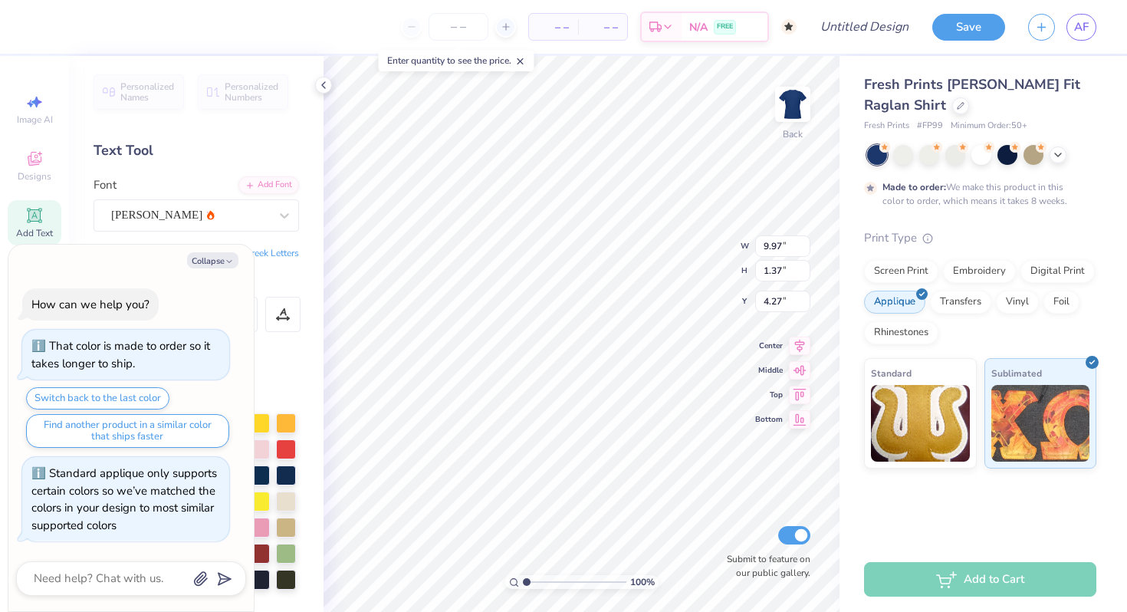
type textarea "x"
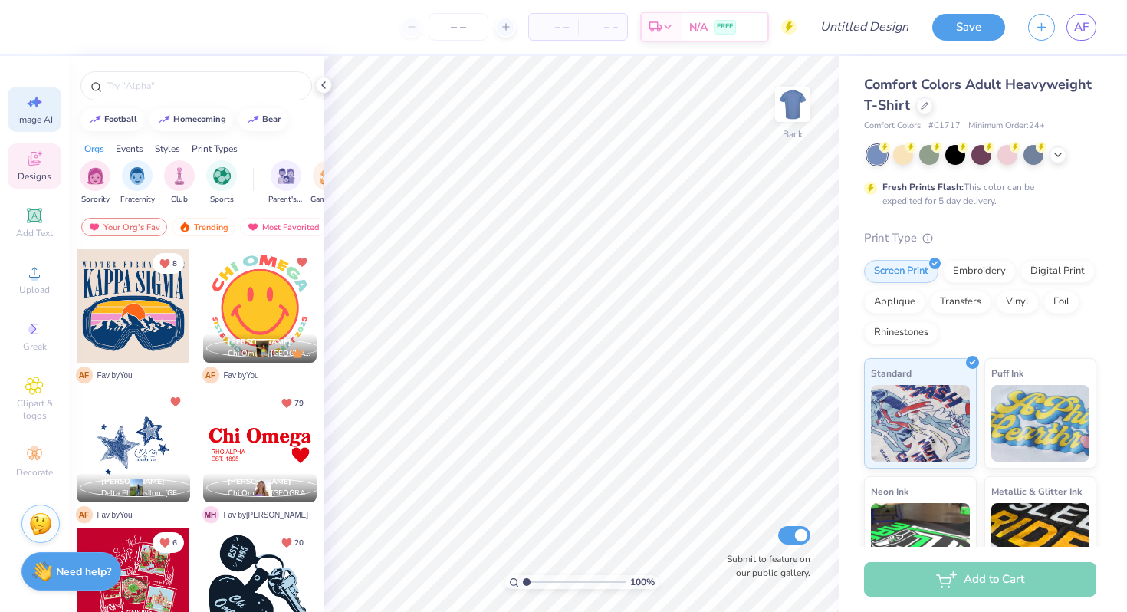
click at [31, 102] on icon at bounding box center [36, 102] width 11 height 11
select select "4"
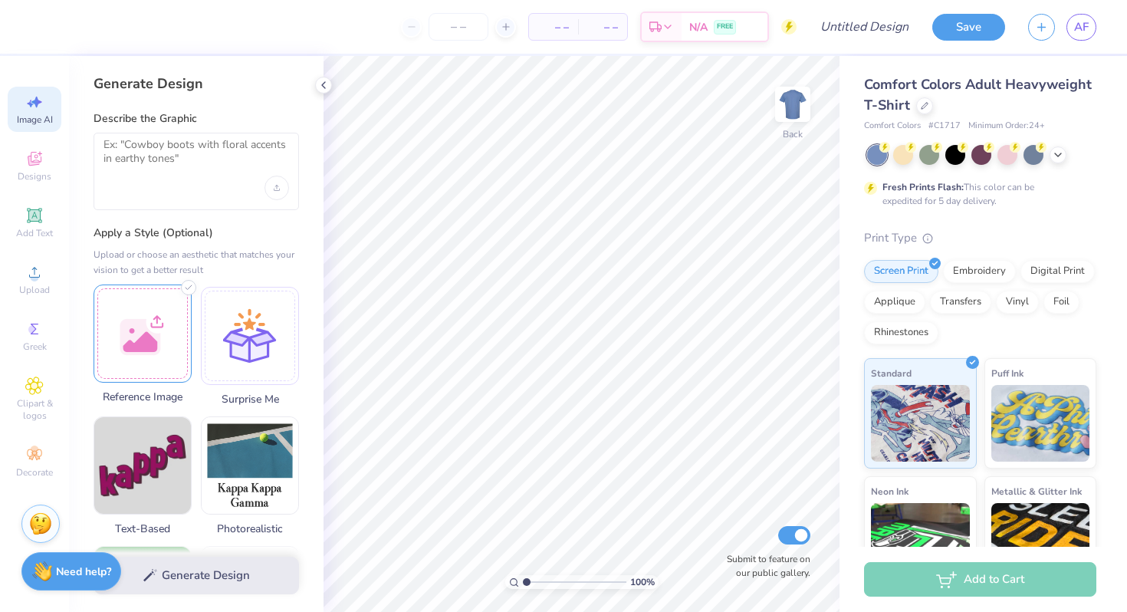
click at [157, 310] on div at bounding box center [143, 333] width 98 height 98
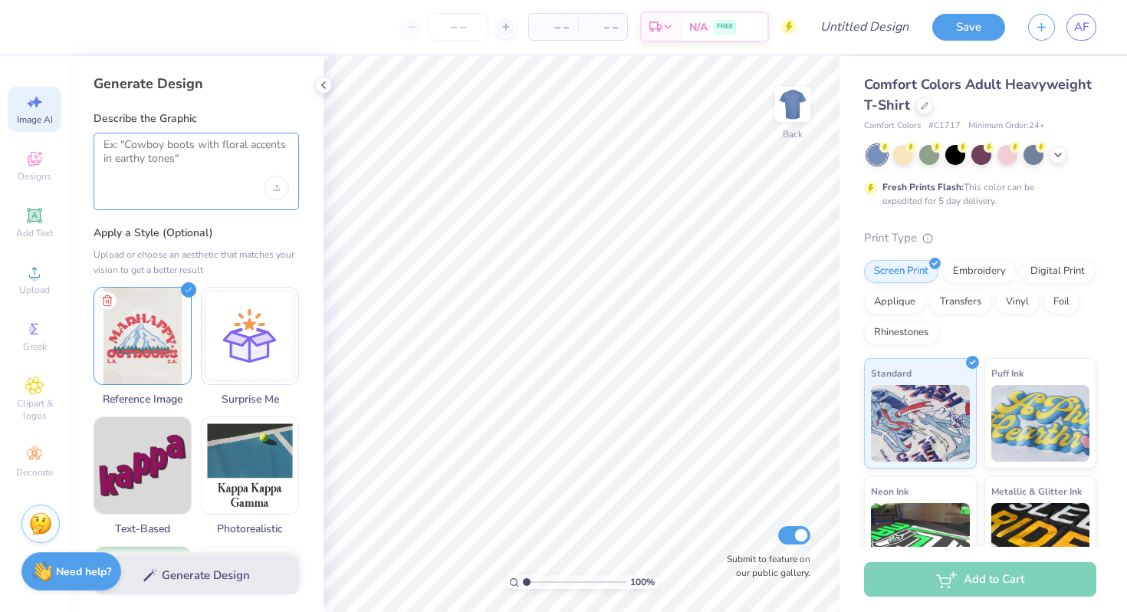
click at [199, 172] on textarea at bounding box center [195, 157] width 185 height 38
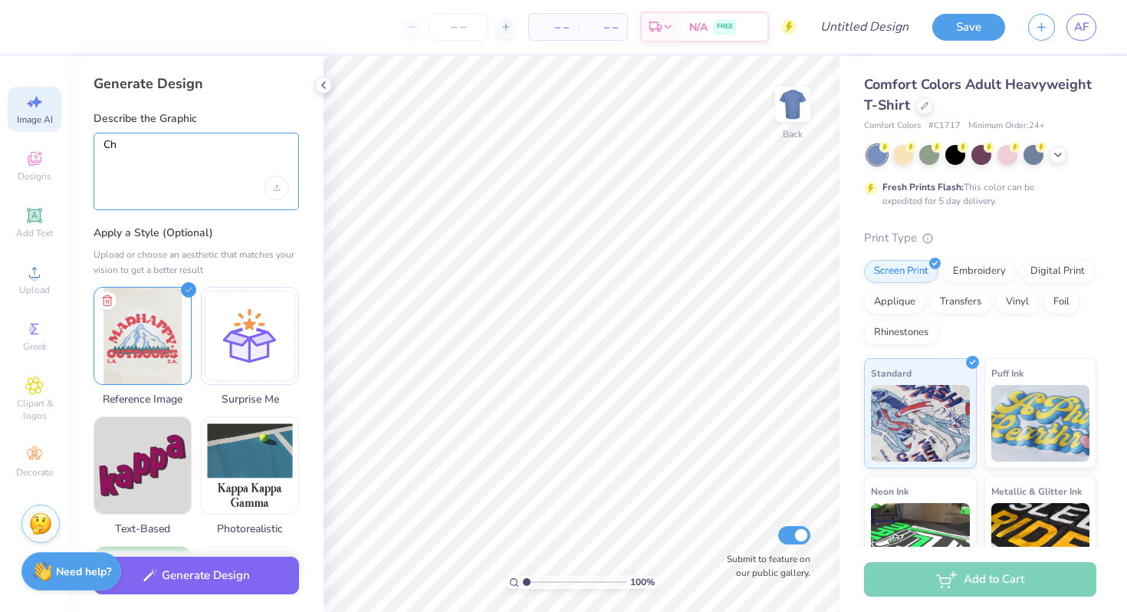
type textarea "C"
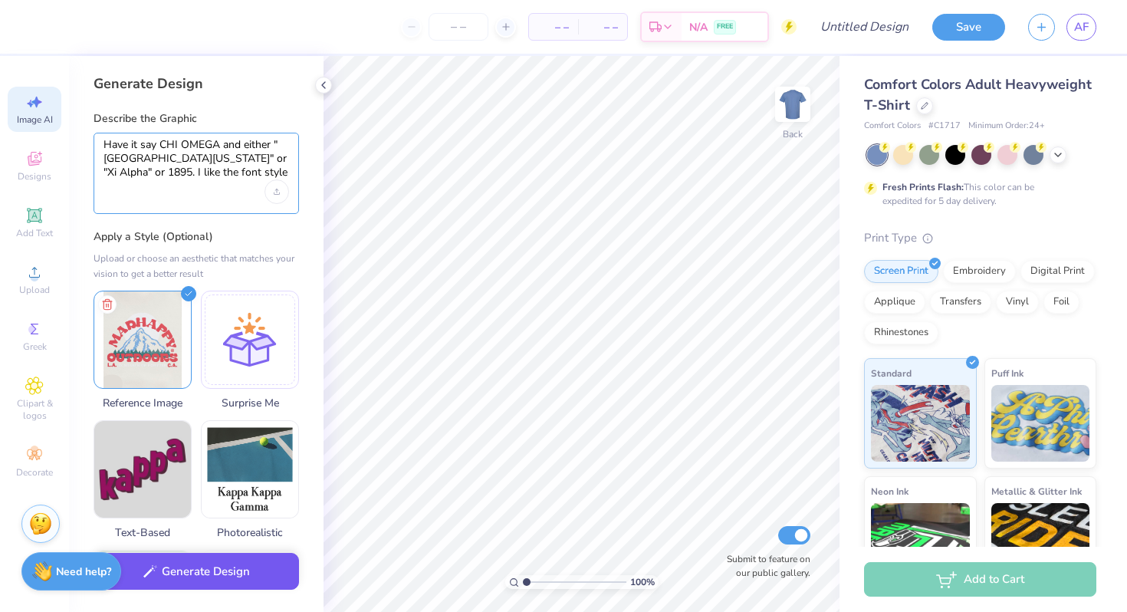
type textarea "Have it say CHI OMEGA and either "University of Utah" or "Xi Alpha" or 1895. I …"
click at [239, 577] on button "Generate Design" at bounding box center [196, 572] width 205 height 38
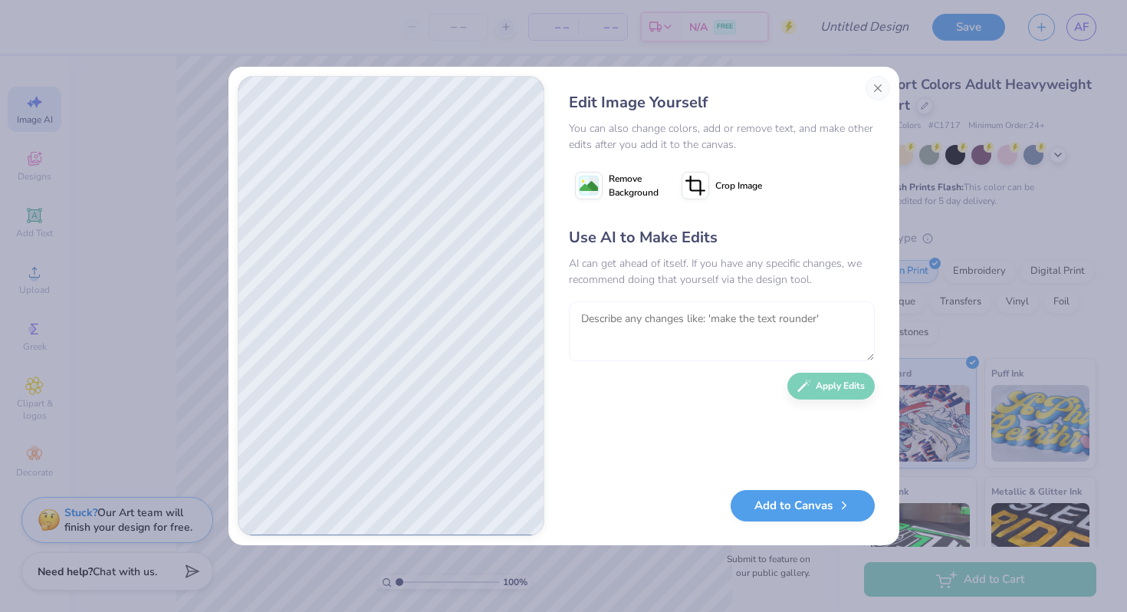
click at [622, 314] on textarea at bounding box center [722, 331] width 306 height 60
type textarea "I"
type textarea "Make the mountain blue and a bit brighter colors"
click at [852, 389] on button "Apply Edits" at bounding box center [830, 382] width 87 height 27
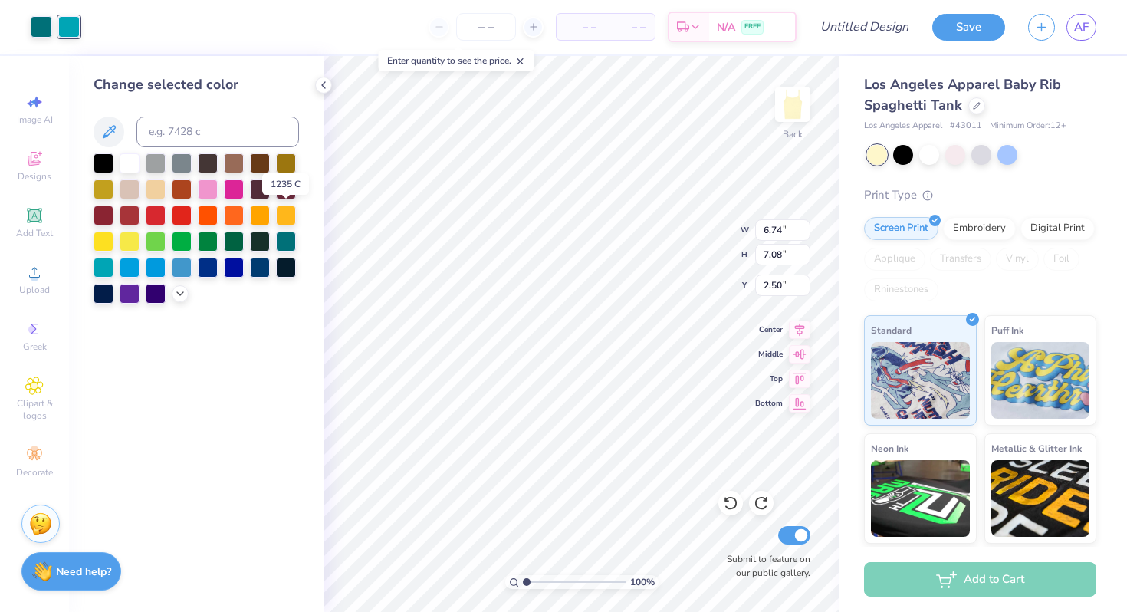
click at [287, 218] on div at bounding box center [286, 215] width 20 height 20
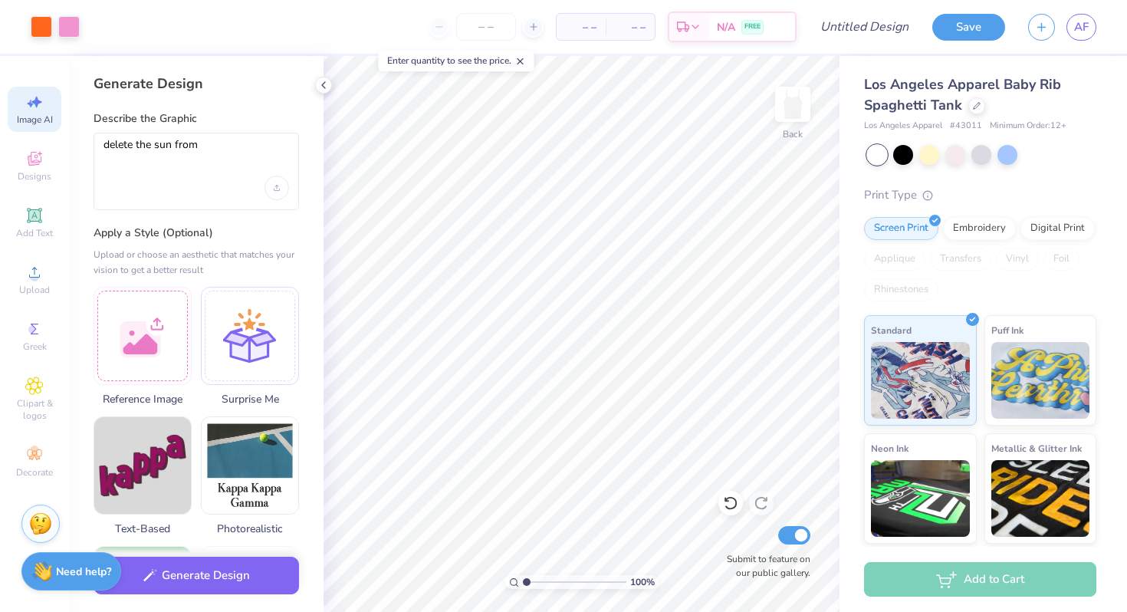
select select "4"
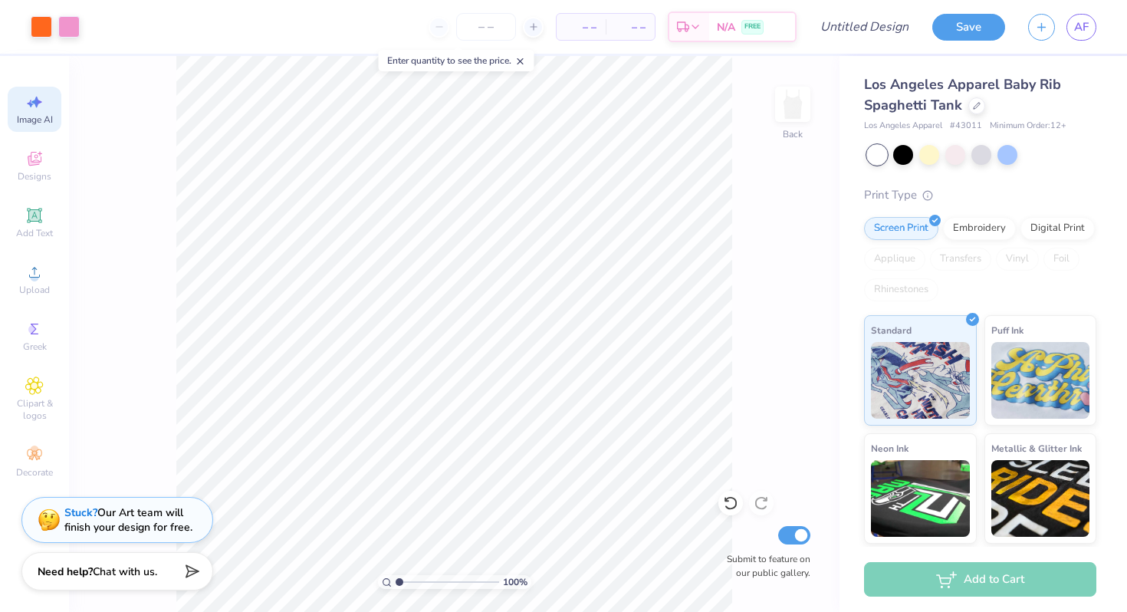
select select "4"
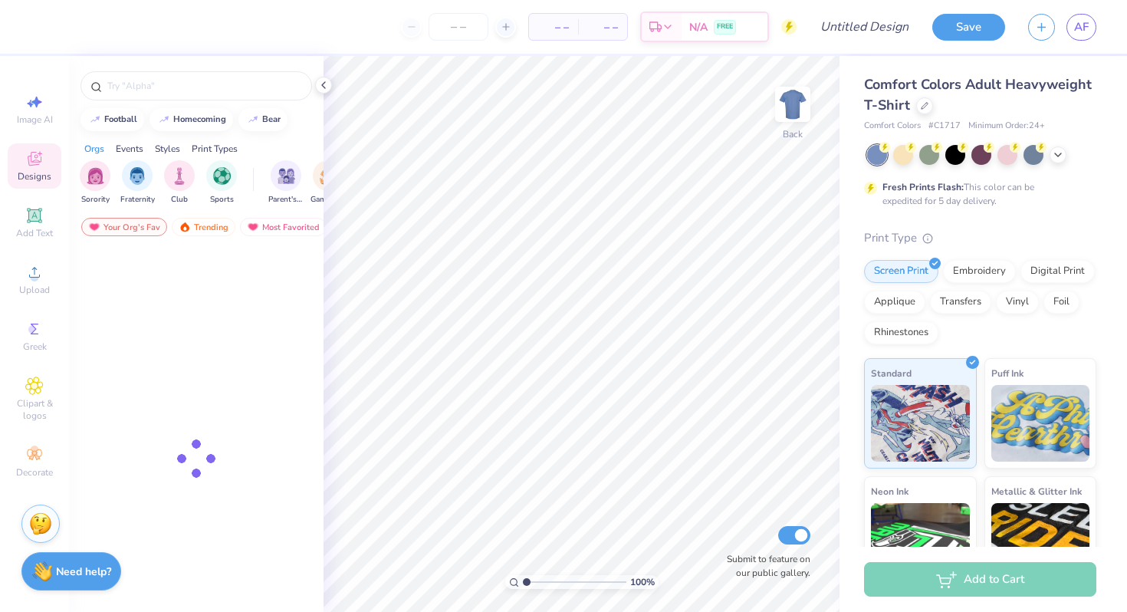
click at [53, 121] on div "Image AI" at bounding box center [35, 109] width 54 height 45
select select "4"
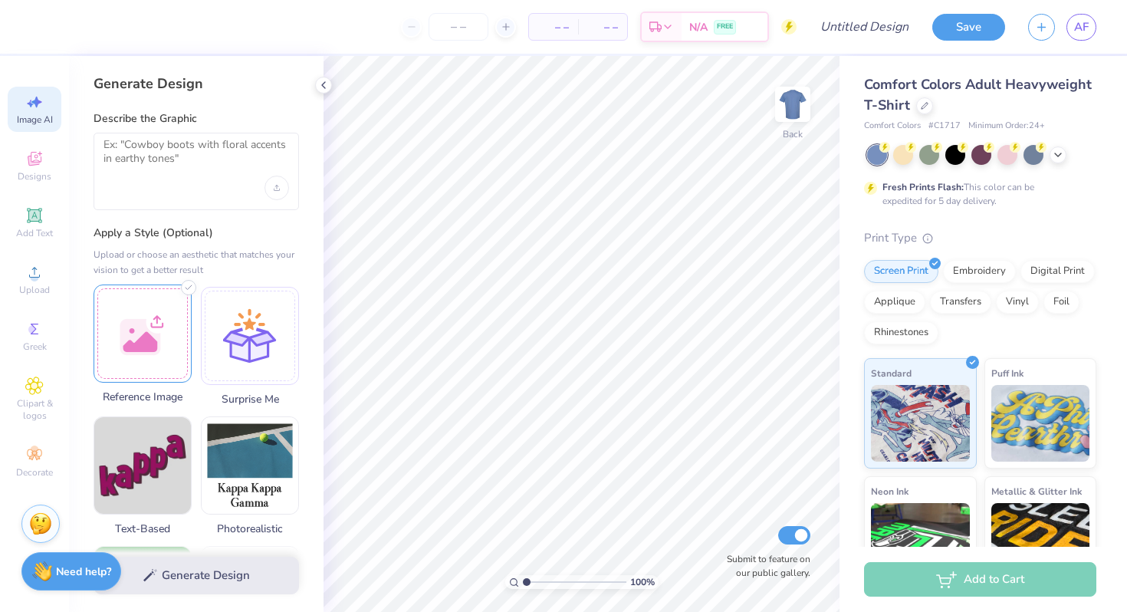
click at [168, 329] on div at bounding box center [143, 333] width 98 height 98
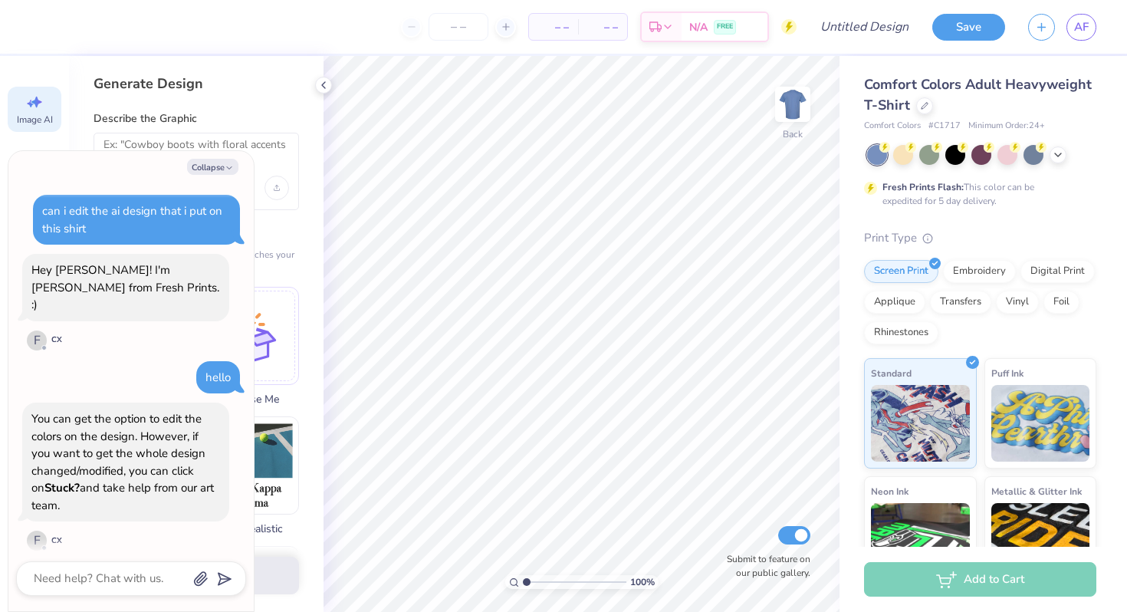
scroll to position [125, 0]
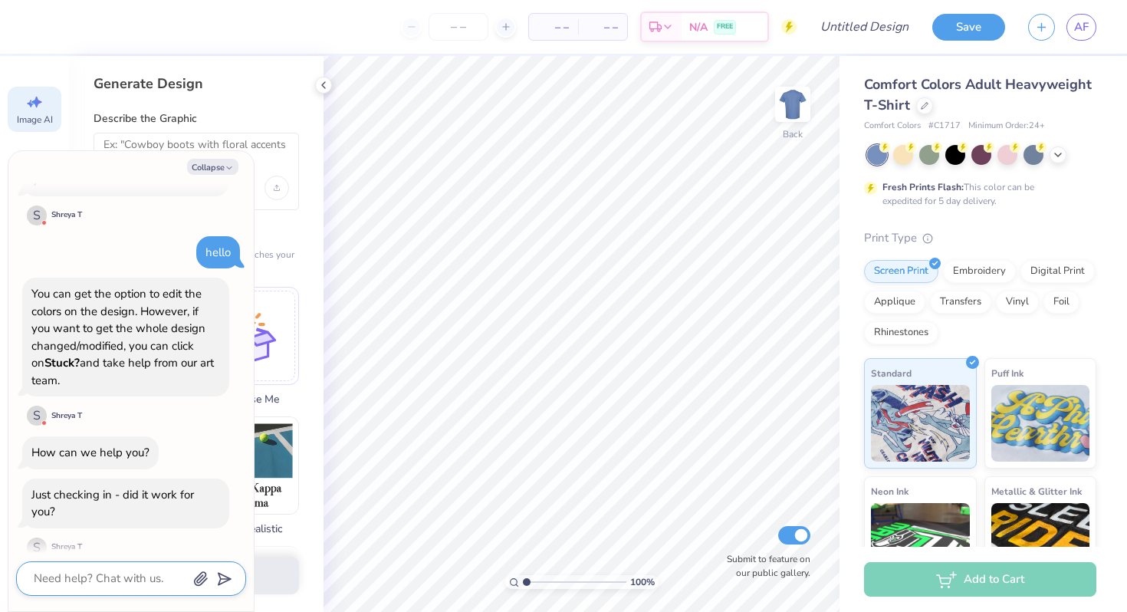
click at [94, 578] on textarea at bounding box center [110, 578] width 156 height 21
type textarea "n"
type textarea "x"
type textarea "no"
type textarea "x"
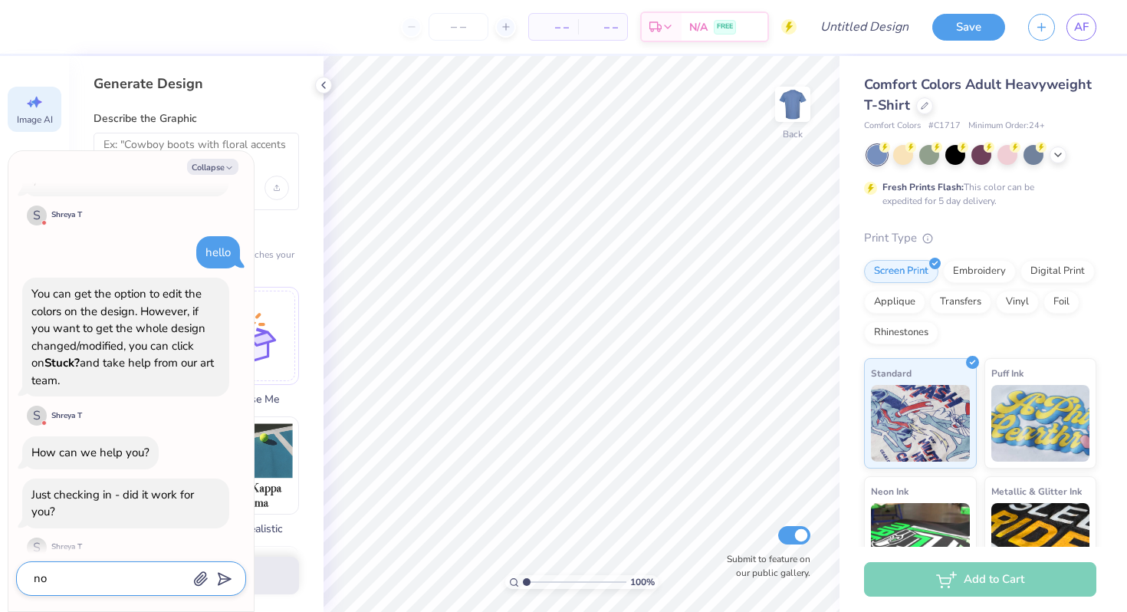
type textarea "no"
type textarea "x"
type textarea "no b"
type textarea "x"
type textarea "no bu"
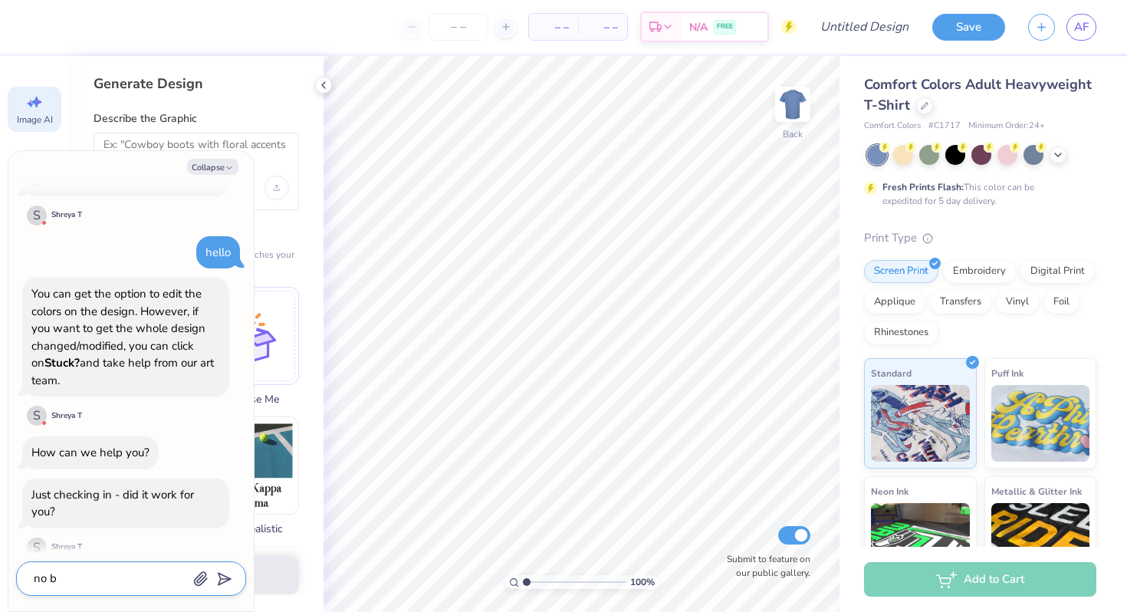
type textarea "x"
type textarea "no but"
type textarea "x"
type textarea "no but"
type textarea "x"
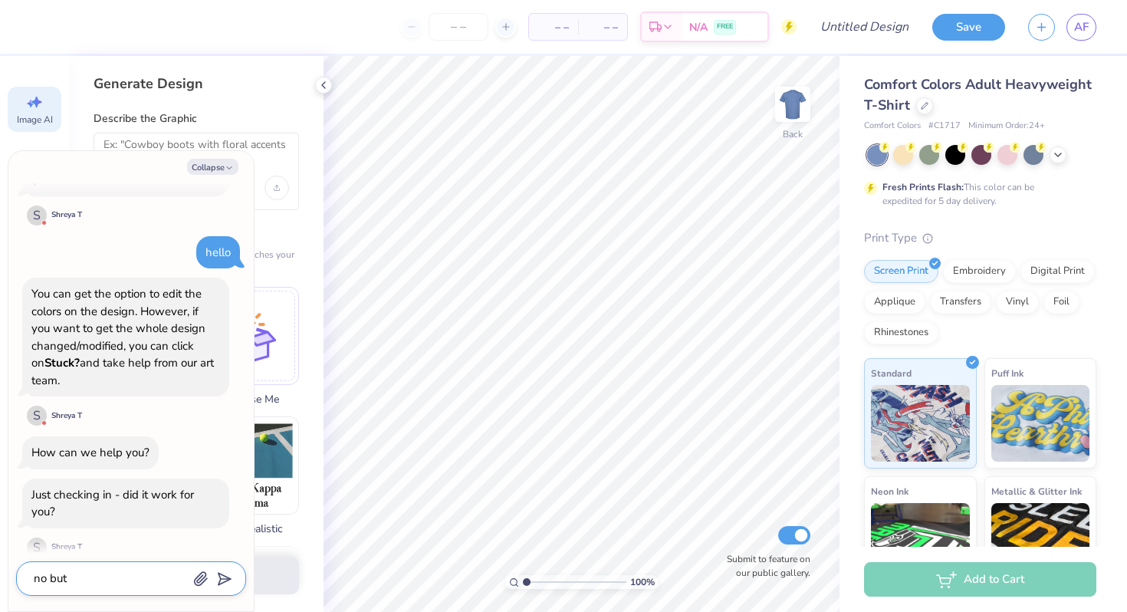
type textarea "no but i"
type textarea "x"
type textarea "no but i'"
type textarea "x"
type textarea "no but i'm"
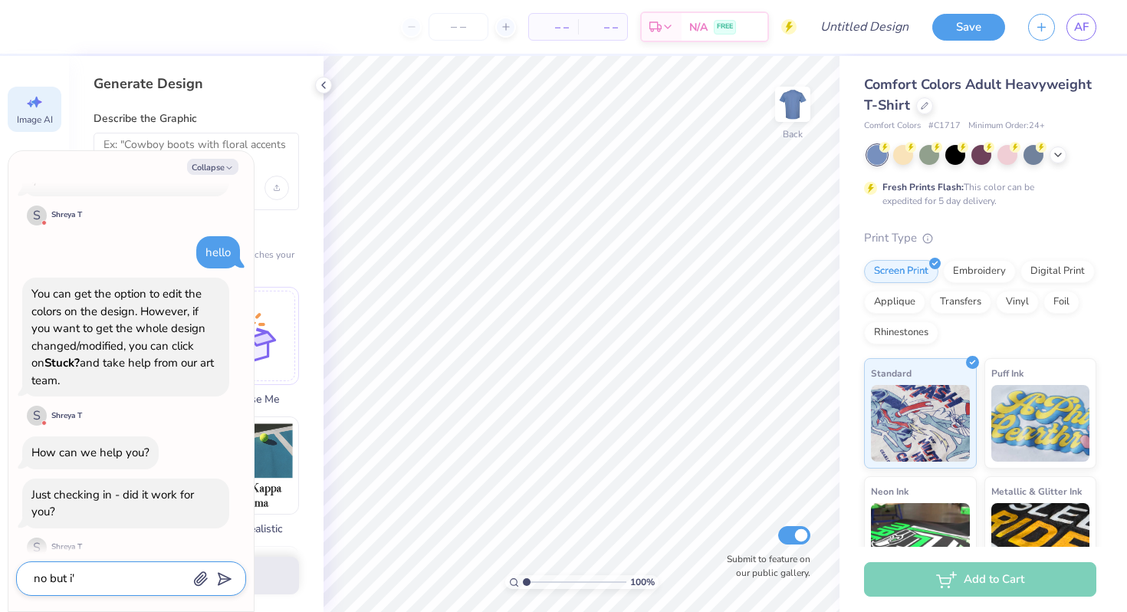
type textarea "x"
type textarea "no but i'm"
type textarea "x"
type textarea "no but i'm j"
type textarea "x"
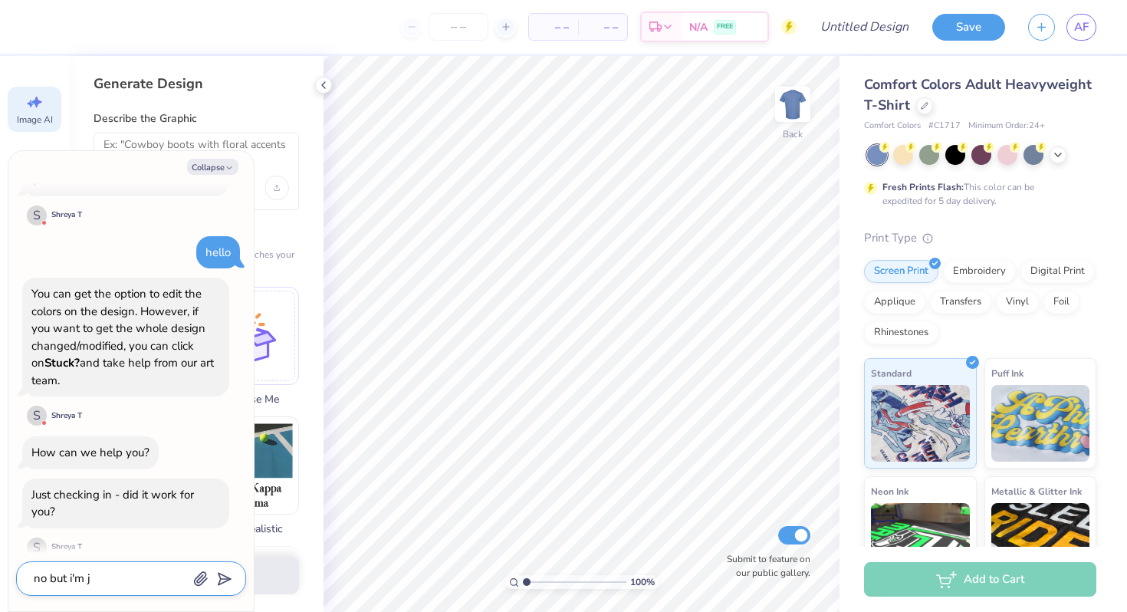
type textarea "no but i'm ju"
type textarea "x"
type textarea "no but i'm jus"
type textarea "x"
type textarea "no but i'm just"
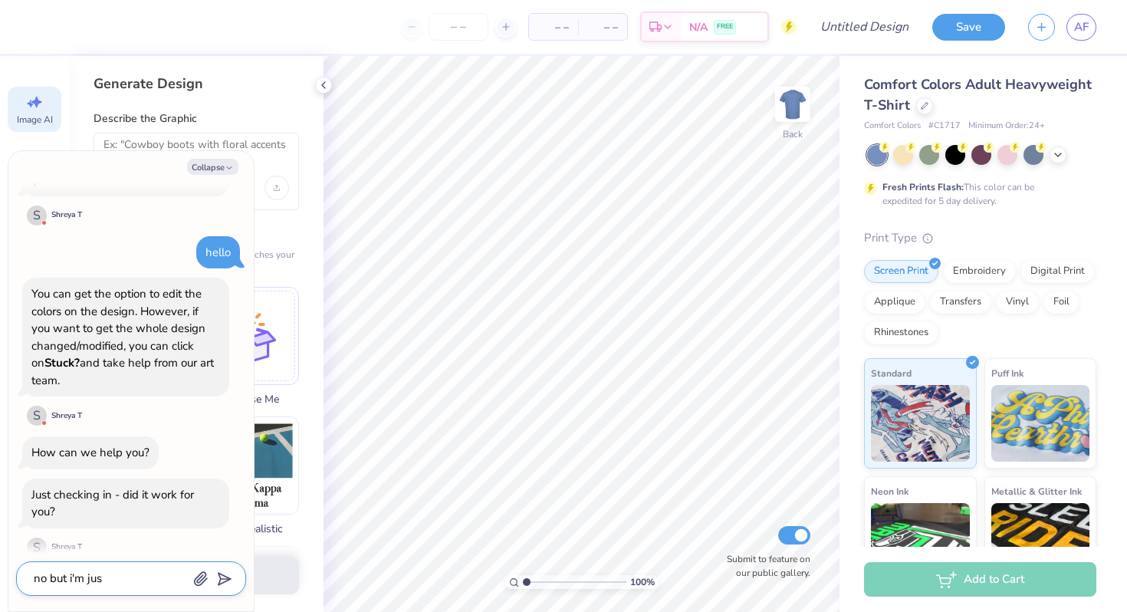
type textarea "x"
type textarea "no but i'm just"
type textarea "x"
type textarea "no but i'm just g"
type textarea "x"
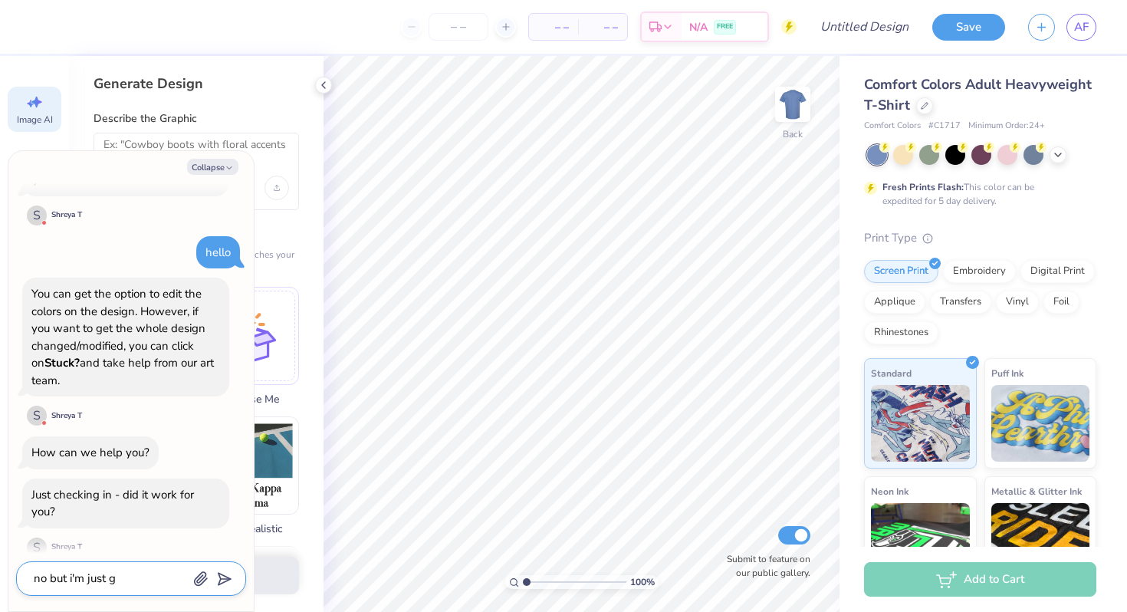
type textarea "no but i'm just go"
type textarea "x"
type textarea "no but i'm just goi"
type textarea "x"
type textarea "no but i'm just goin"
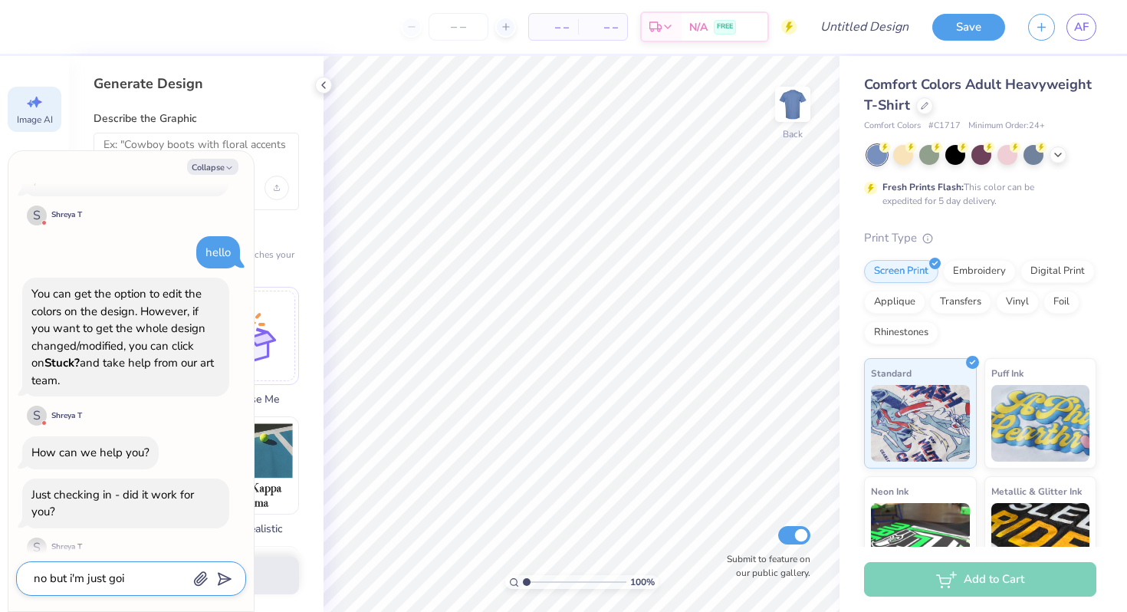
type textarea "x"
type textarea "no but i'm just going"
type textarea "x"
type textarea "no but i'm just going"
type textarea "x"
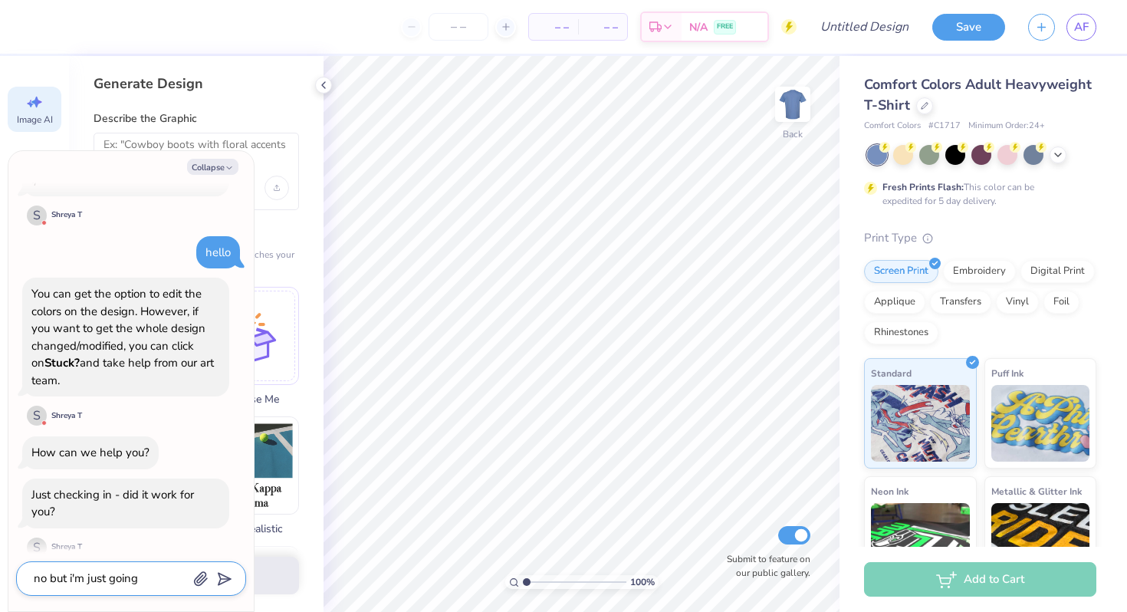
type textarea "no but i'm just going t"
type textarea "x"
type textarea "no but i'm just going to"
type textarea "x"
type textarea "no but i'm just going to"
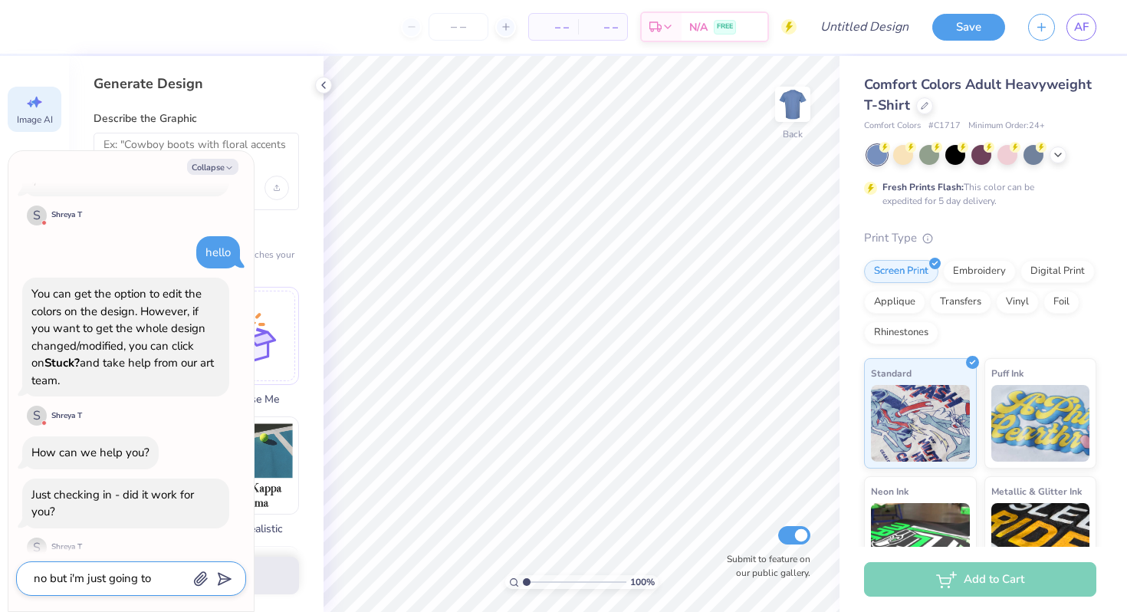
type textarea "x"
type textarea "no but i'm just going to m"
type textarea "x"
type textarea "no but i'm just going to ma"
type textarea "x"
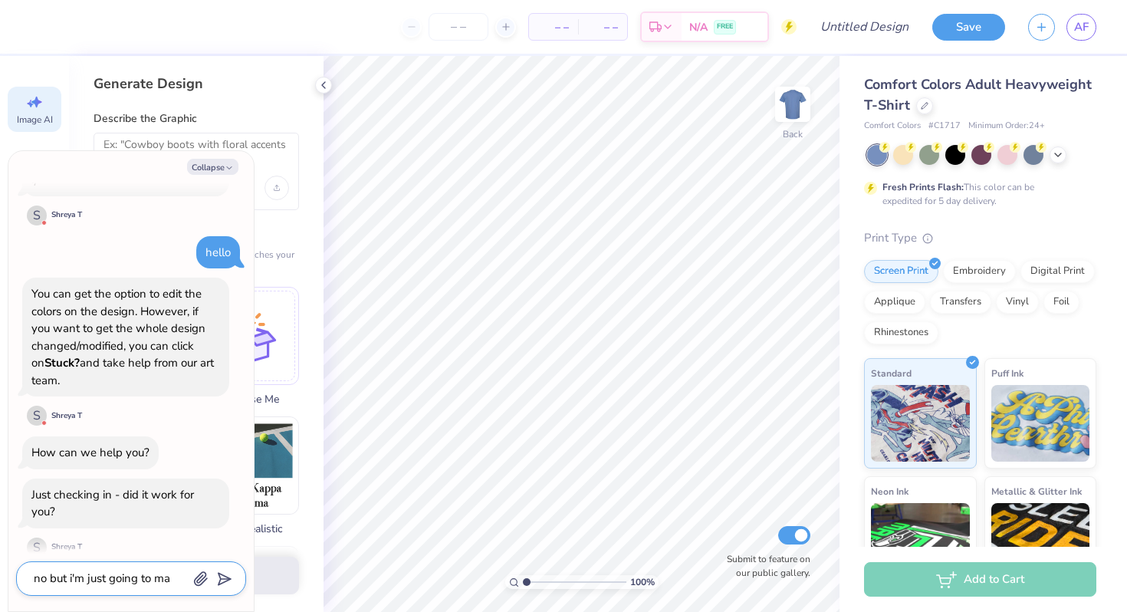
type textarea "no but i'm just going to mak"
type textarea "x"
type textarea "no but i'm just going to make"
type textarea "x"
type textarea "no but i'm just going to make"
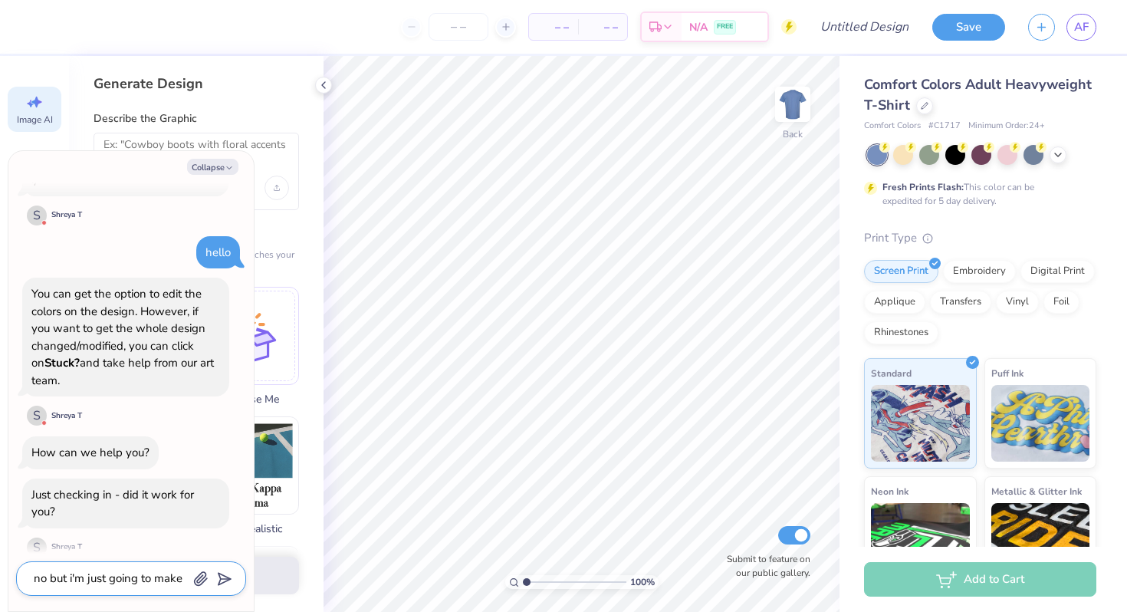
type textarea "x"
type textarea "no but i'm just going to make a"
type textarea "x"
type textarea "no but i'm just going to make a"
type textarea "x"
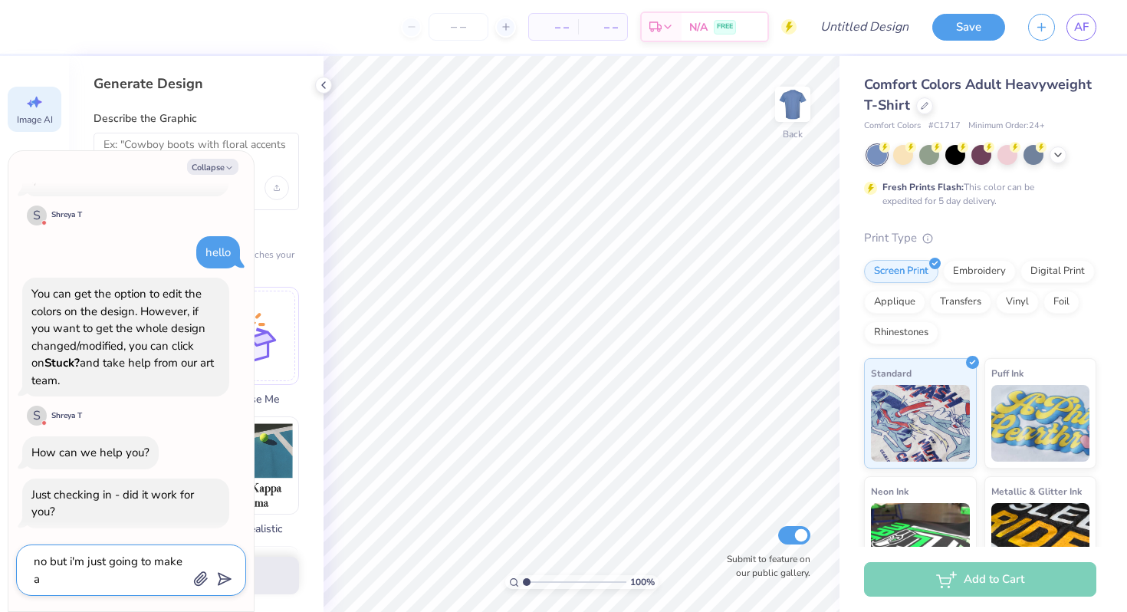
type textarea "no but i'm just going to make a n"
type textarea "x"
type textarea "no but i'm just going to make a ne"
type textarea "x"
type textarea "no but i'm just going to make a new"
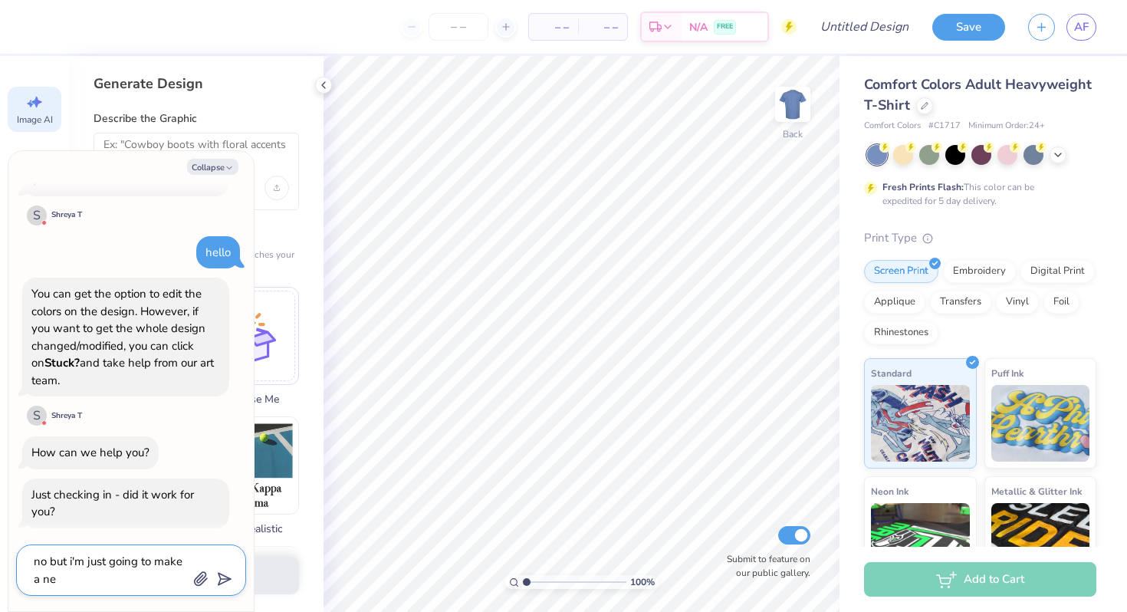
type textarea "x"
type textarea "no but i'm just going to make a new"
type textarea "x"
type textarea "no but i'm just going to make a new d"
type textarea "x"
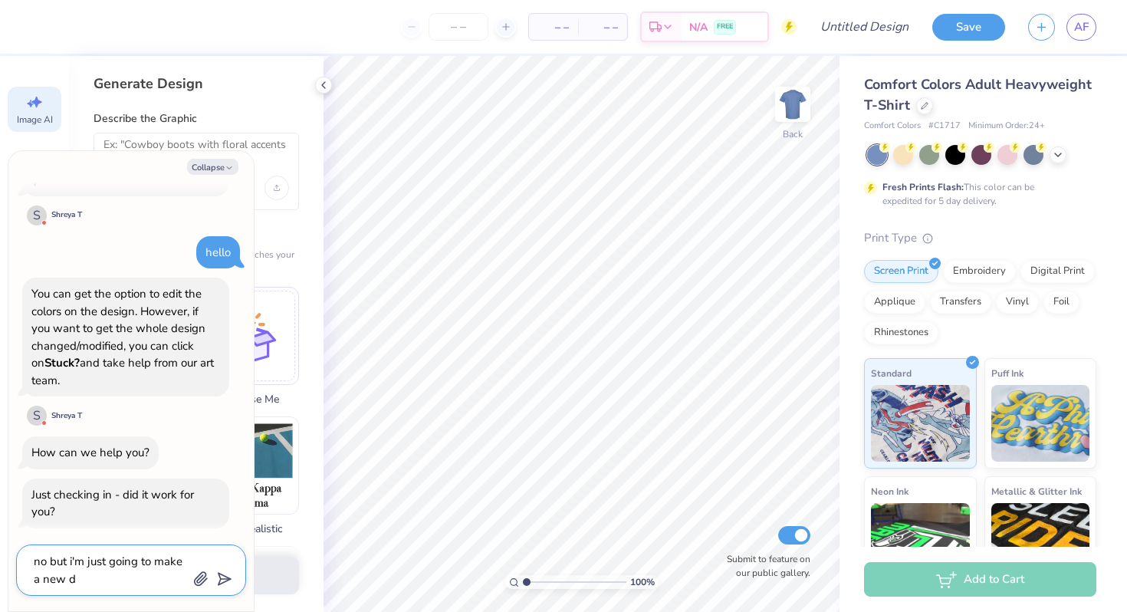
type textarea "no but i'm just going to make a new de"
type textarea "x"
type textarea "no but i'm just going to make a new des"
type textarea "x"
type textarea "no but i'm just going to make a new desg"
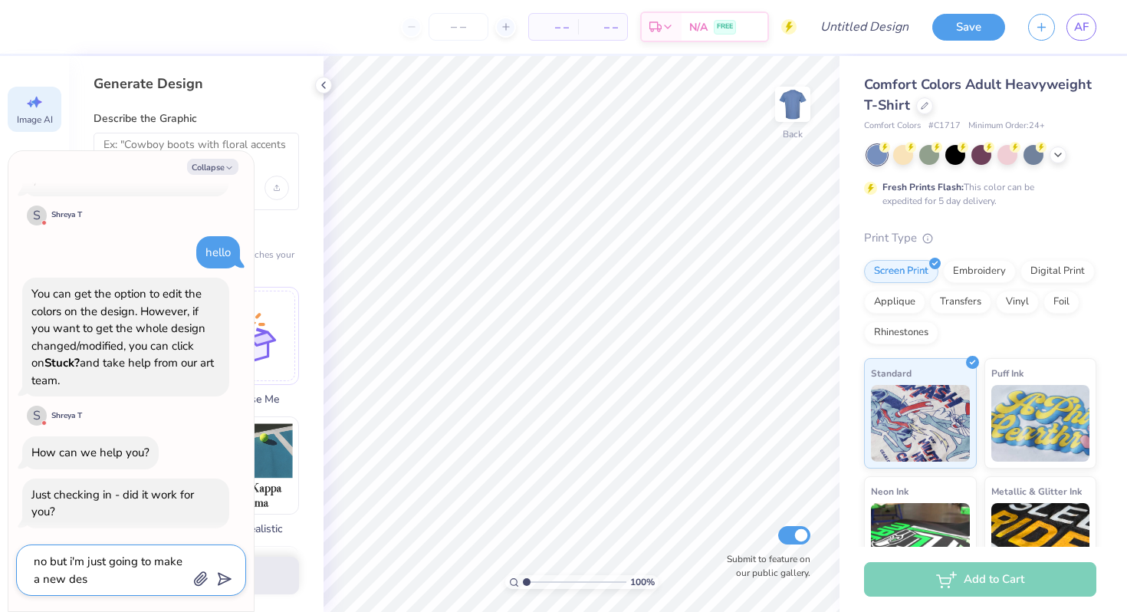
type textarea "x"
type textarea "no but i'm just going to make a new desgi"
type textarea "x"
type textarea "no but i'm just going to make a new desgin"
type textarea "x"
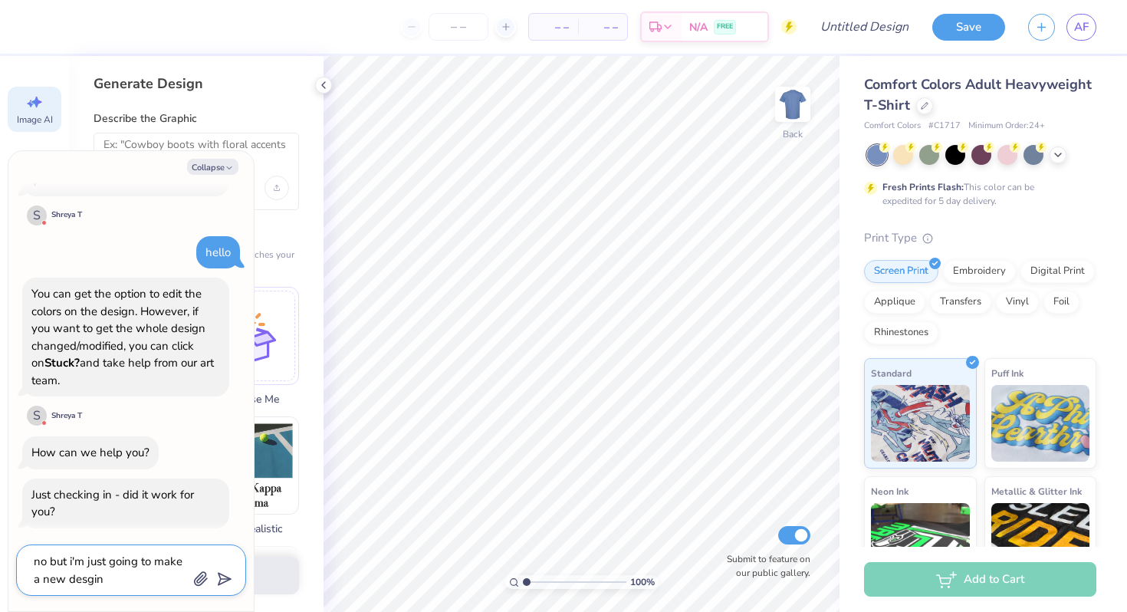
type textarea "no but i'm just going to make a new desgi"
type textarea "x"
type textarea "no but i'm just going to make a new desg"
type textarea "x"
type textarea "no but i'm just going to make a new des"
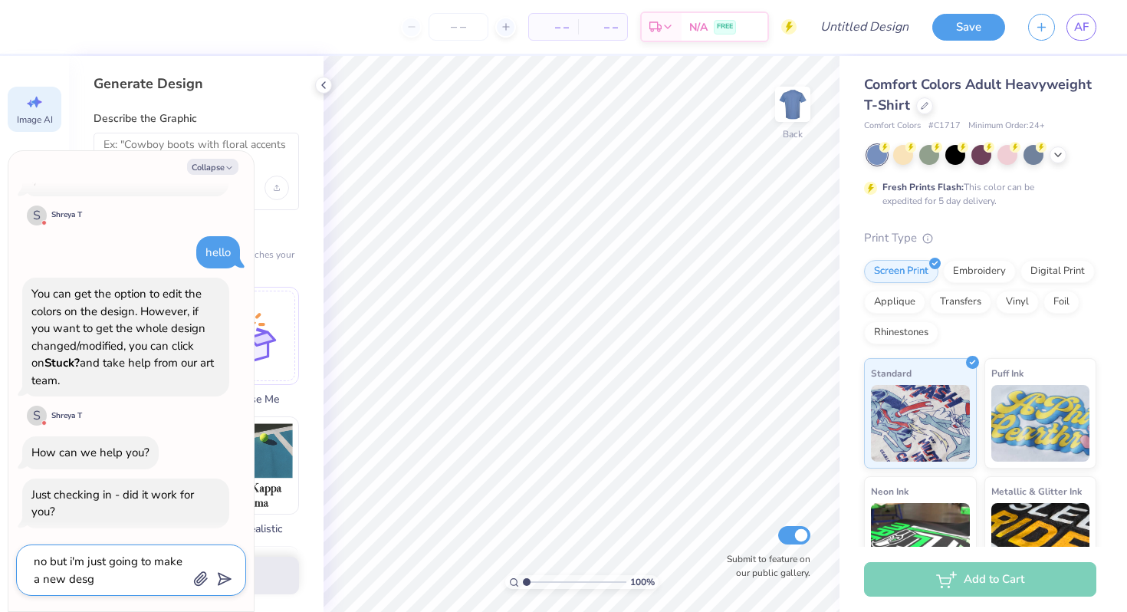
type textarea "x"
type textarea "no but i'm just going to make a new desi"
type textarea "x"
type textarea "no but i'm just going to make a new desig"
type textarea "x"
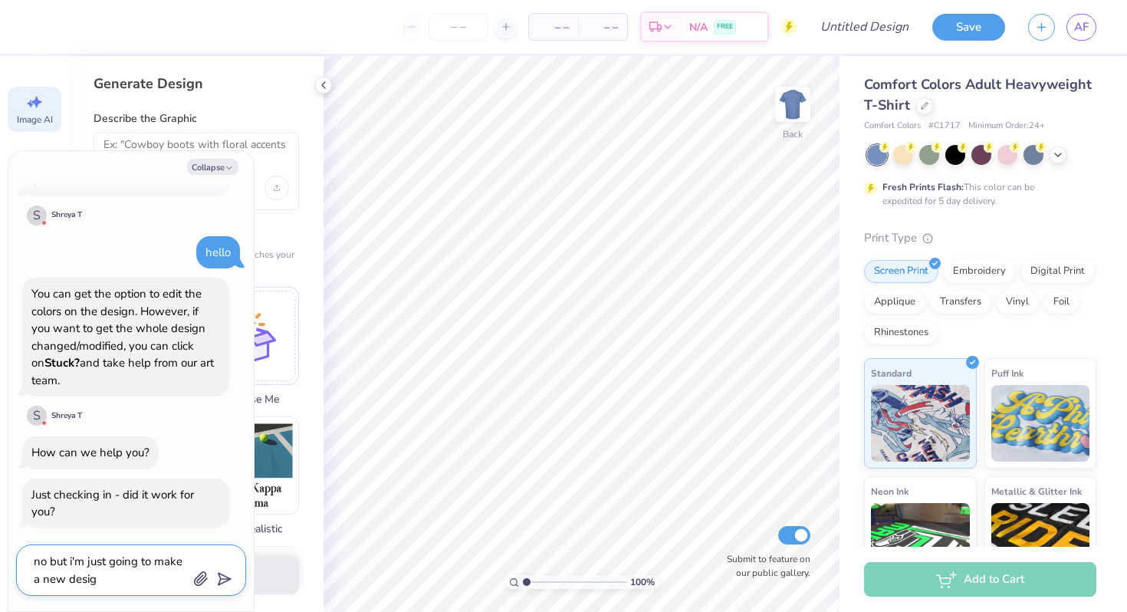
type textarea "no but i'm just going to make a new design"
type textarea "x"
type textarea "no but i'm just going to make a new design"
type textarea "x"
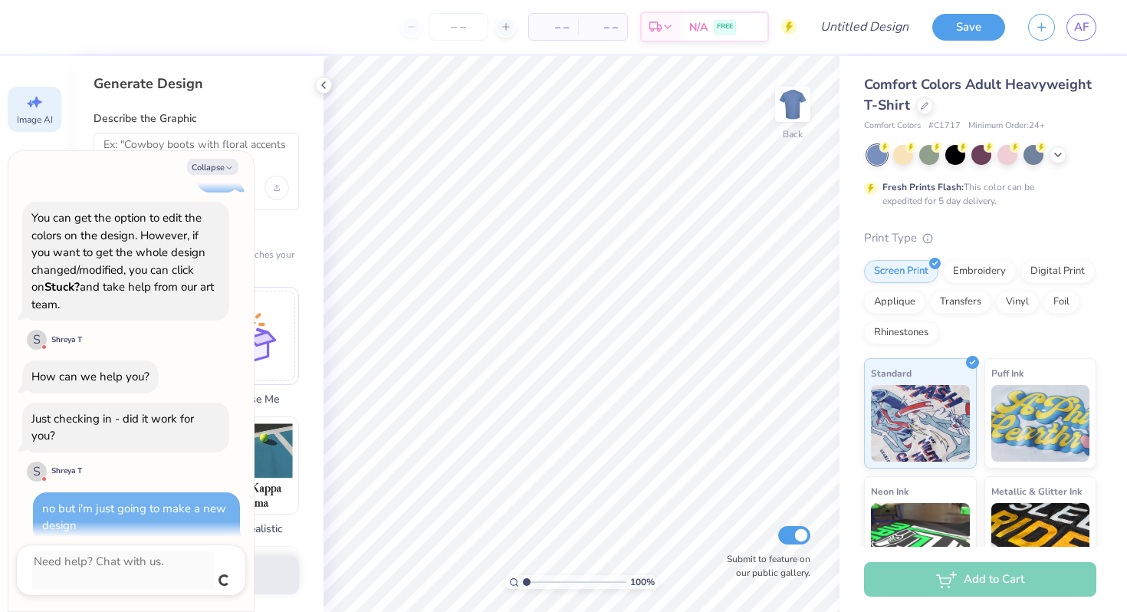
scroll to position [184, 0]
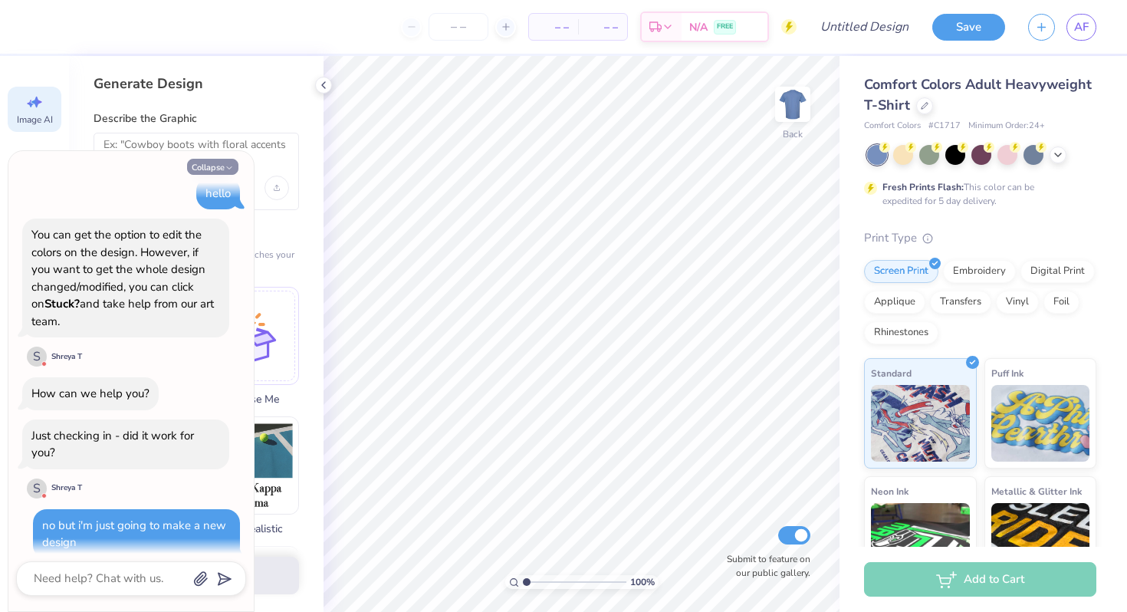
click at [223, 166] on button "Collapse" at bounding box center [212, 167] width 51 height 16
type textarea "x"
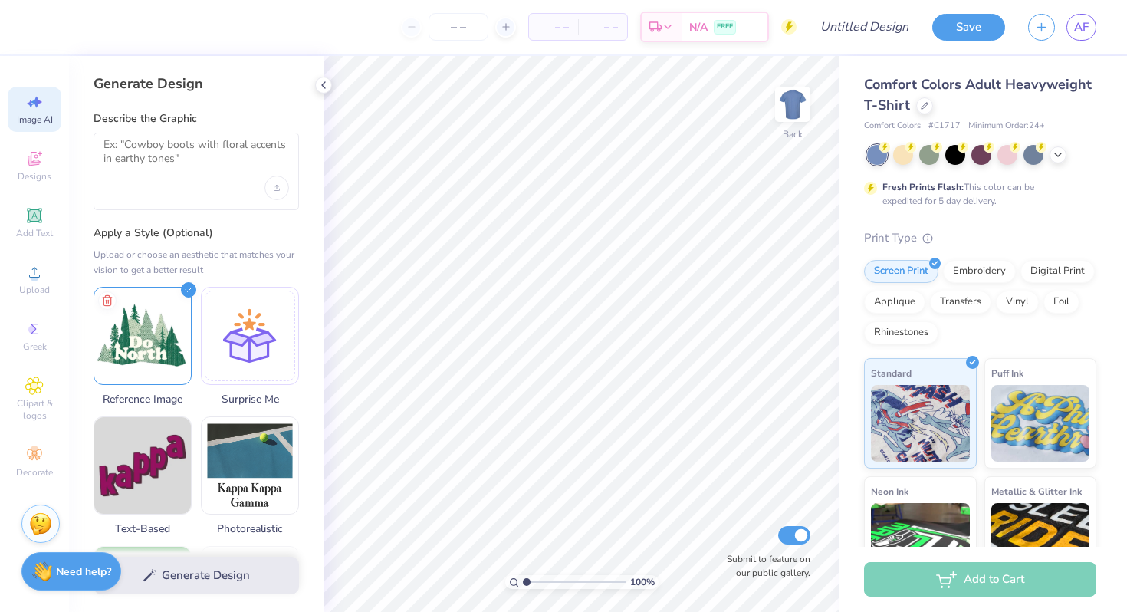
click at [136, 137] on div at bounding box center [196, 171] width 205 height 77
click at [143, 158] on textarea at bounding box center [195, 157] width 185 height 38
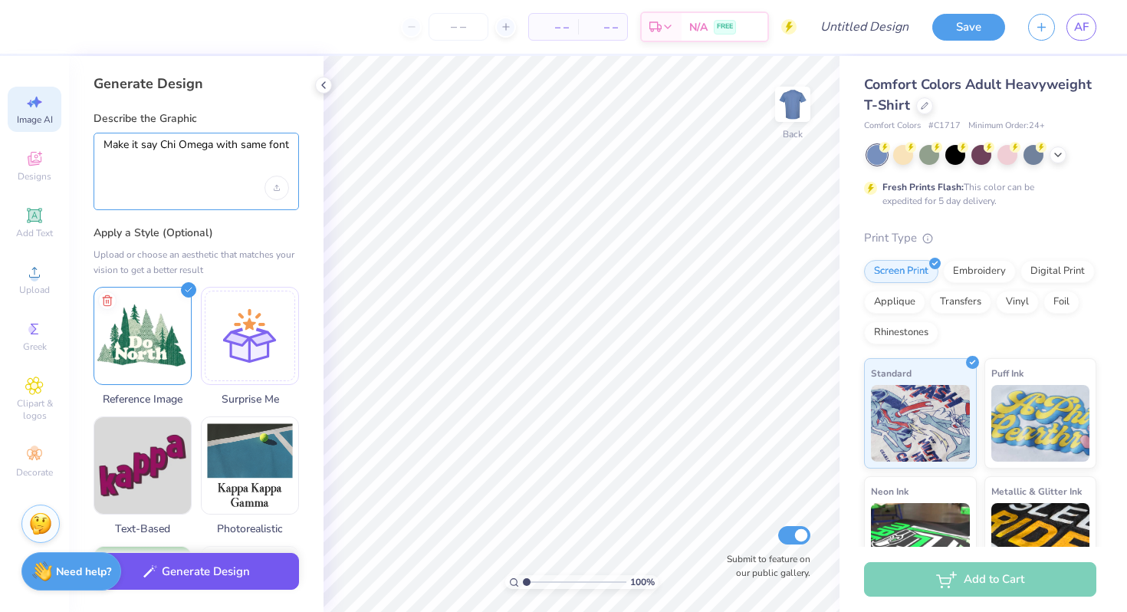
type textarea "Make it say Chi Omega with same font"
click at [171, 575] on button "Generate Design" at bounding box center [196, 572] width 205 height 38
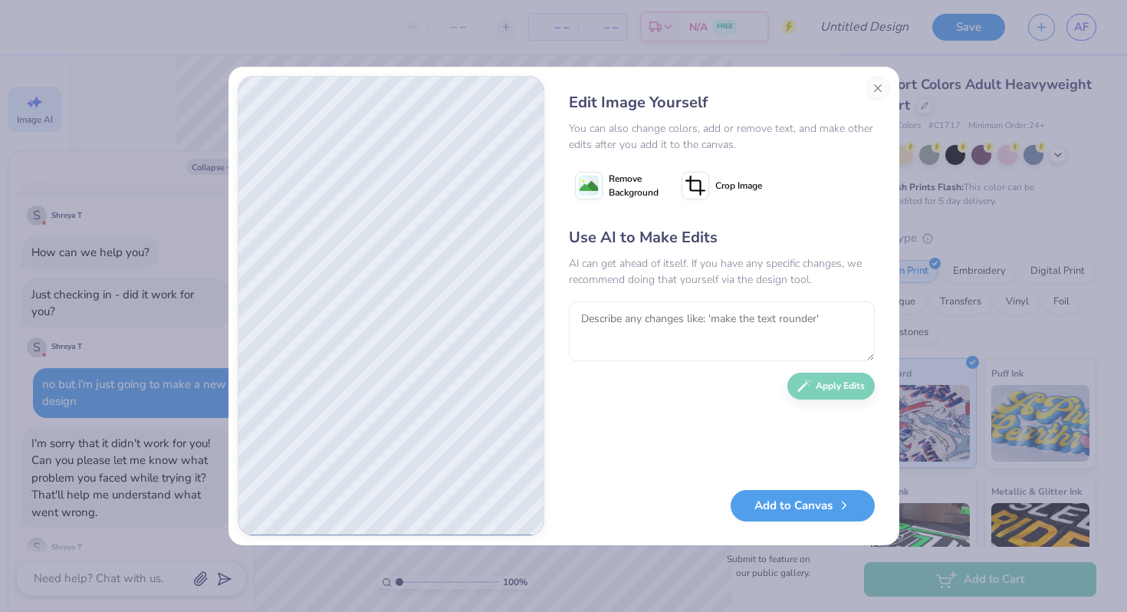
scroll to position [415, 0]
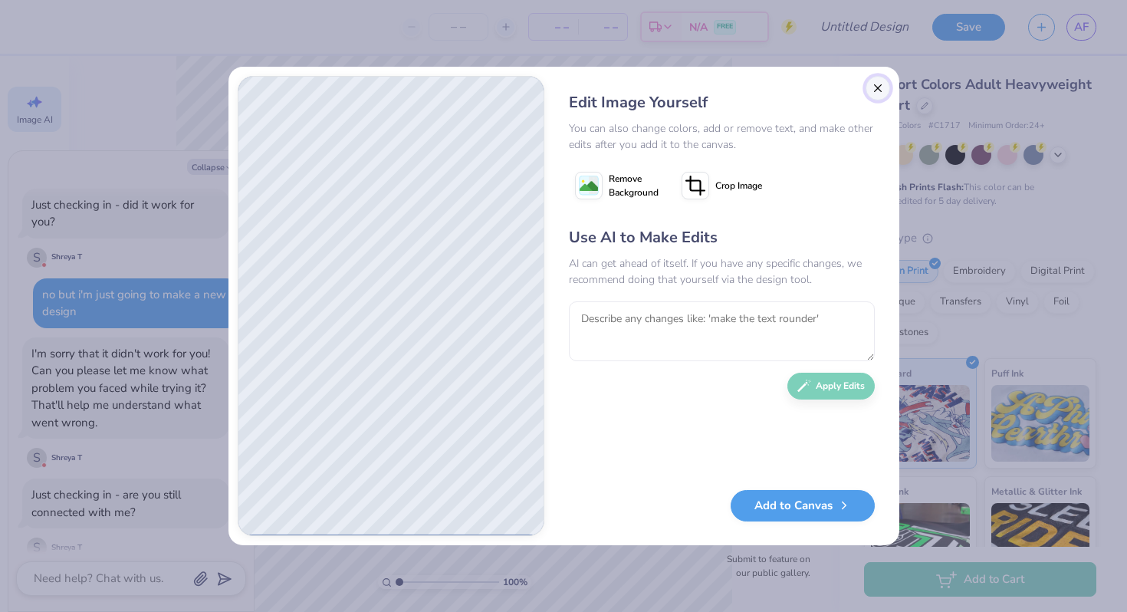
click at [881, 88] on button "Close" at bounding box center [877, 88] width 25 height 25
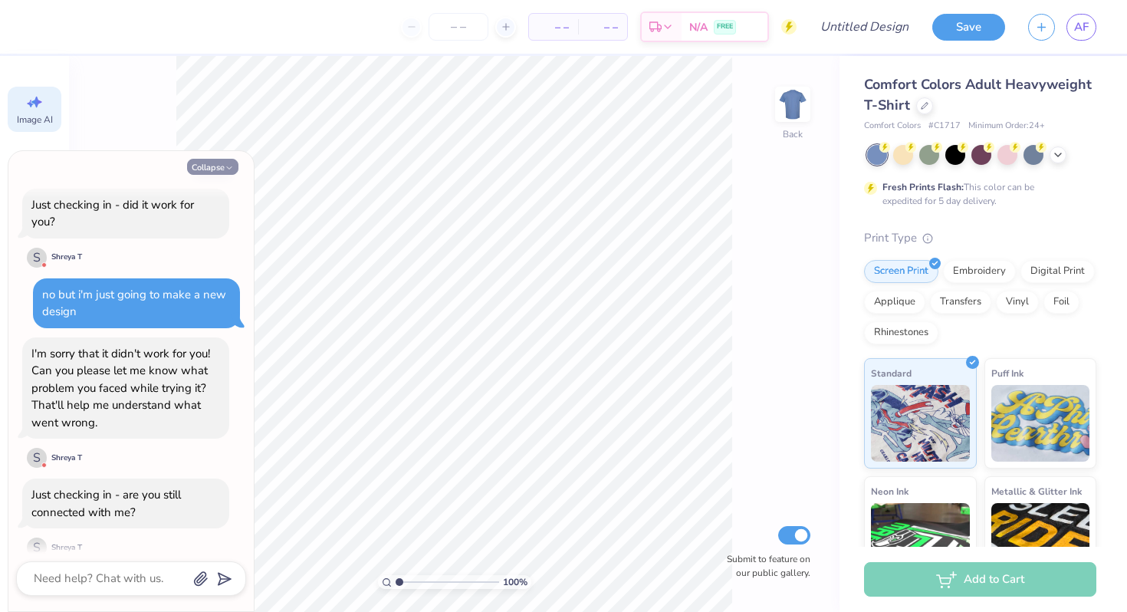
click at [219, 172] on button "Collapse" at bounding box center [212, 167] width 51 height 16
type textarea "x"
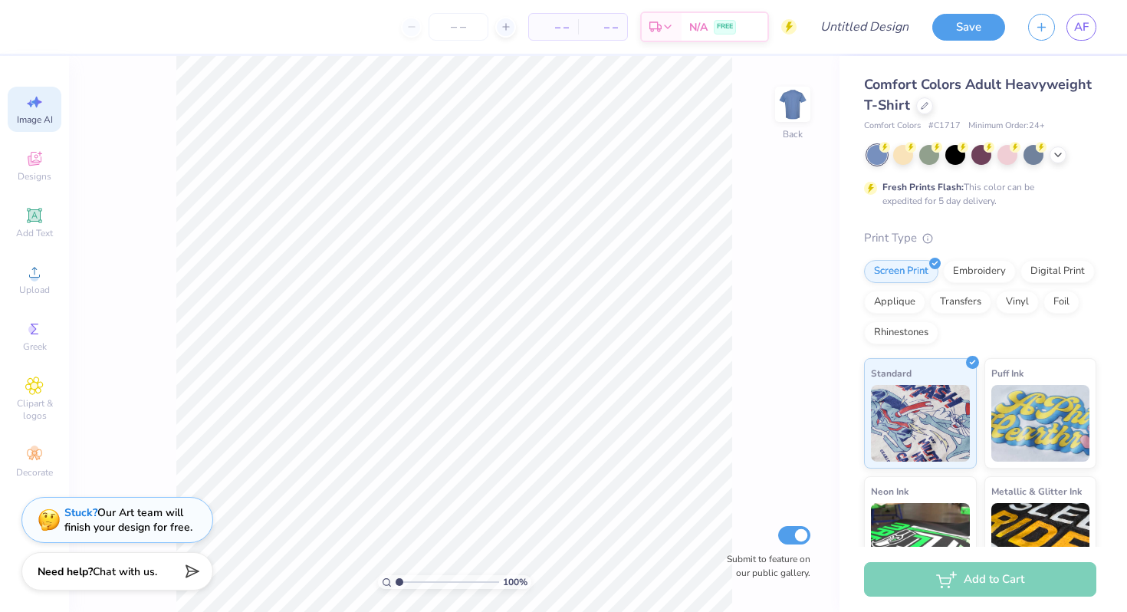
click at [43, 121] on span "Image AI" at bounding box center [35, 119] width 36 height 12
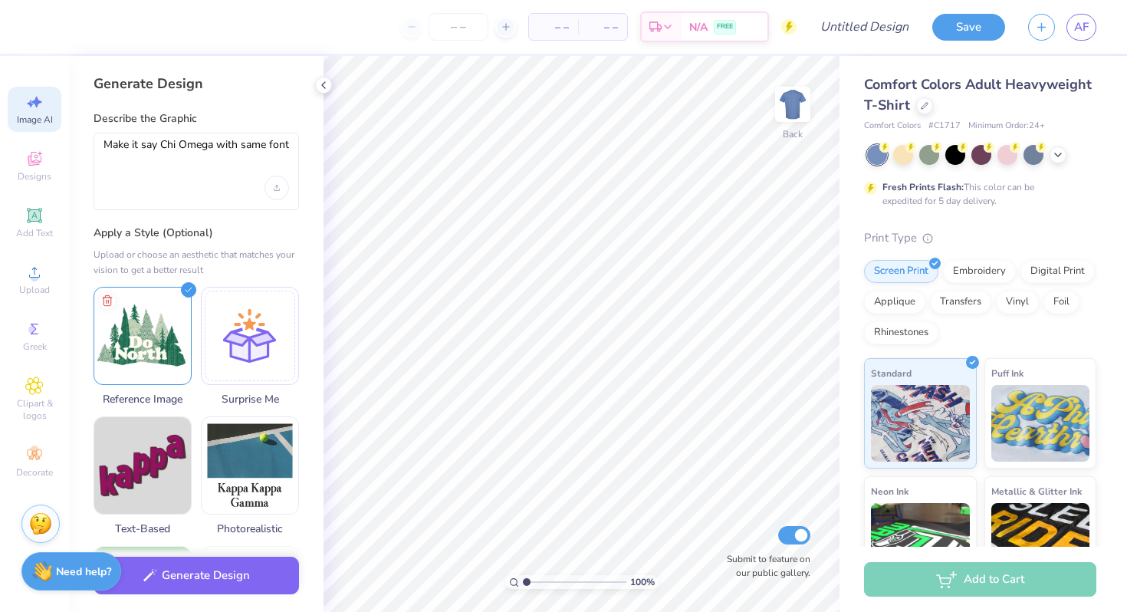
scroll to position [0, 0]
click at [153, 152] on textarea "Make it say Chi Omega with same font" at bounding box center [195, 157] width 185 height 38
click at [107, 300] on icon at bounding box center [107, 298] width 18 height 18
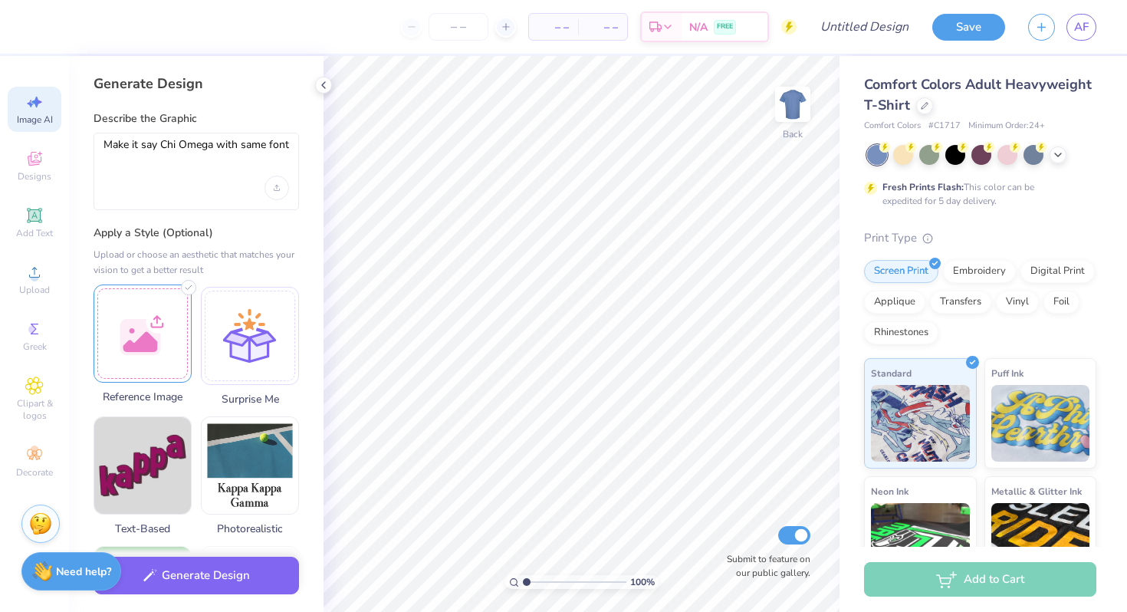
click at [192, 186] on div "Make it say Chi Omega with same font" at bounding box center [196, 171] width 205 height 77
click at [182, 140] on textarea "Make it say Chi Omega with same font" at bounding box center [195, 157] width 185 height 38
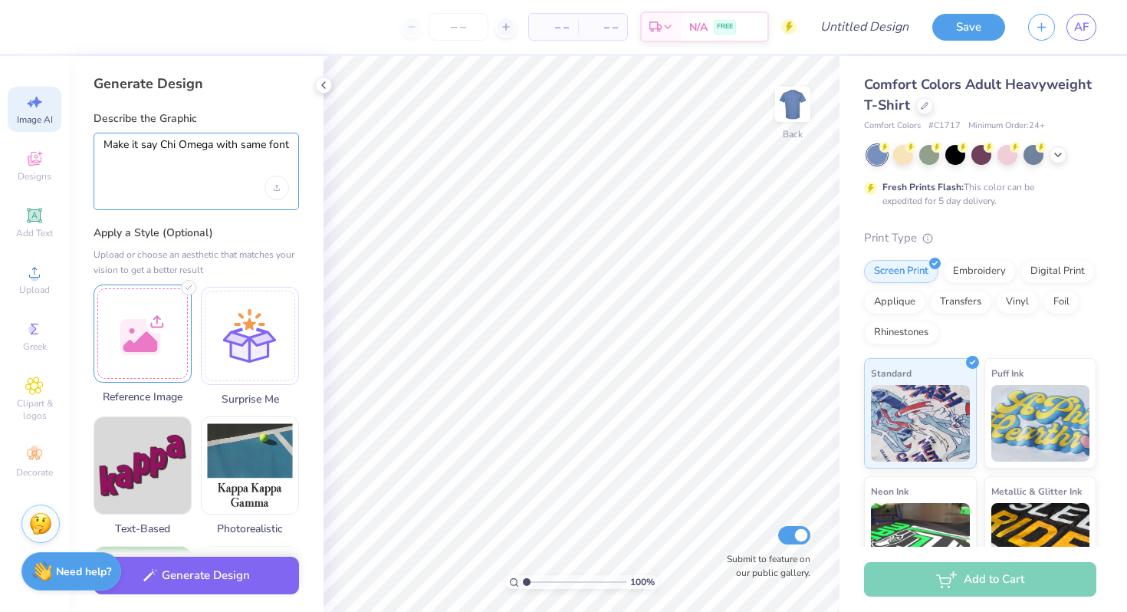
click at [182, 140] on textarea "Make it say Chi Omega with same font" at bounding box center [195, 157] width 185 height 38
click at [127, 160] on textarea "Make this mountain range be a cartoon" at bounding box center [195, 157] width 185 height 38
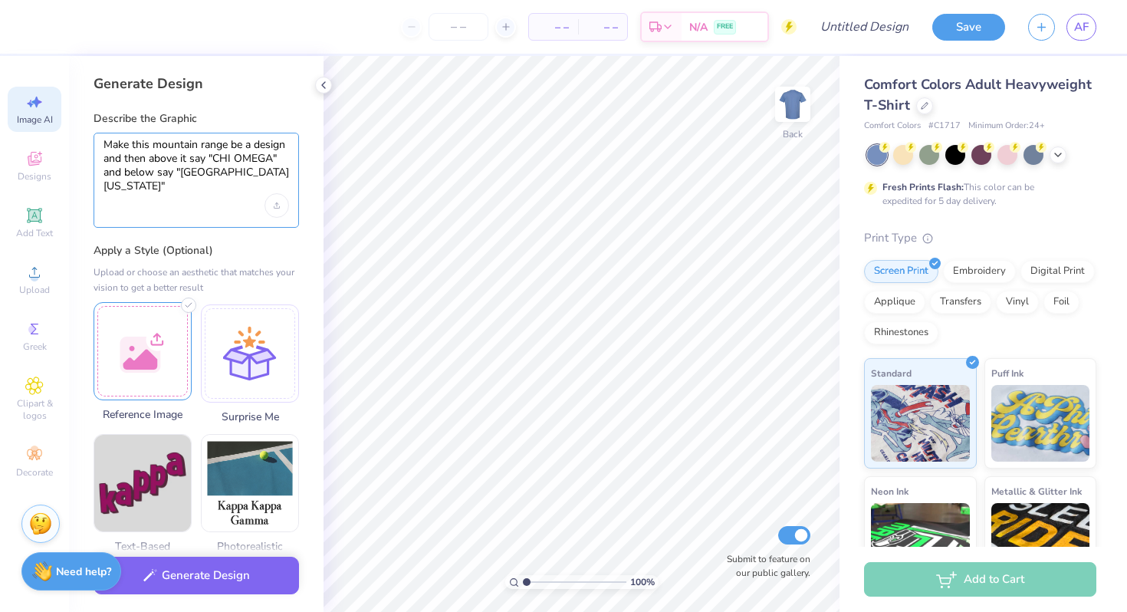
type textarea "Make this mountain range be a design and then above it say "CHI OMEGA" and belo…"
click at [140, 334] on div at bounding box center [143, 351] width 98 height 98
click at [154, 363] on div at bounding box center [143, 351] width 98 height 98
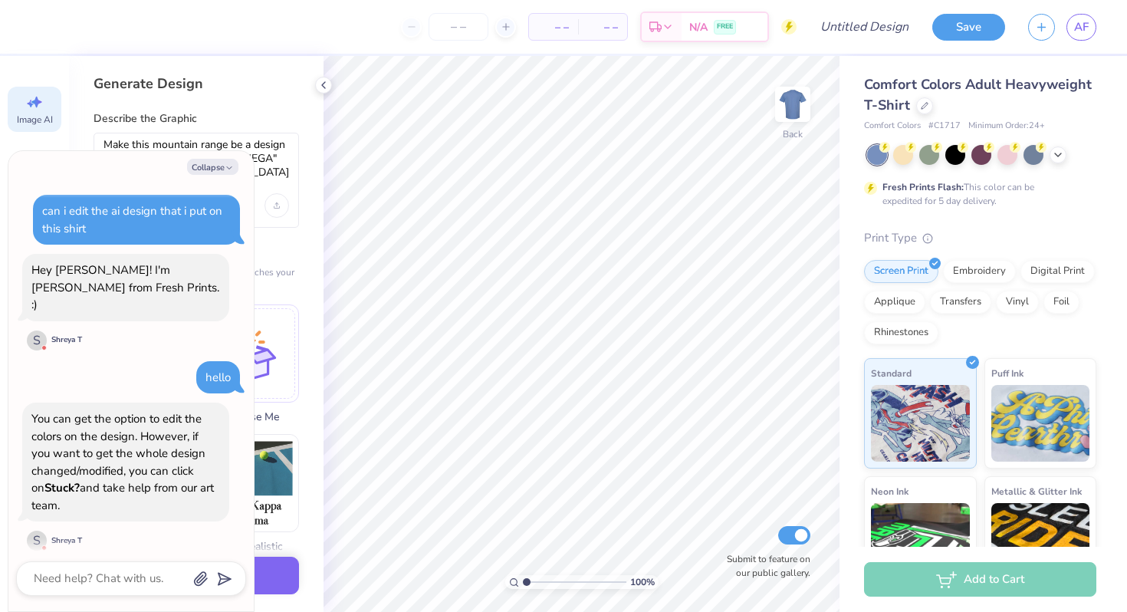
scroll to position [539, 0]
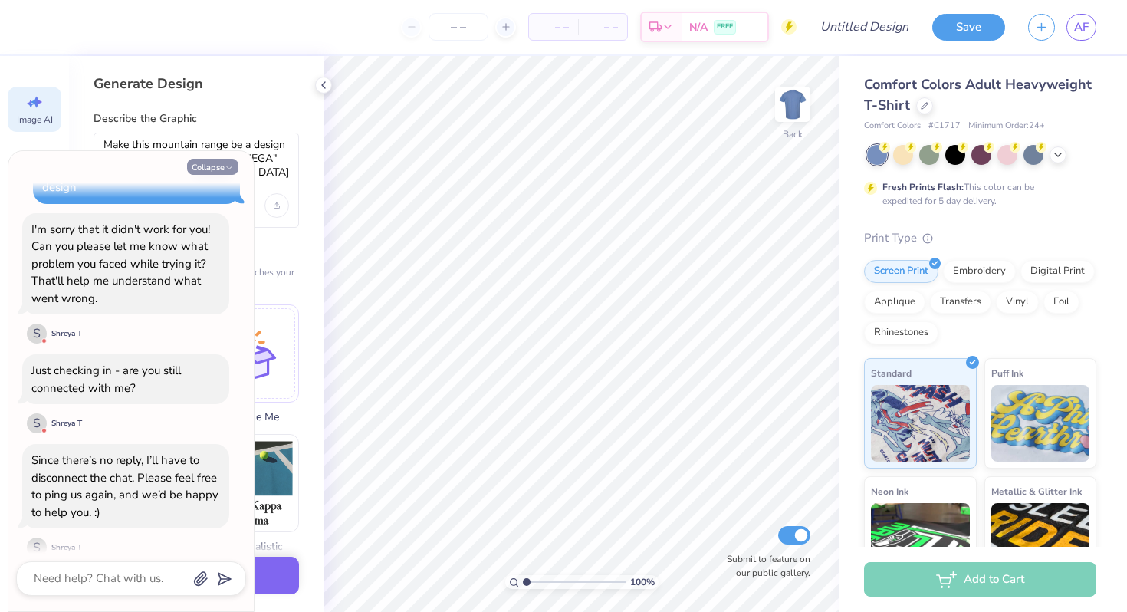
click at [229, 172] on icon "button" at bounding box center [229, 167] width 9 height 9
type textarea "x"
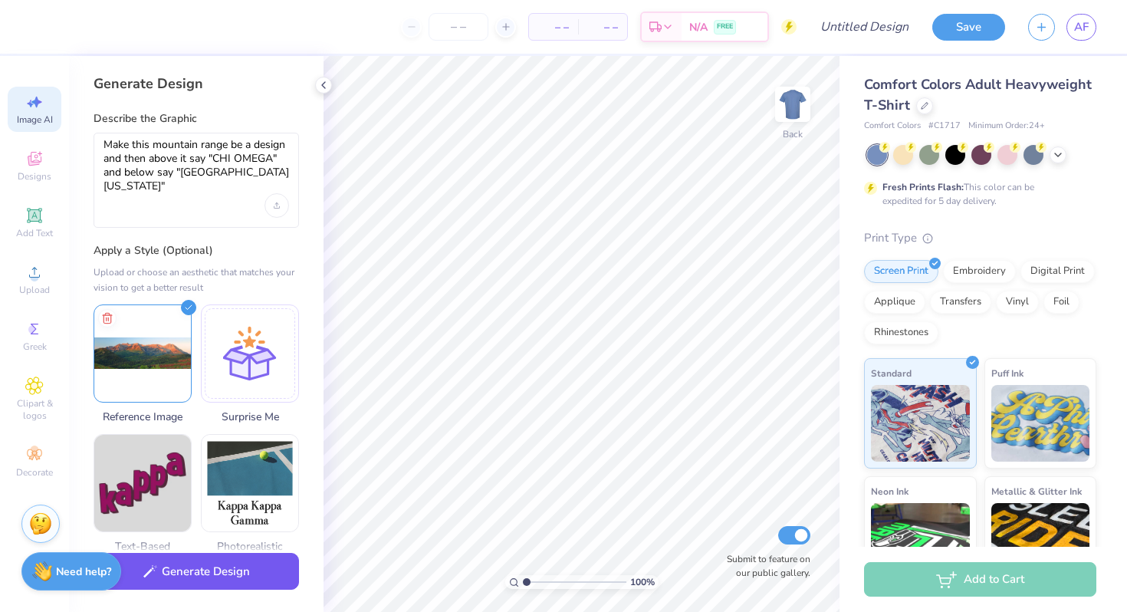
click at [212, 578] on button "Generate Design" at bounding box center [196, 572] width 205 height 38
